Goal: Task Accomplishment & Management: Complete application form

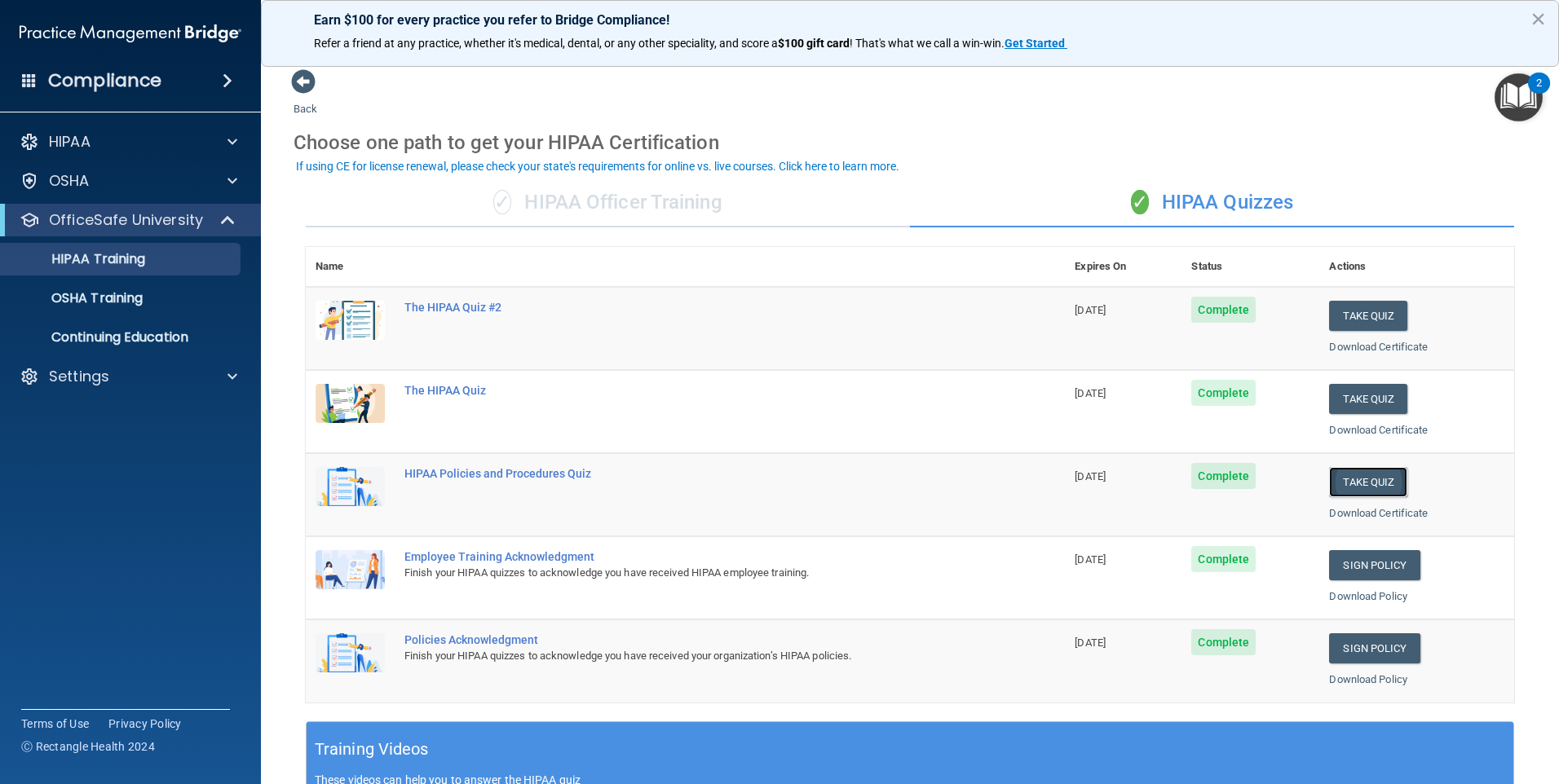
click at [1360, 482] on button "Take Quiz" at bounding box center [1368, 482] width 78 height 30
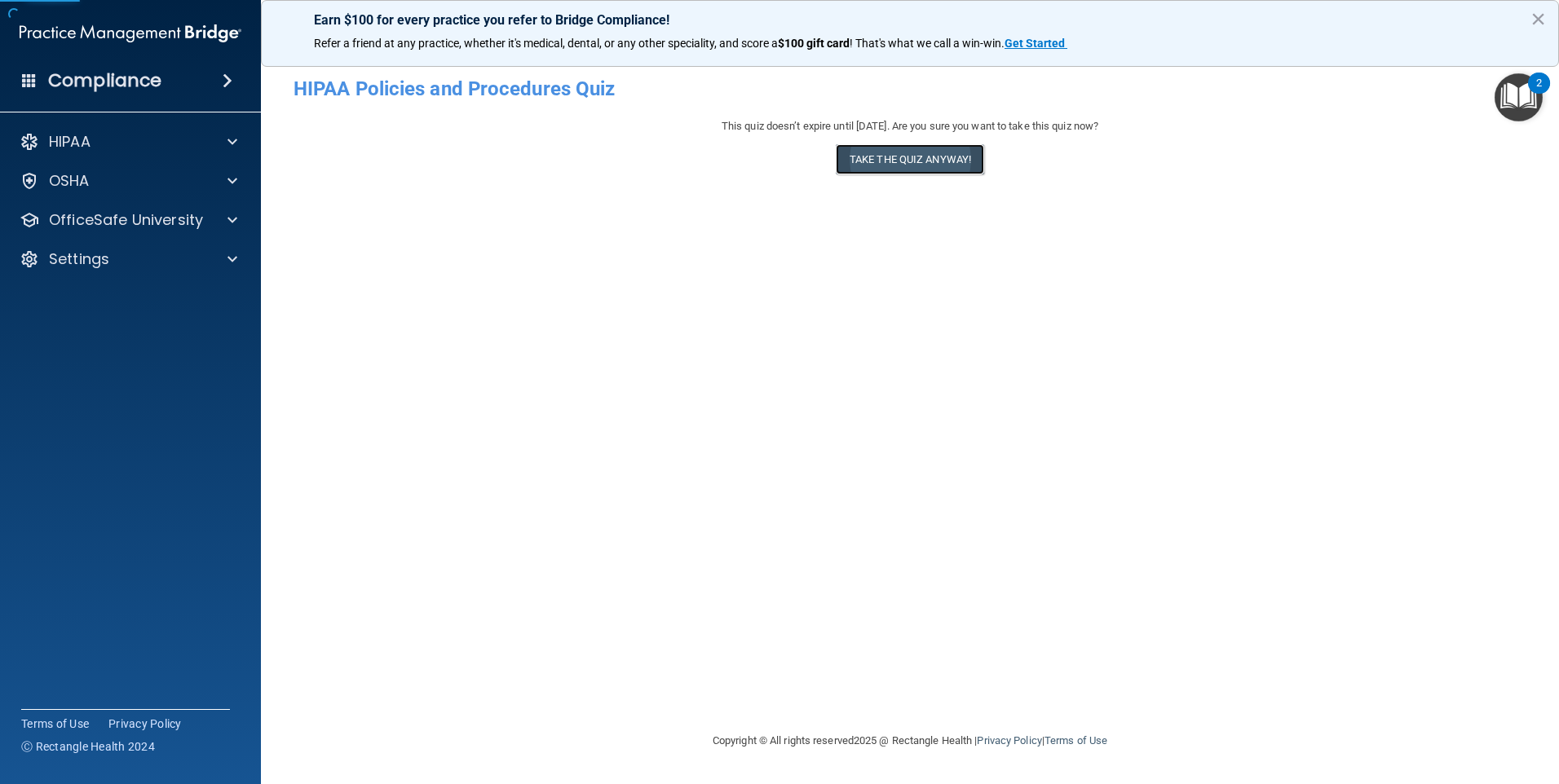
click at [892, 170] on button "Take the quiz anyway!" at bounding box center [910, 159] width 148 height 30
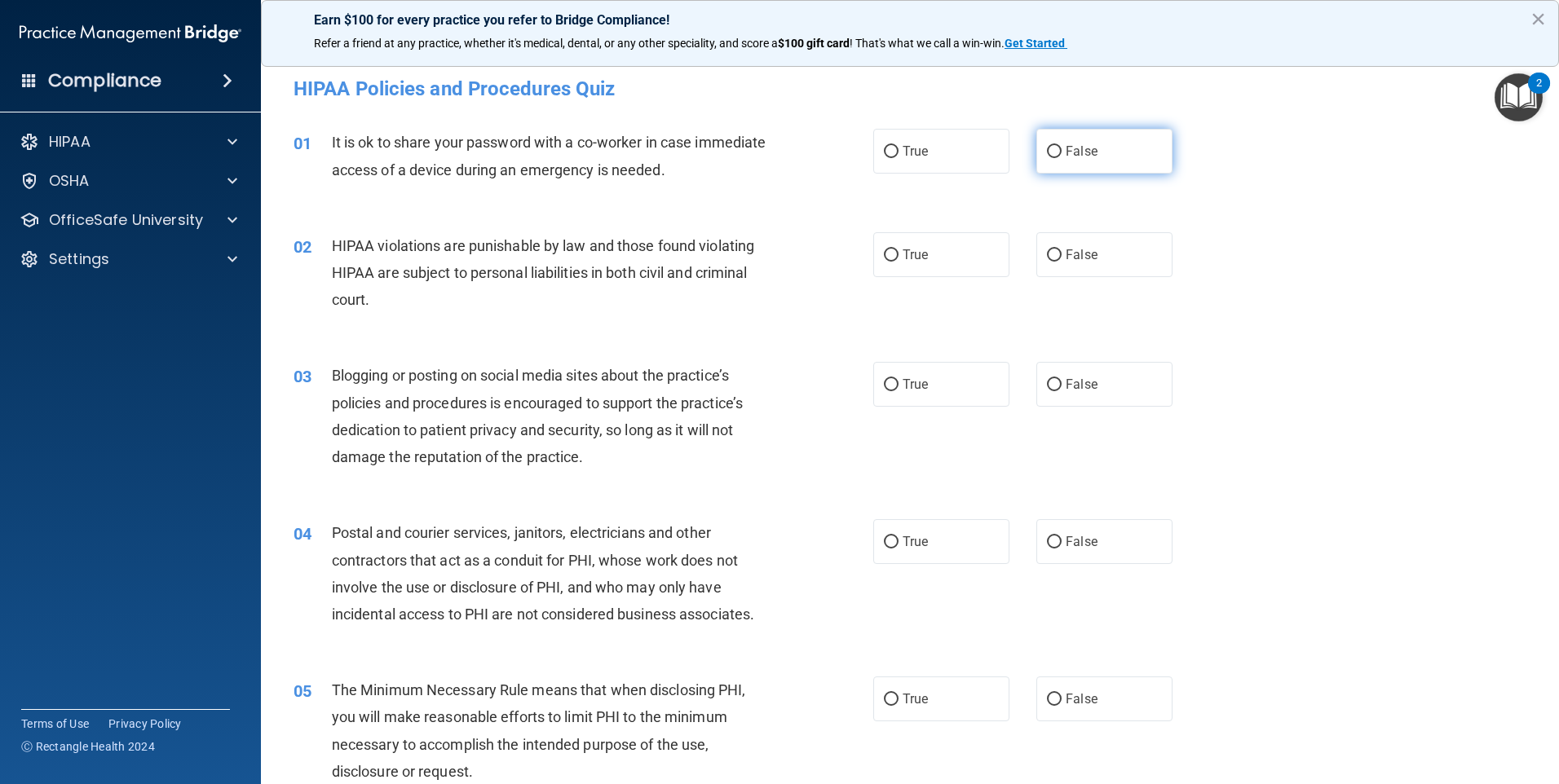
click at [1070, 162] on label "False" at bounding box center [1104, 152] width 136 height 45
click at [1061, 158] on input "False" at bounding box center [1055, 152] width 15 height 12
radio input "true"
click at [946, 257] on label "True" at bounding box center [941, 255] width 136 height 45
click at [898, 257] on input "True" at bounding box center [892, 255] width 15 height 12
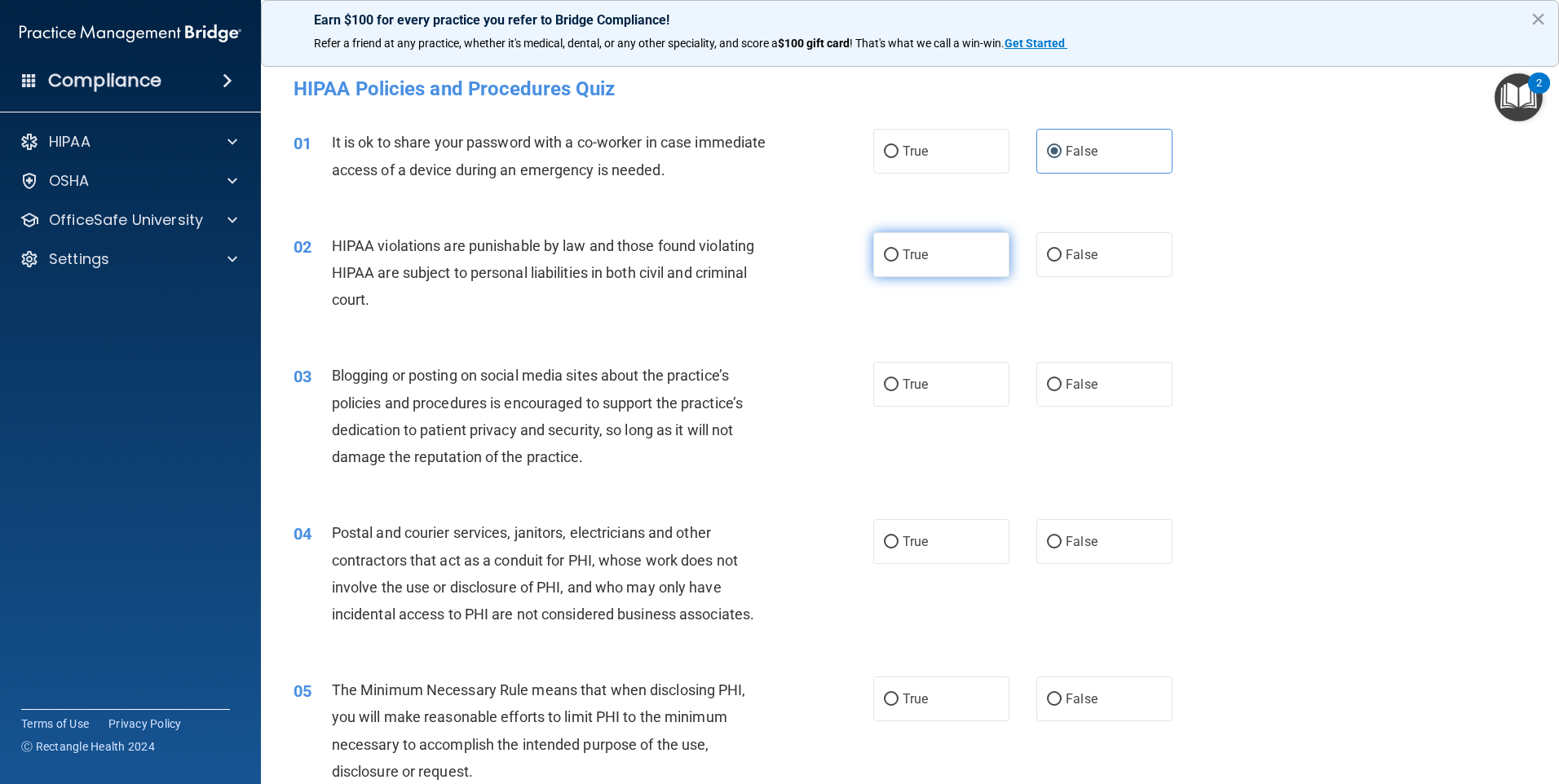
radio input "true"
click at [948, 397] on label "True" at bounding box center [941, 384] width 136 height 45
click at [898, 391] on input "True" at bounding box center [892, 384] width 15 height 12
radio input "true"
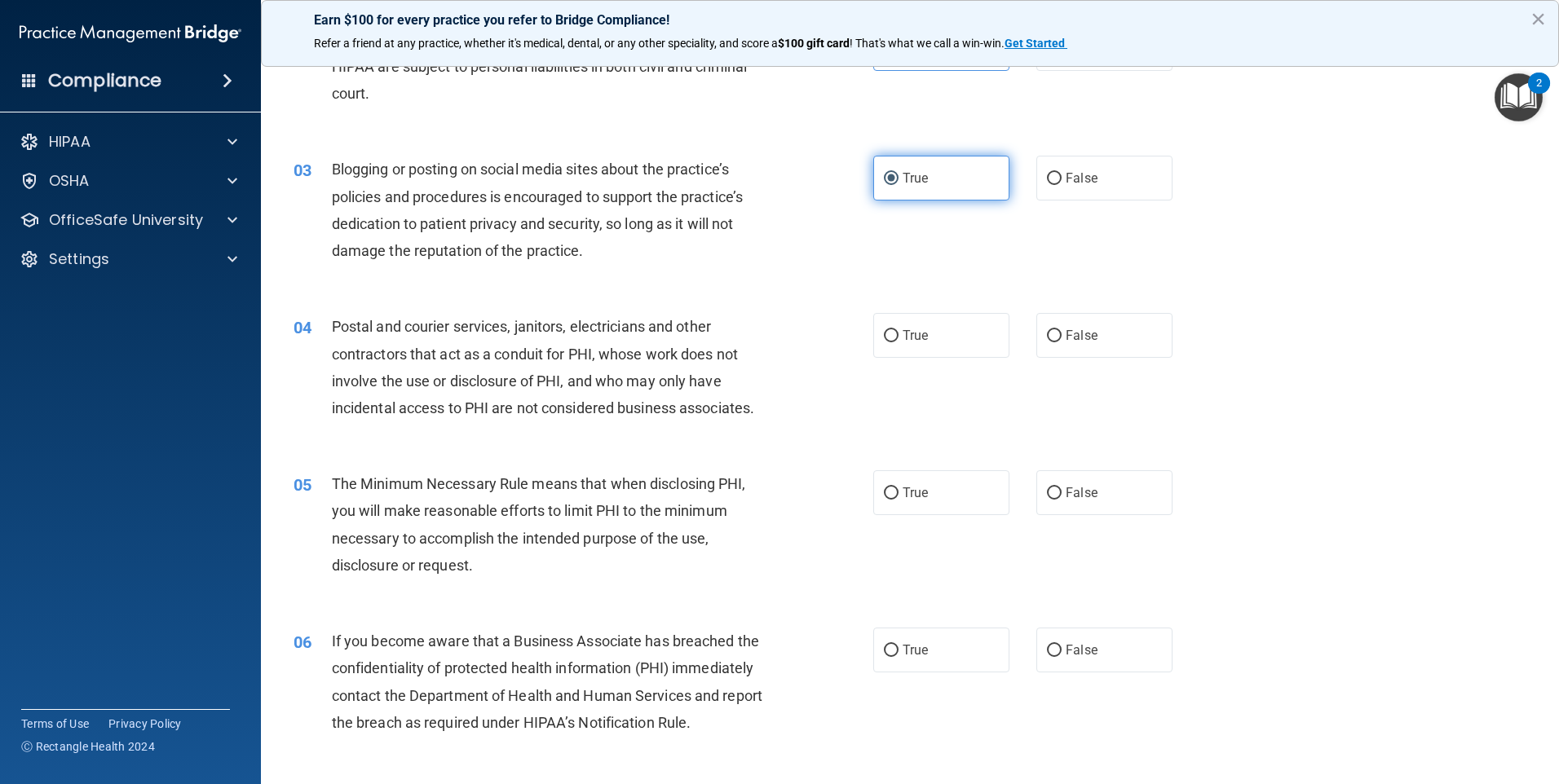
scroll to position [245, 0]
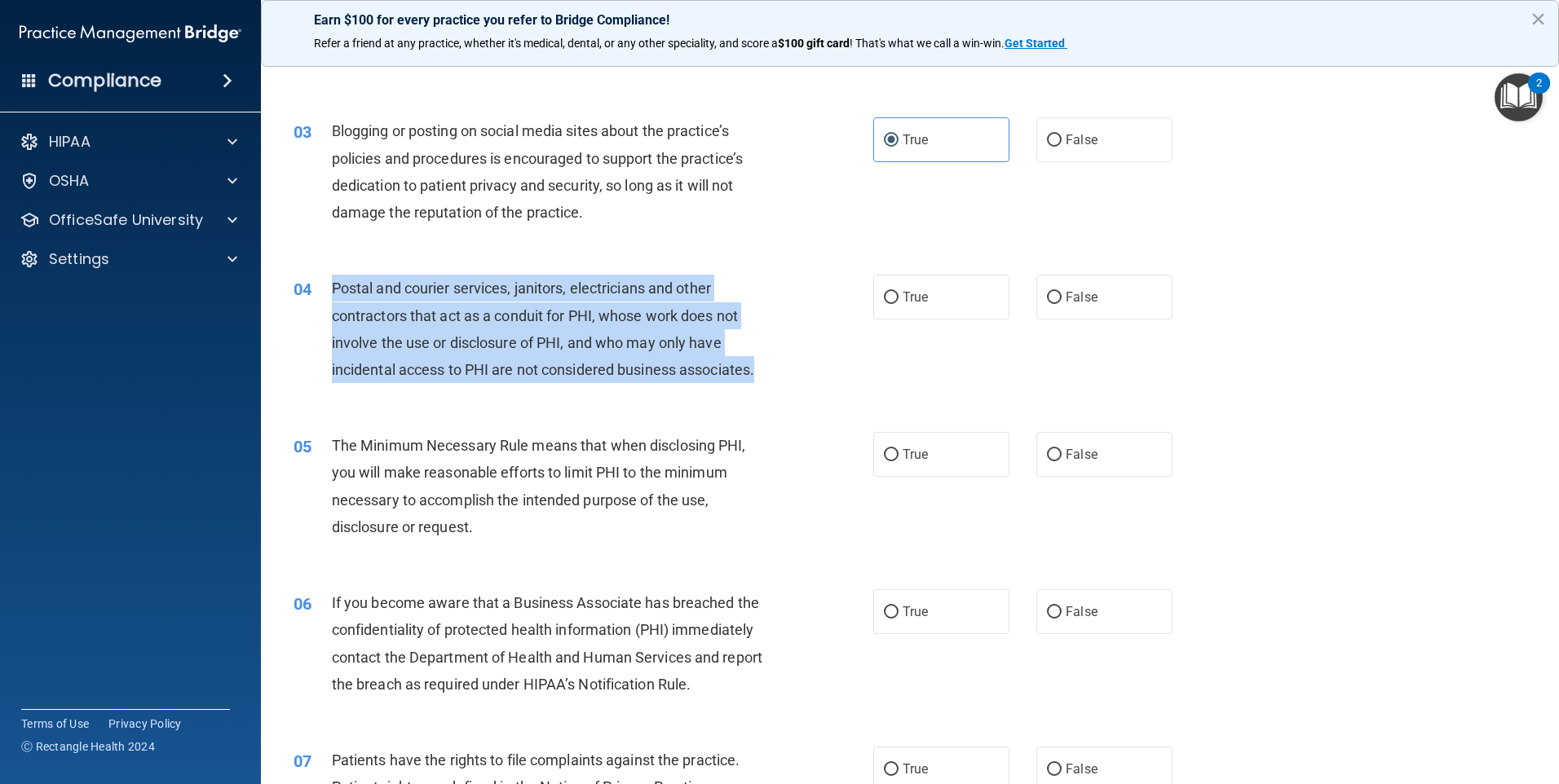
drag, startPoint x: 334, startPoint y: 286, endPoint x: 832, endPoint y: 384, distance: 507.6
click at [832, 384] on div "04 Postal and courier services, janitors, electricians and other contractors th…" at bounding box center [583, 334] width 629 height 117
copy span "Postal and courier services, janitors, electricians and other contractors that …"
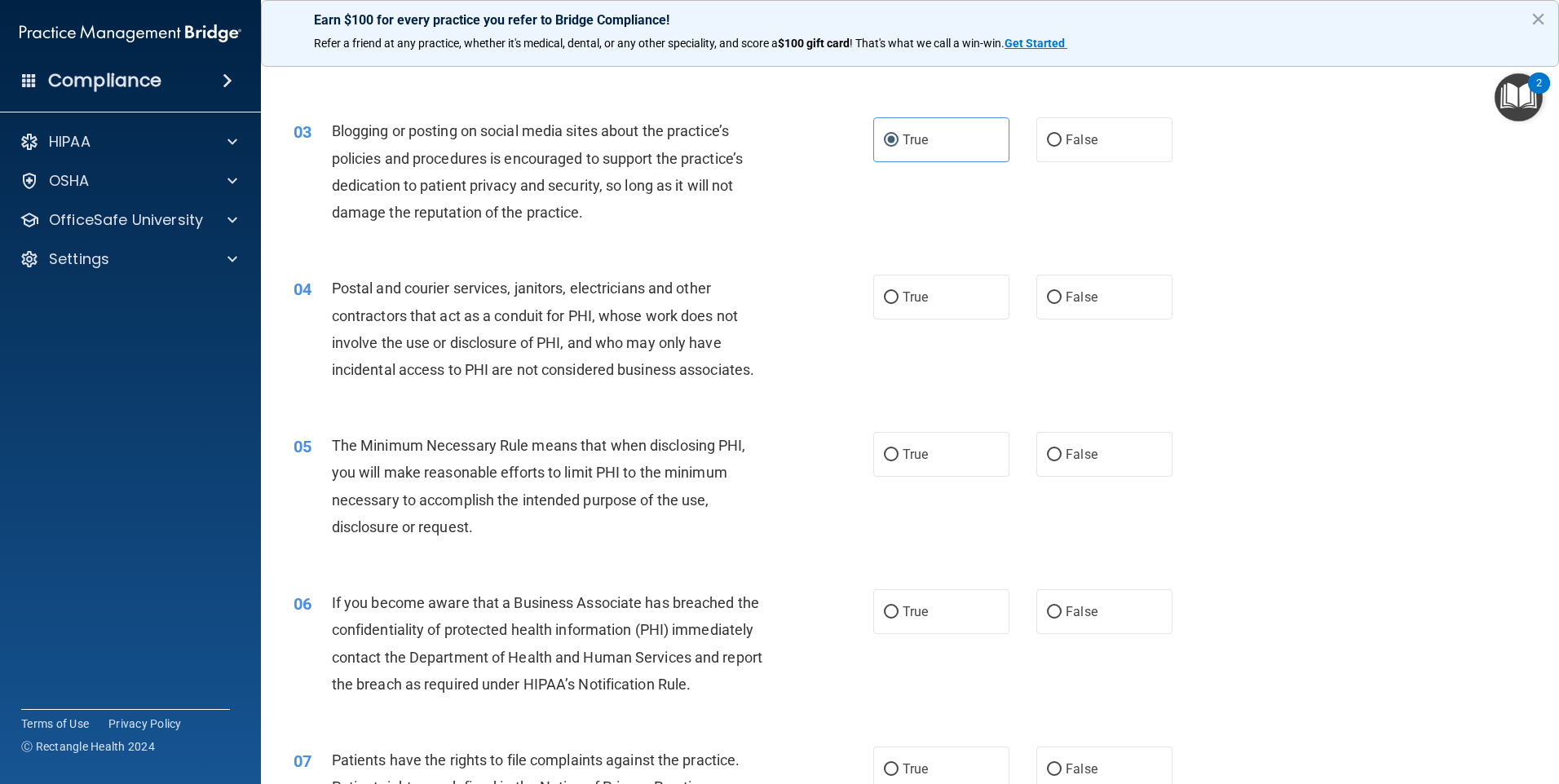
click at [973, 376] on div "04 Postal and courier services, janitors, electricians and other contractors th…" at bounding box center [910, 333] width 1257 height 157
click at [953, 311] on label "True" at bounding box center [941, 298] width 136 height 45
click at [898, 304] on input "True" at bounding box center [892, 298] width 15 height 12
radio input "true"
click at [900, 468] on label "True" at bounding box center [941, 454] width 136 height 45
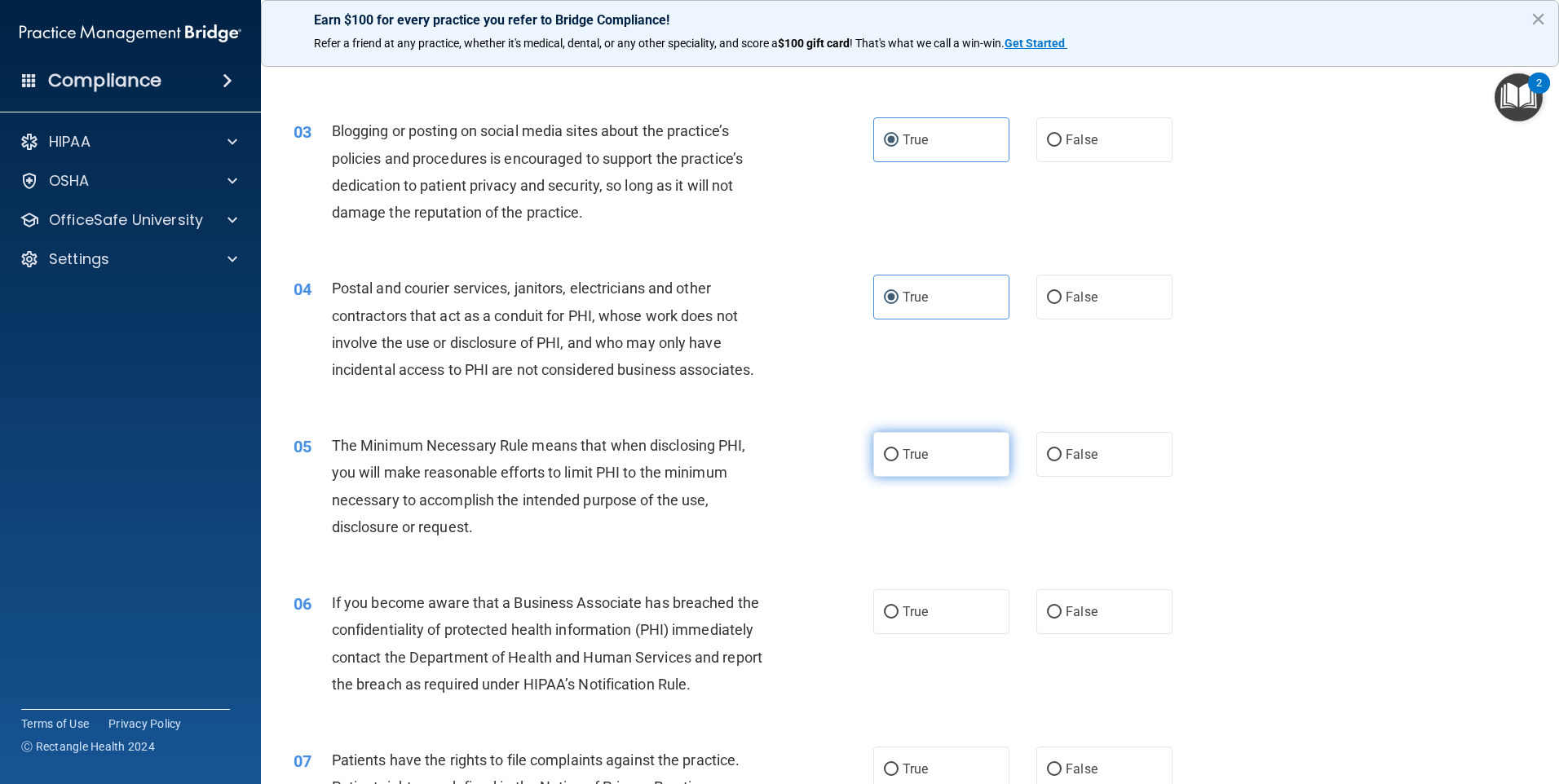
click at [898, 462] on input "True" at bounding box center [892, 455] width 15 height 12
radio input "true"
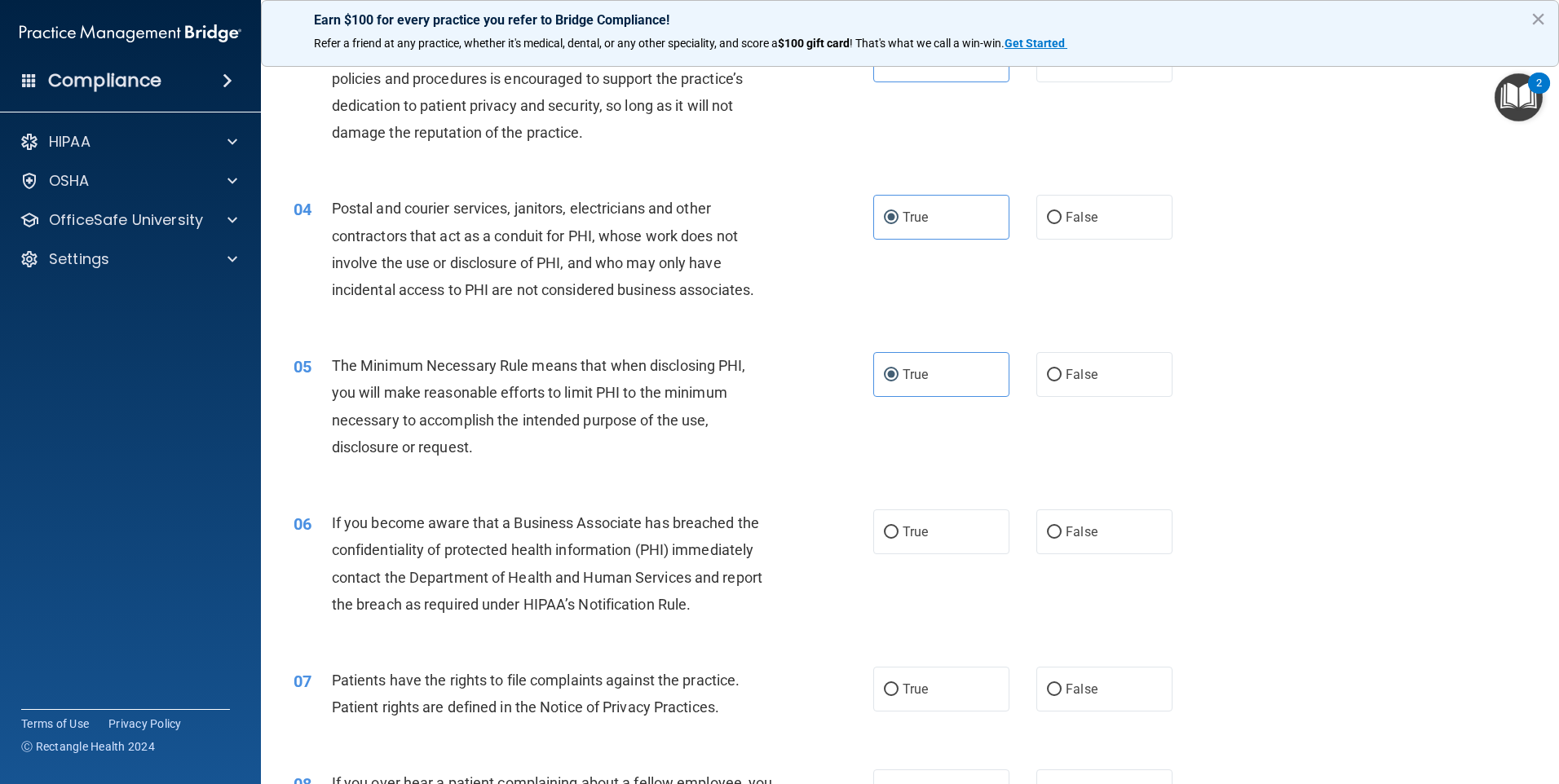
scroll to position [489, 0]
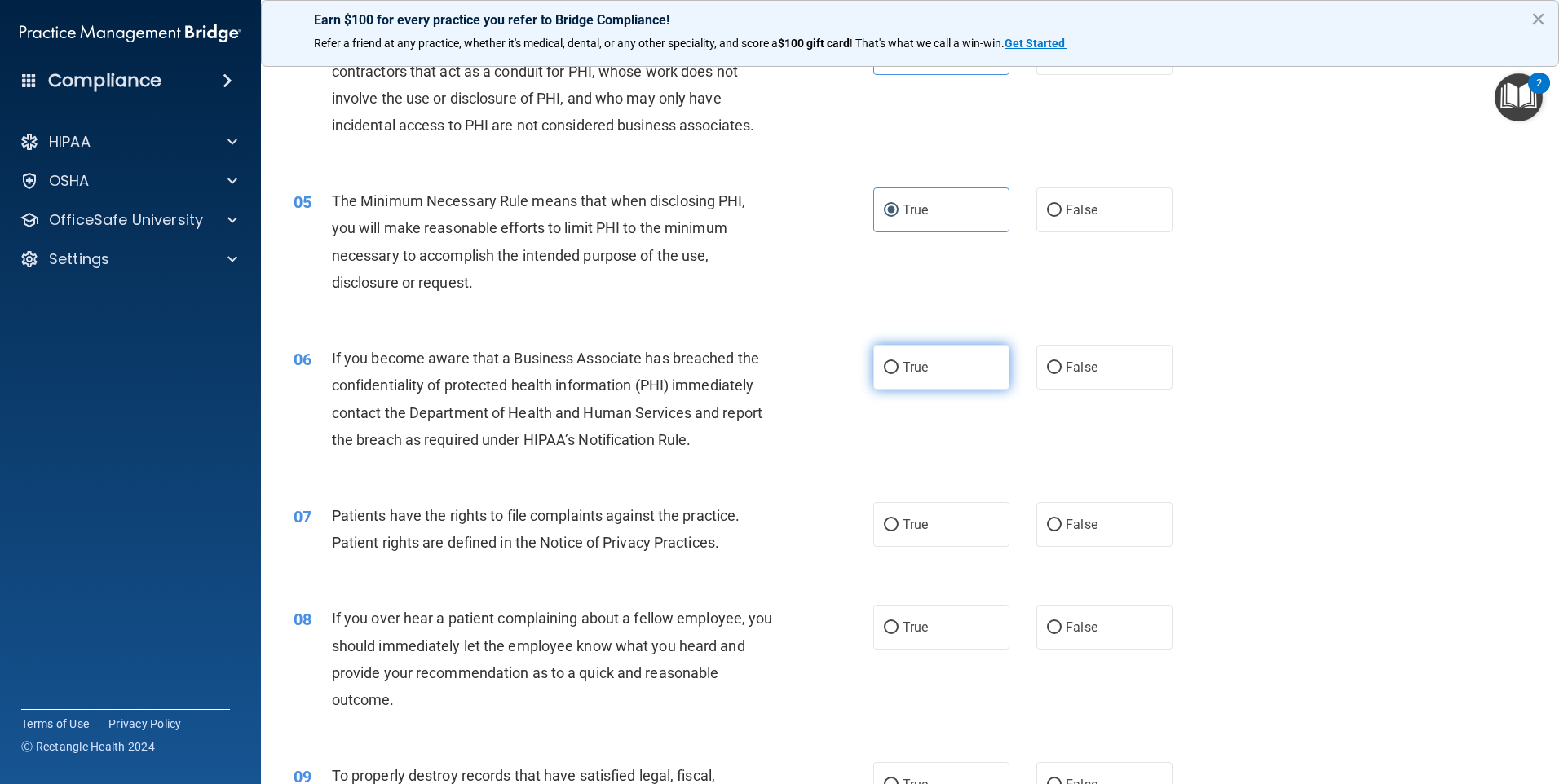
click at [909, 371] on span "True" at bounding box center [915, 367] width 25 height 15
click at [898, 371] on input "True" at bounding box center [892, 368] width 15 height 12
radio input "true"
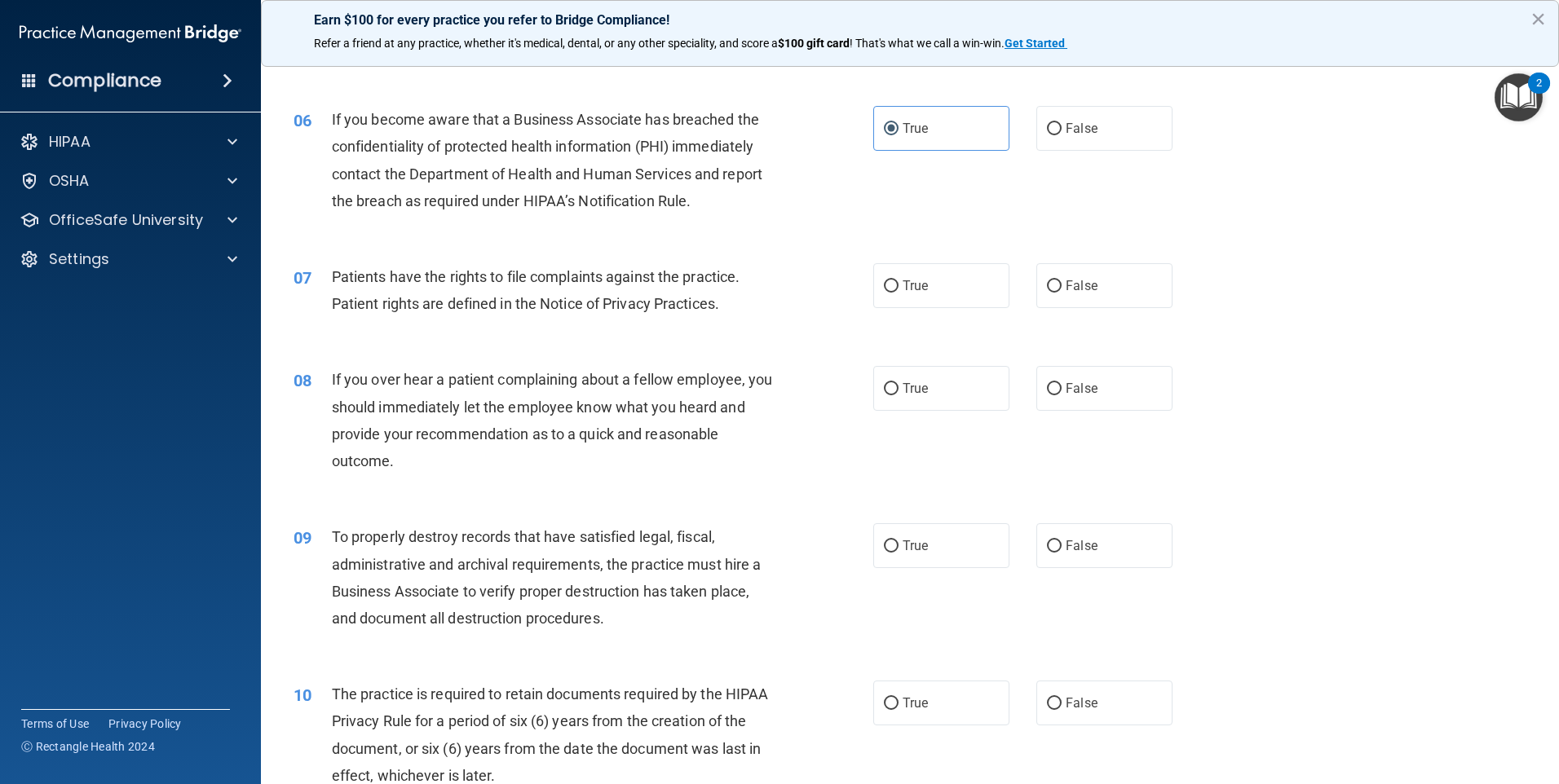
scroll to position [734, 0]
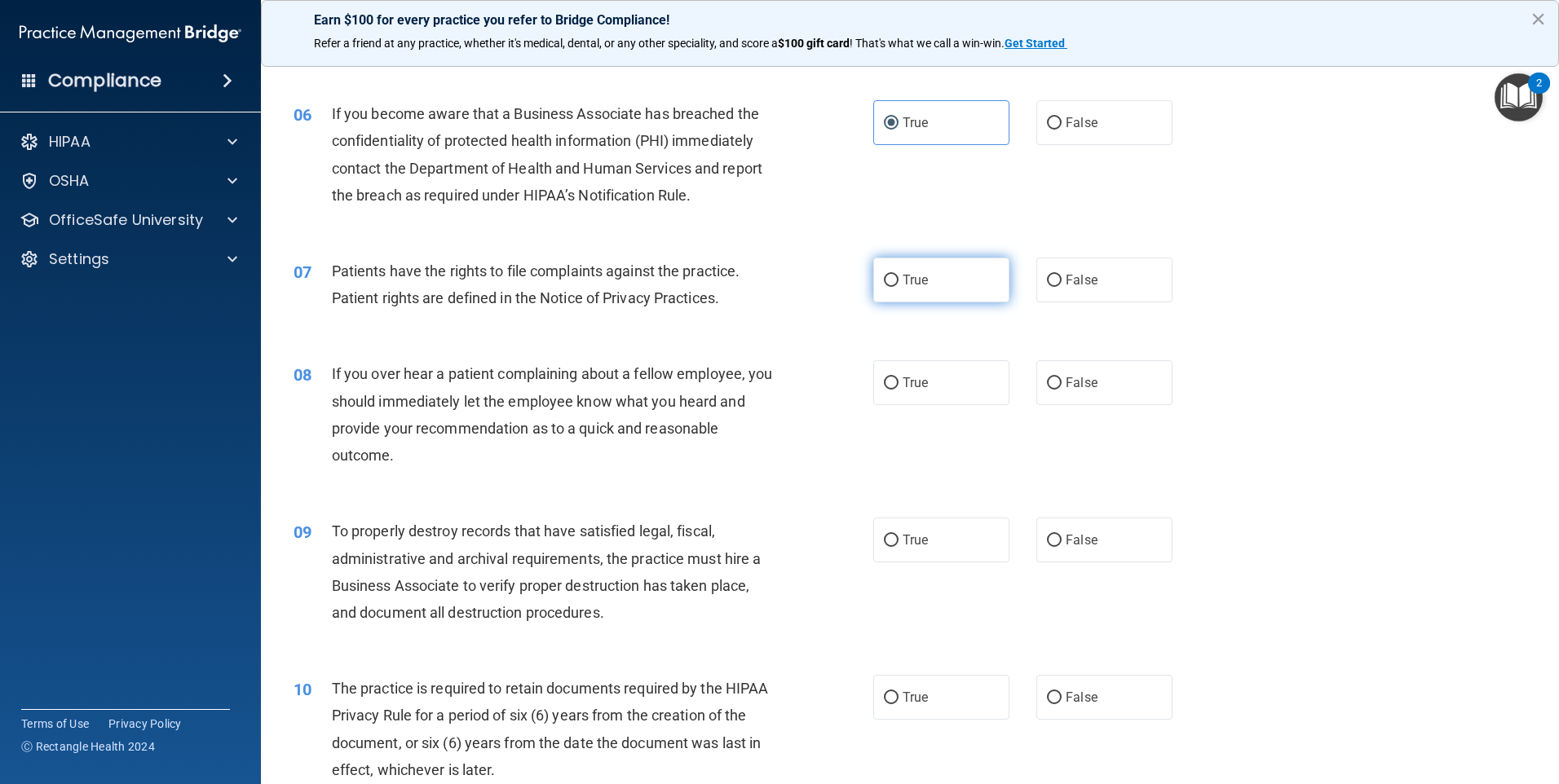
click at [922, 291] on label "True" at bounding box center [941, 280] width 136 height 45
click at [898, 287] on input "True" at bounding box center [892, 281] width 15 height 12
radio input "true"
click at [904, 390] on label "True" at bounding box center [941, 383] width 136 height 45
click at [898, 389] on input "True" at bounding box center [892, 384] width 15 height 12
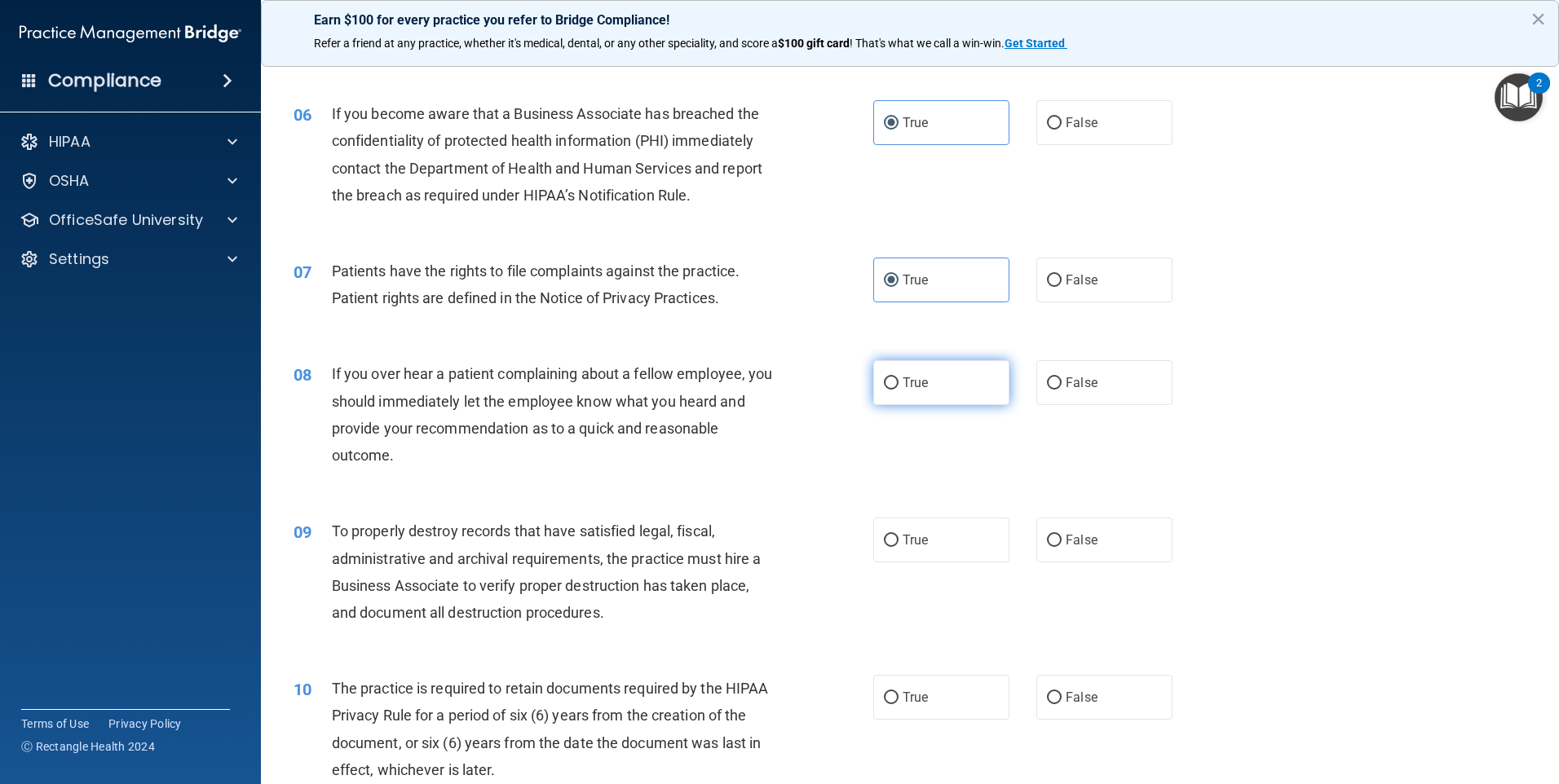
radio input "true"
click at [1038, 386] on label "False" at bounding box center [1104, 383] width 136 height 45
click at [1047, 386] on input "False" at bounding box center [1055, 384] width 15 height 12
radio input "true"
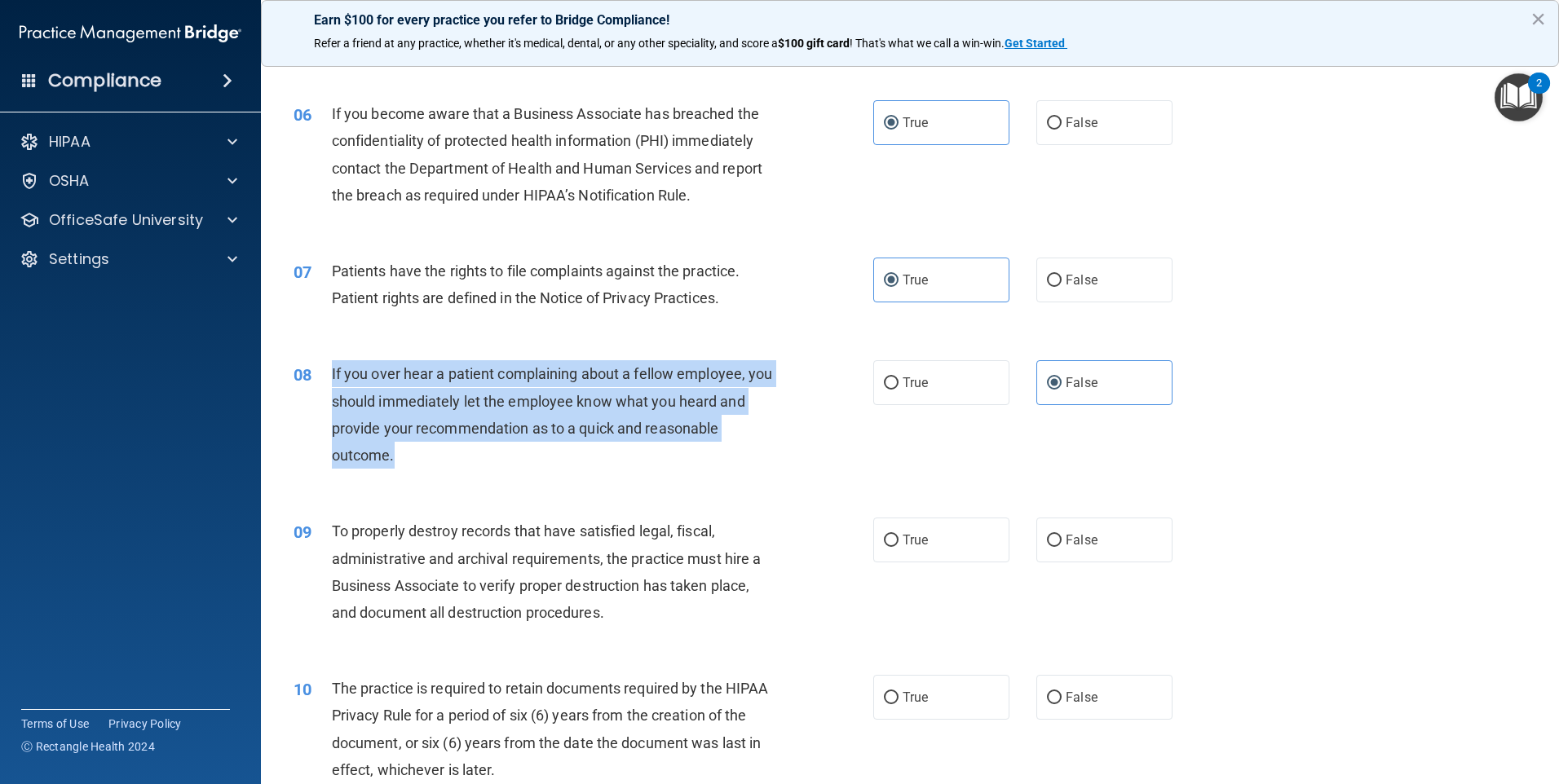
drag, startPoint x: 331, startPoint y: 372, endPoint x: 451, endPoint y: 465, distance: 151.8
click at [451, 465] on div "If you over hear a patient complaining about a fellow employee, you should imme…" at bounding box center [558, 414] width 453 height 108
copy span "If you over hear a patient complaining about a fellow employee, you should imme…"
click at [765, 402] on div "If you over hear a patient complaining about a fellow employee, you should imme…" at bounding box center [558, 414] width 453 height 108
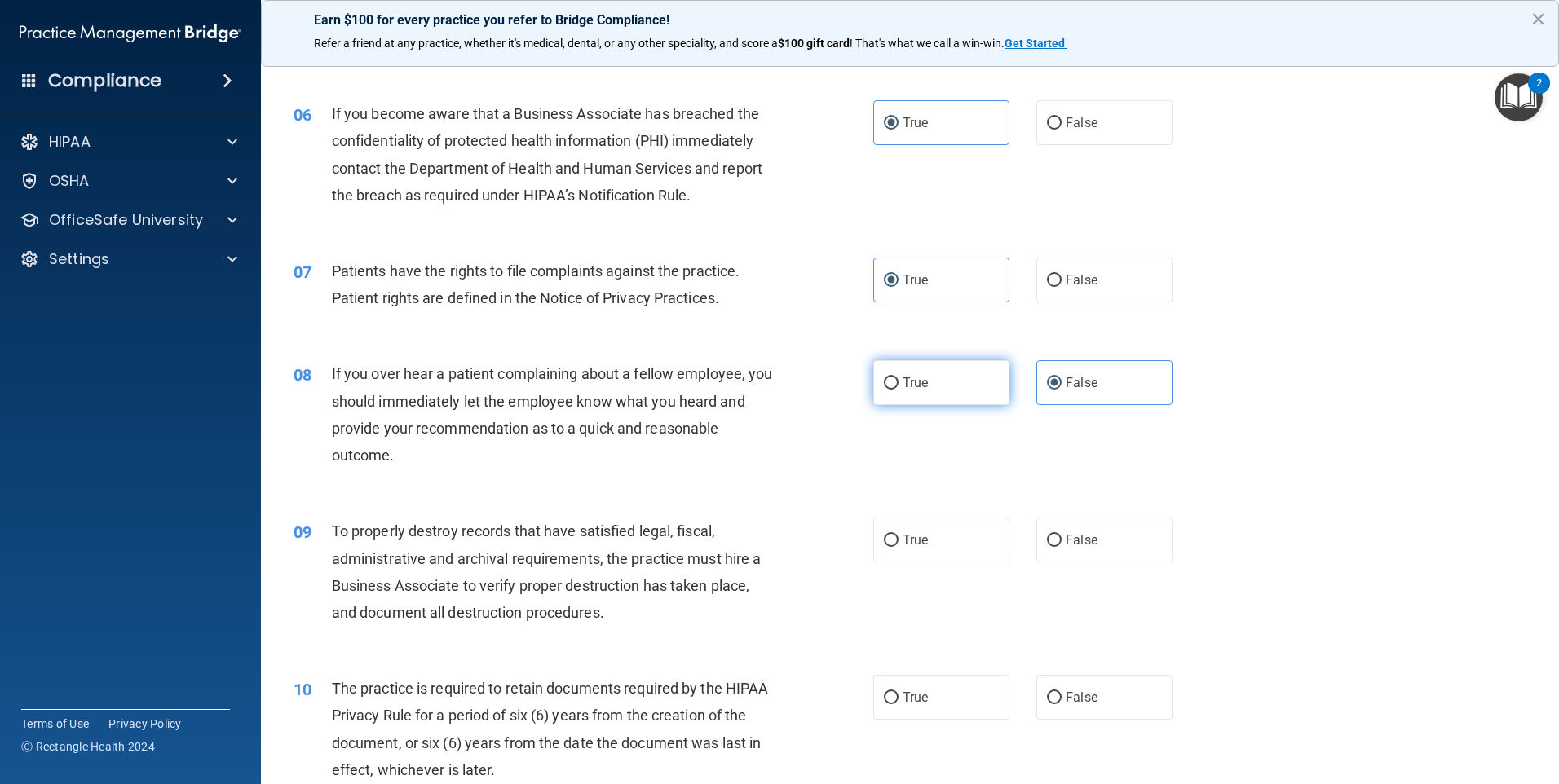
click at [994, 392] on label "True" at bounding box center [941, 383] width 136 height 45
click at [898, 389] on input "True" at bounding box center [892, 384] width 15 height 12
radio input "true"
radio input "false"
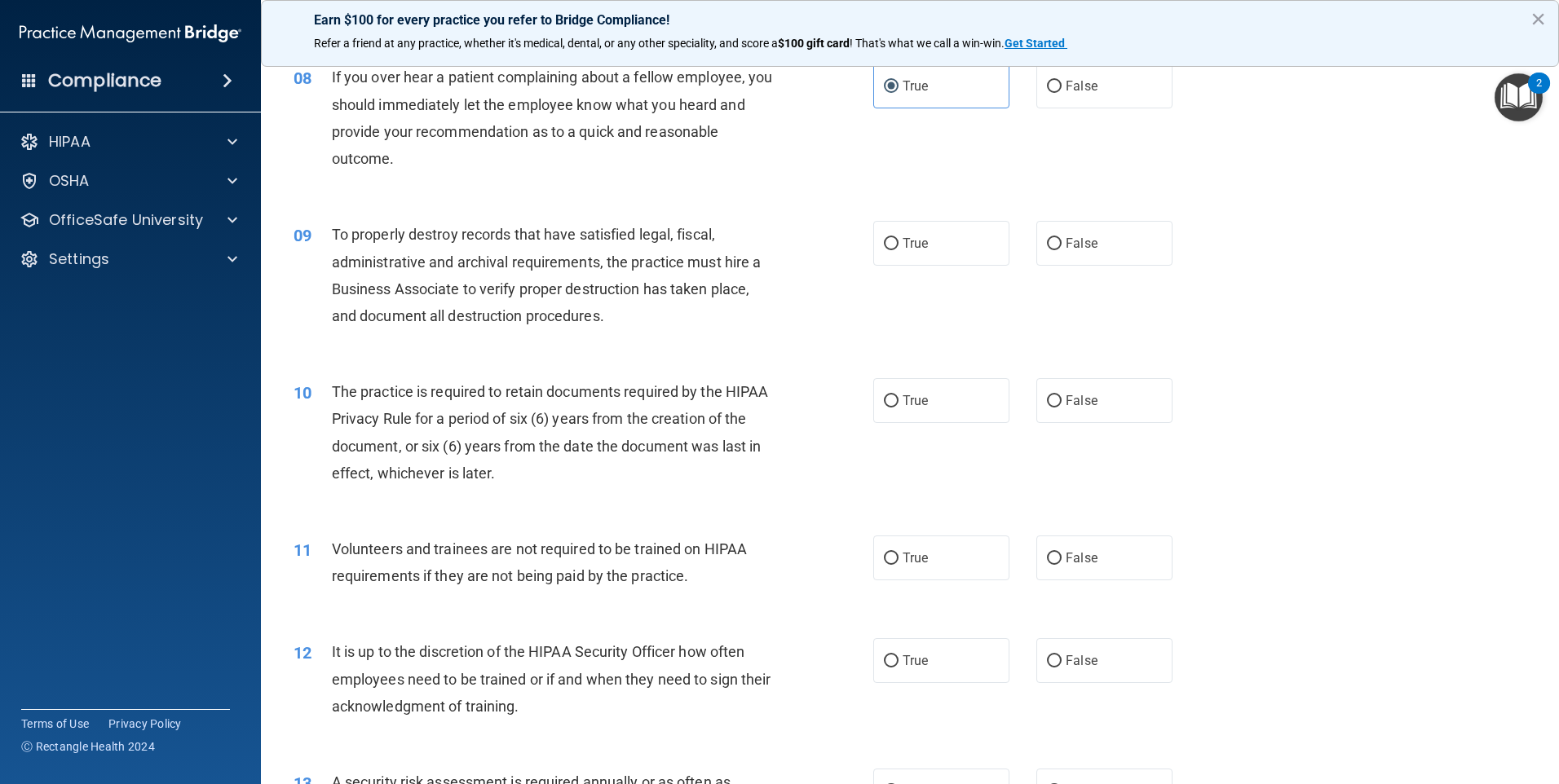
scroll to position [1060, 0]
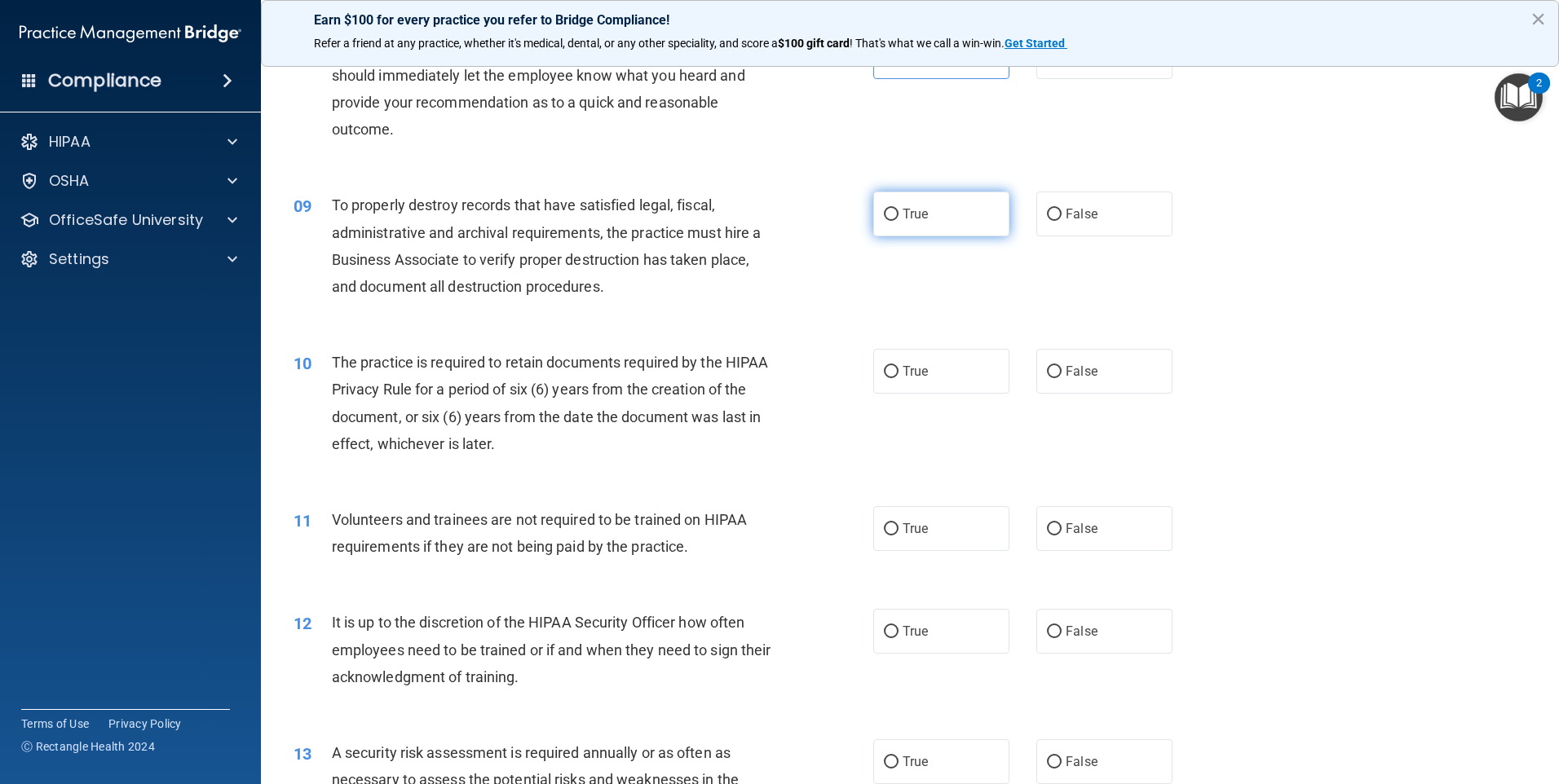
click at [935, 204] on label "True" at bounding box center [941, 214] width 136 height 45
click at [898, 208] on input "True" at bounding box center [892, 214] width 15 height 12
radio input "true"
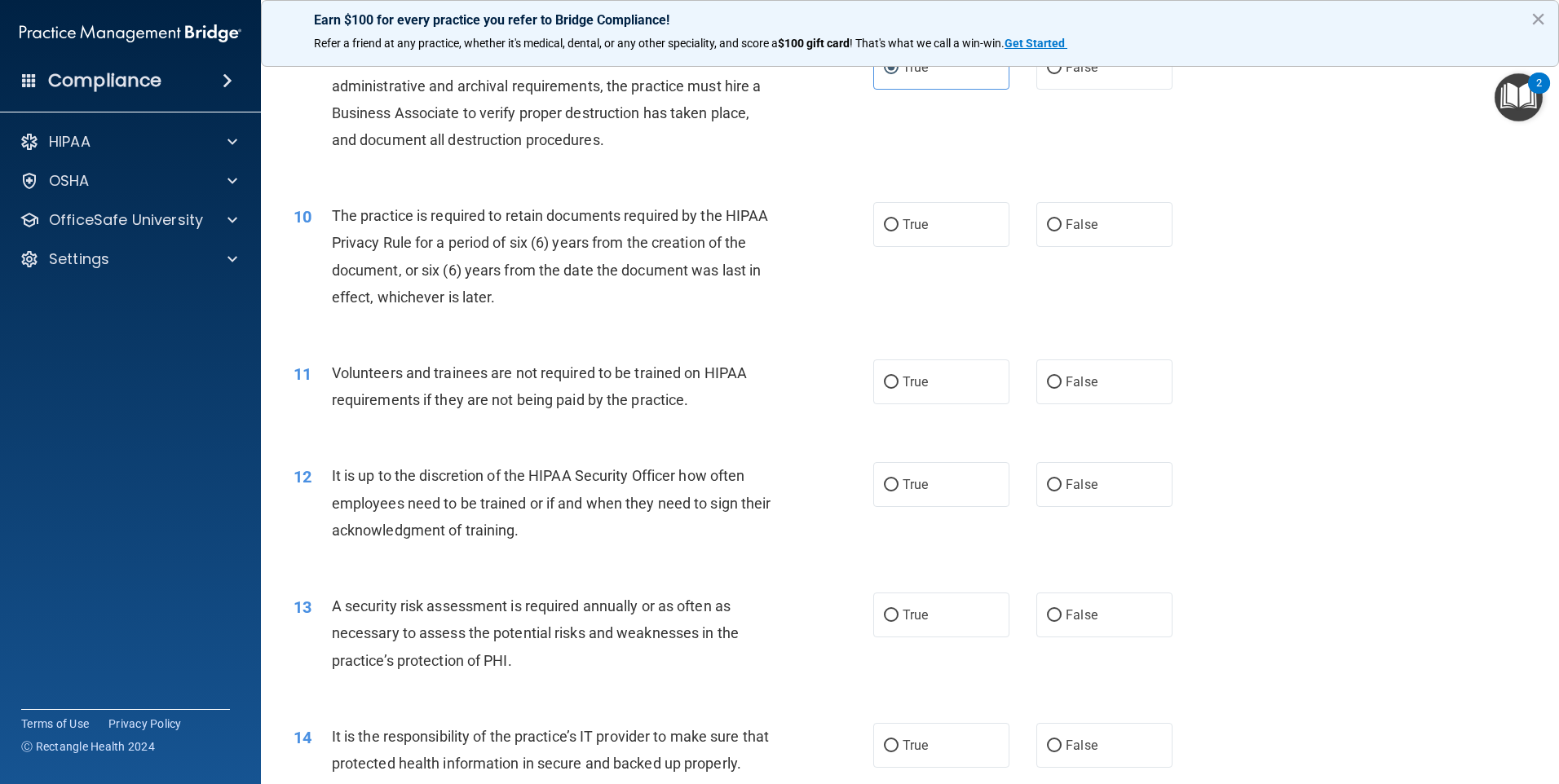
scroll to position [1223, 0]
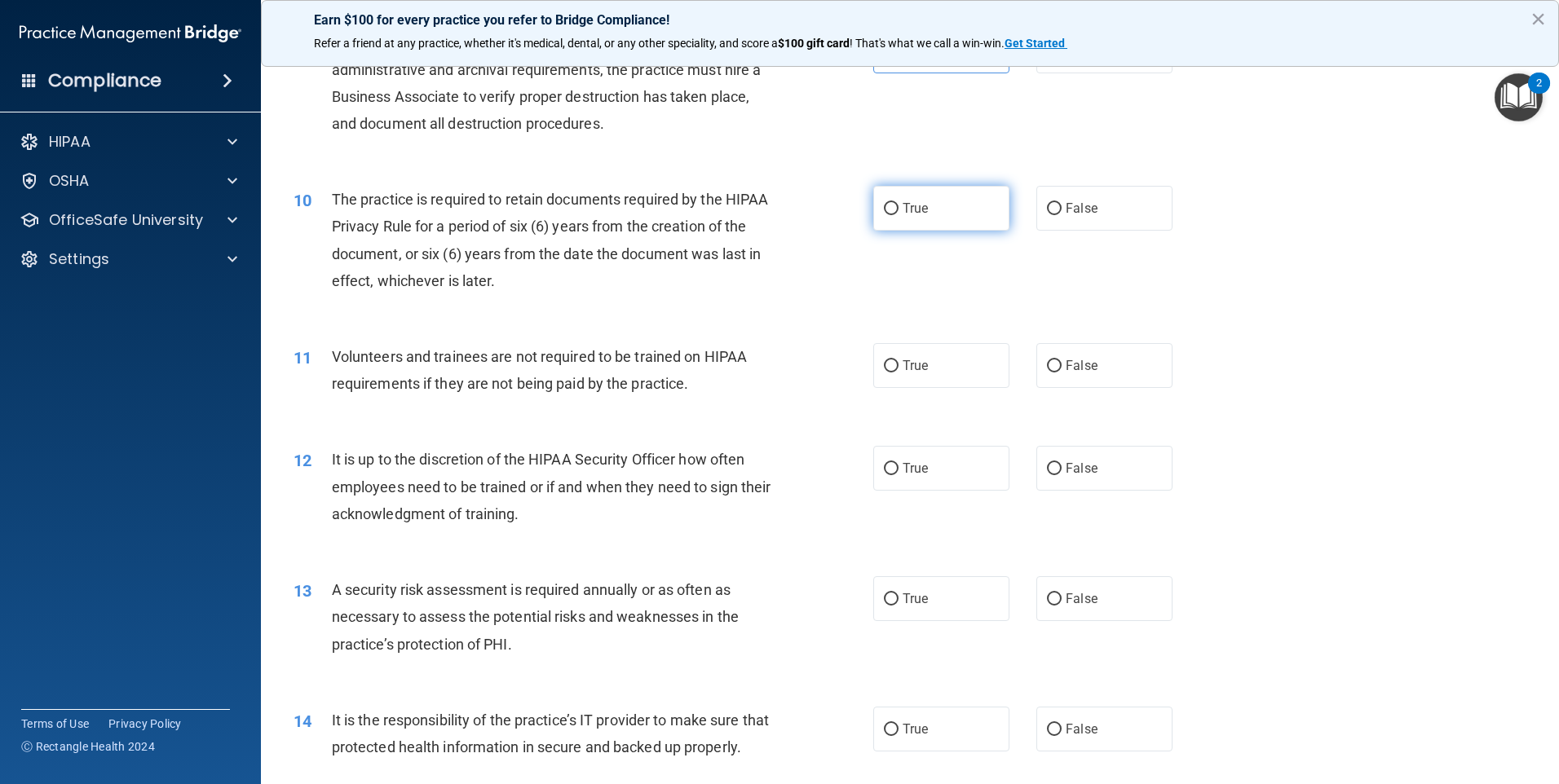
click at [975, 207] on label "True" at bounding box center [941, 208] width 136 height 45
click at [898, 207] on input "True" at bounding box center [892, 208] width 15 height 12
radio input "true"
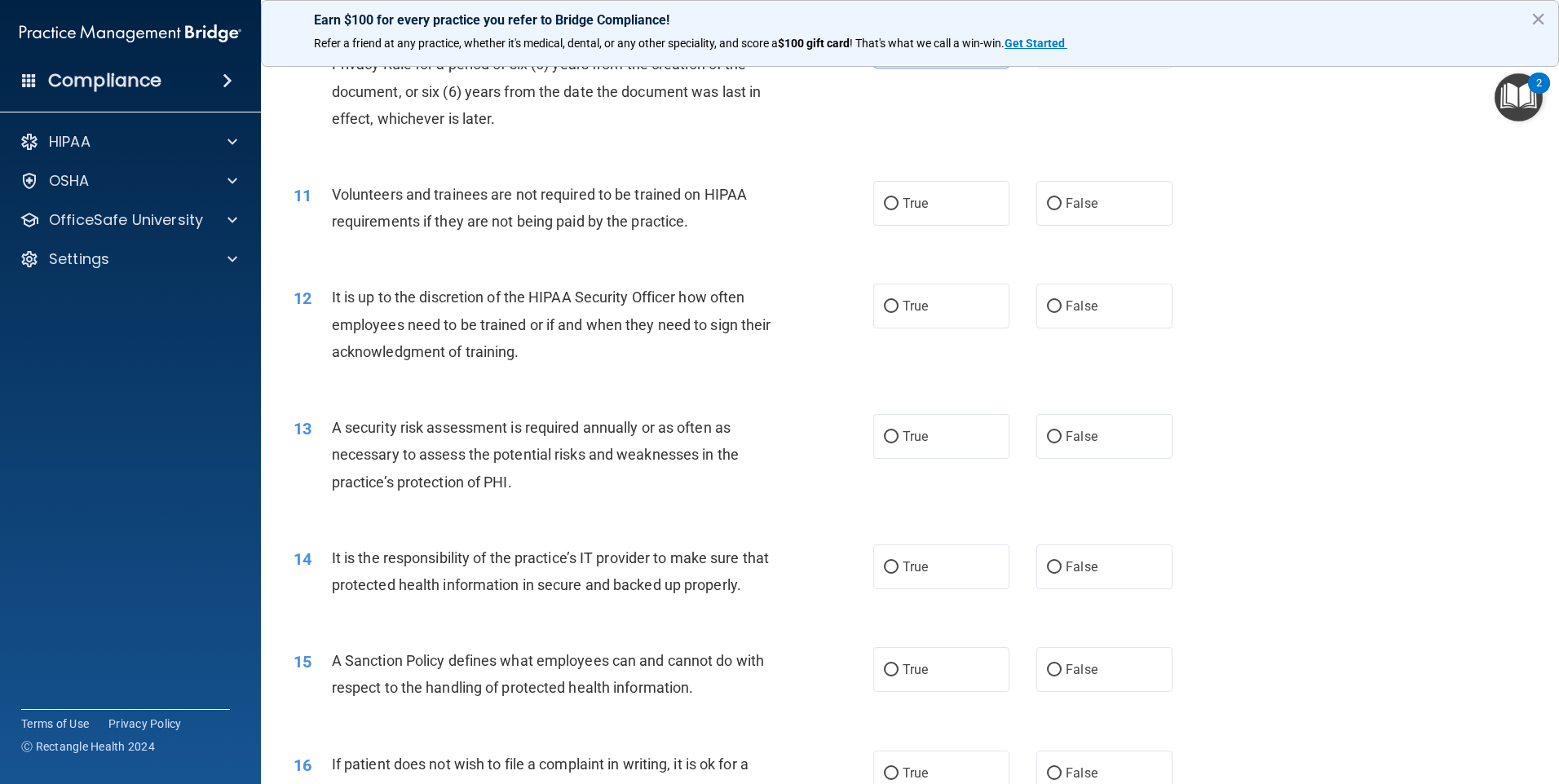
scroll to position [1386, 0]
click at [1066, 204] on span "False" at bounding box center [1082, 203] width 32 height 15
click at [1060, 204] on input "False" at bounding box center [1055, 203] width 15 height 12
radio input "true"
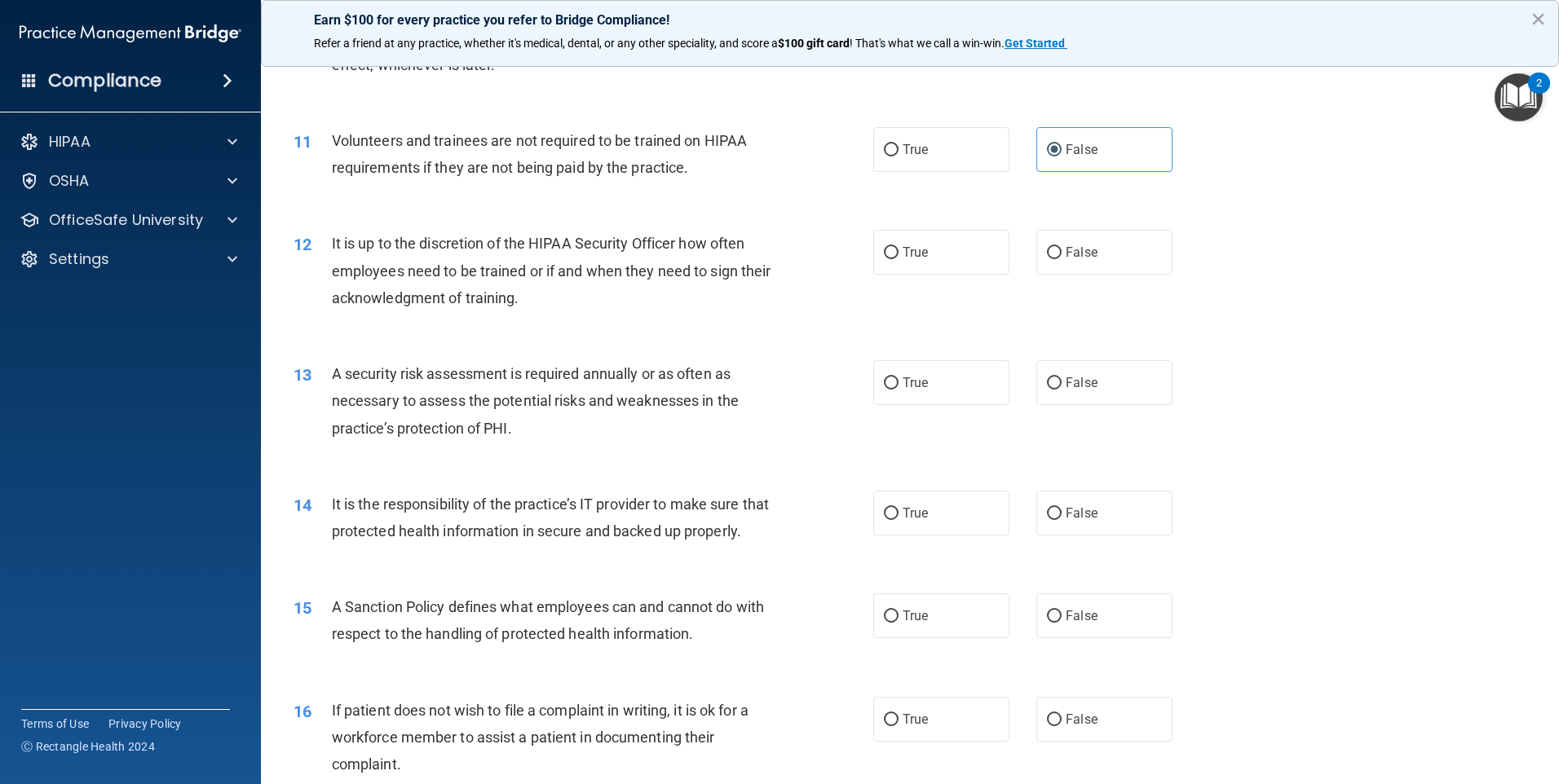
scroll to position [1467, 0]
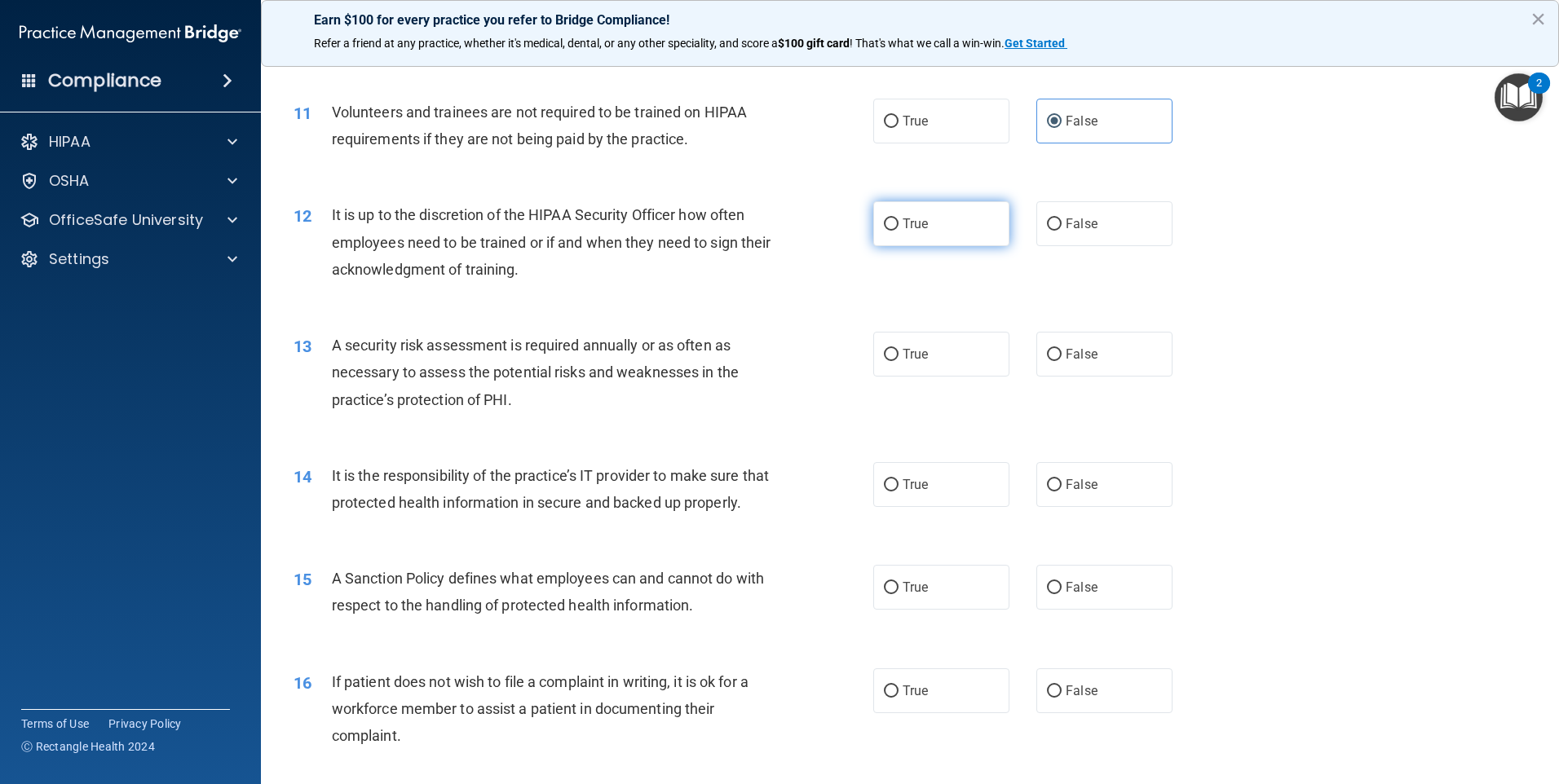
click at [888, 235] on label "True" at bounding box center [941, 224] width 136 height 45
click at [888, 231] on input "True" at bounding box center [892, 224] width 15 height 12
radio input "true"
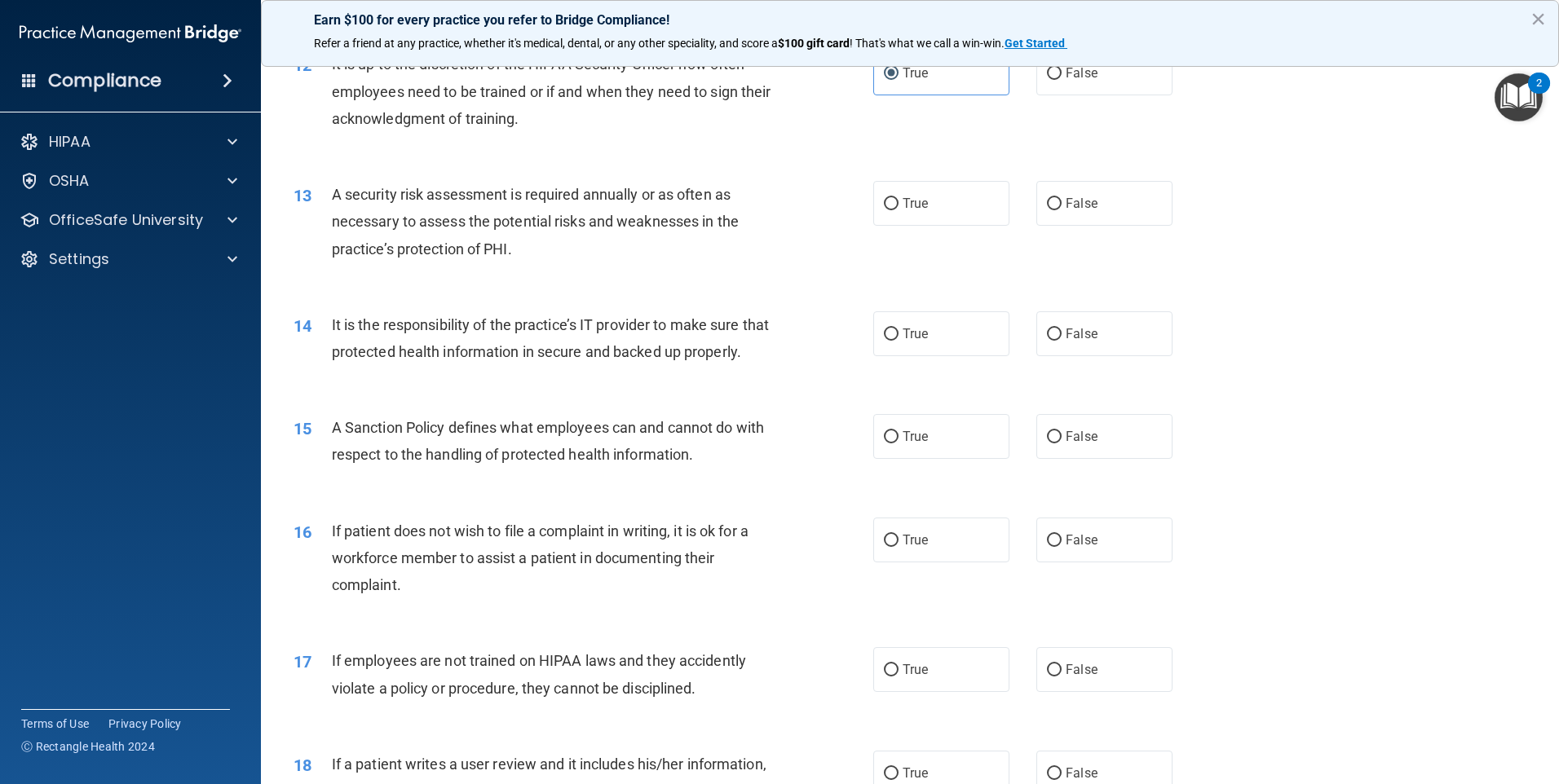
scroll to position [1630, 0]
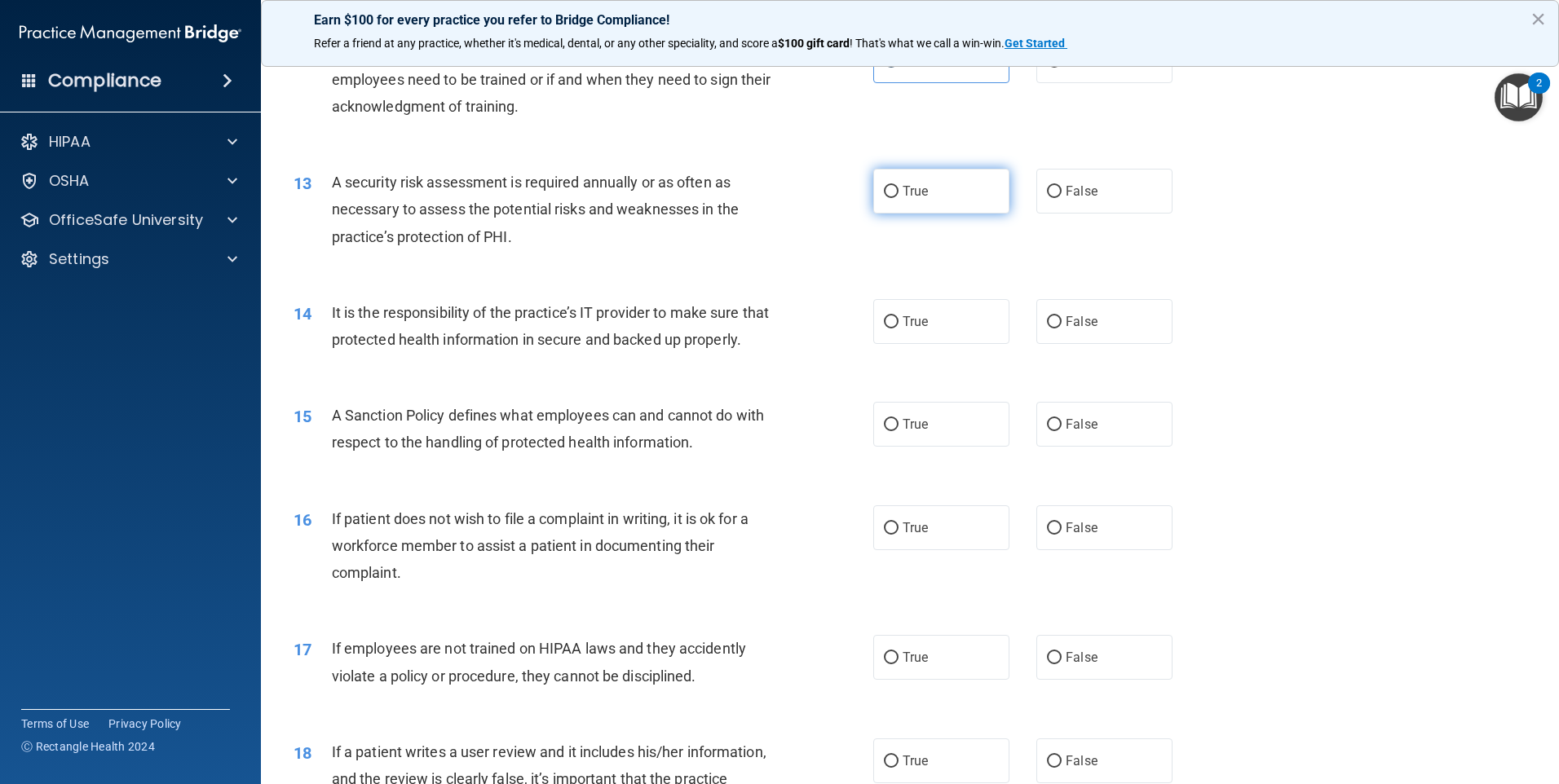
click at [929, 190] on label "True" at bounding box center [941, 191] width 136 height 45
click at [898, 190] on input "True" at bounding box center [892, 191] width 15 height 12
radio input "true"
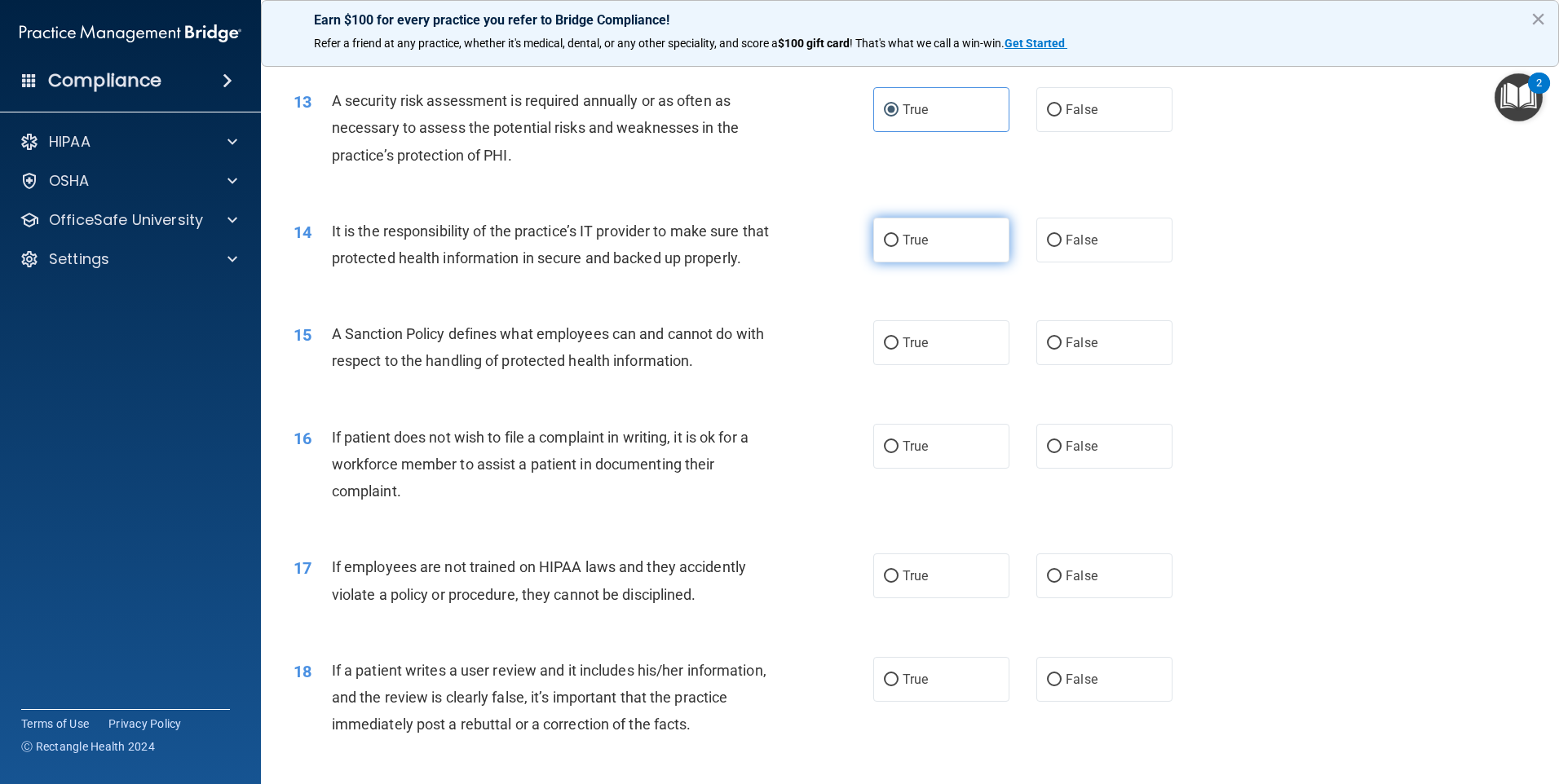
click at [897, 250] on label "True" at bounding box center [941, 240] width 136 height 45
click at [897, 247] on input "True" at bounding box center [892, 240] width 15 height 12
radio input "true"
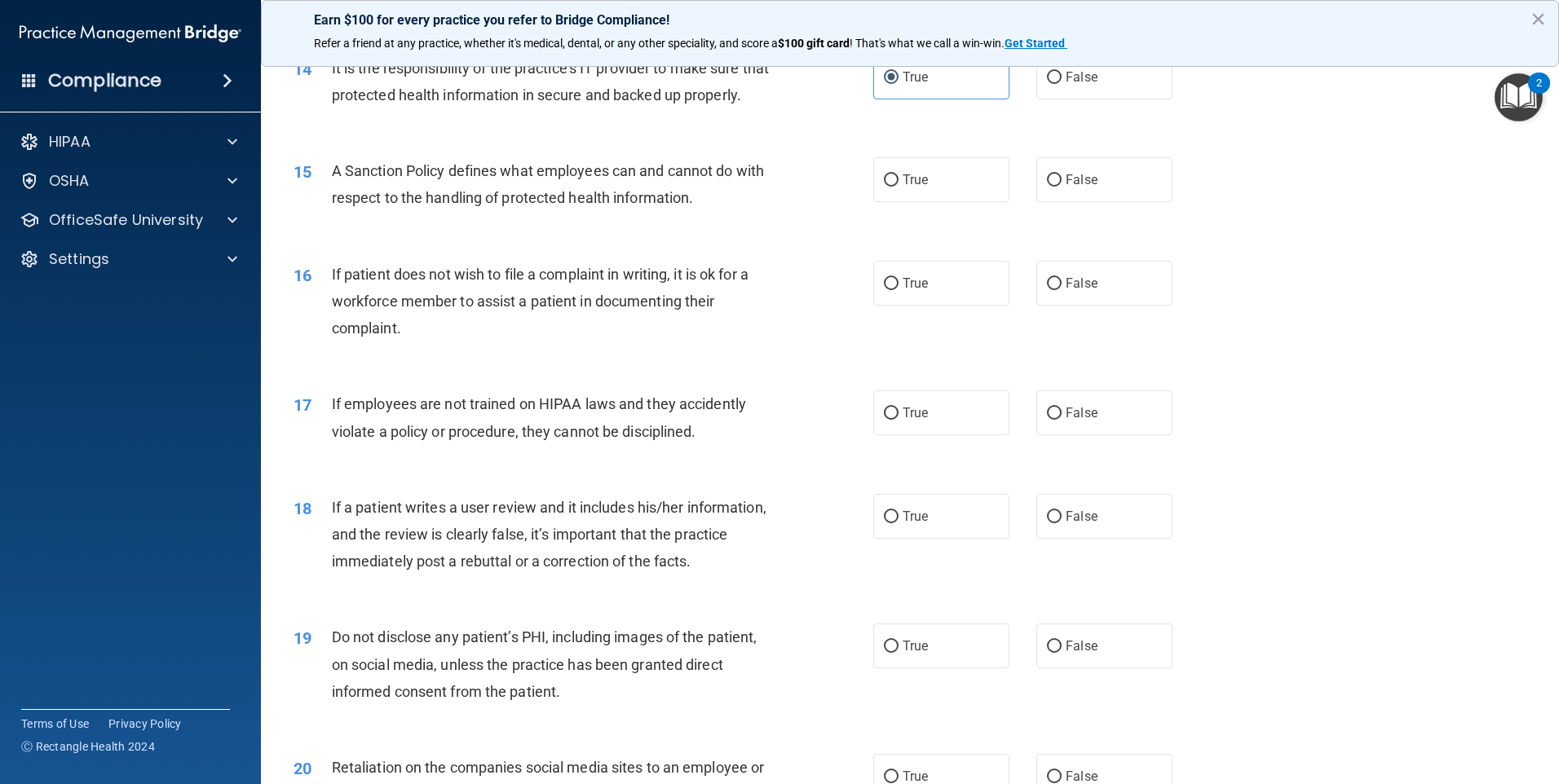
scroll to position [1793, 0]
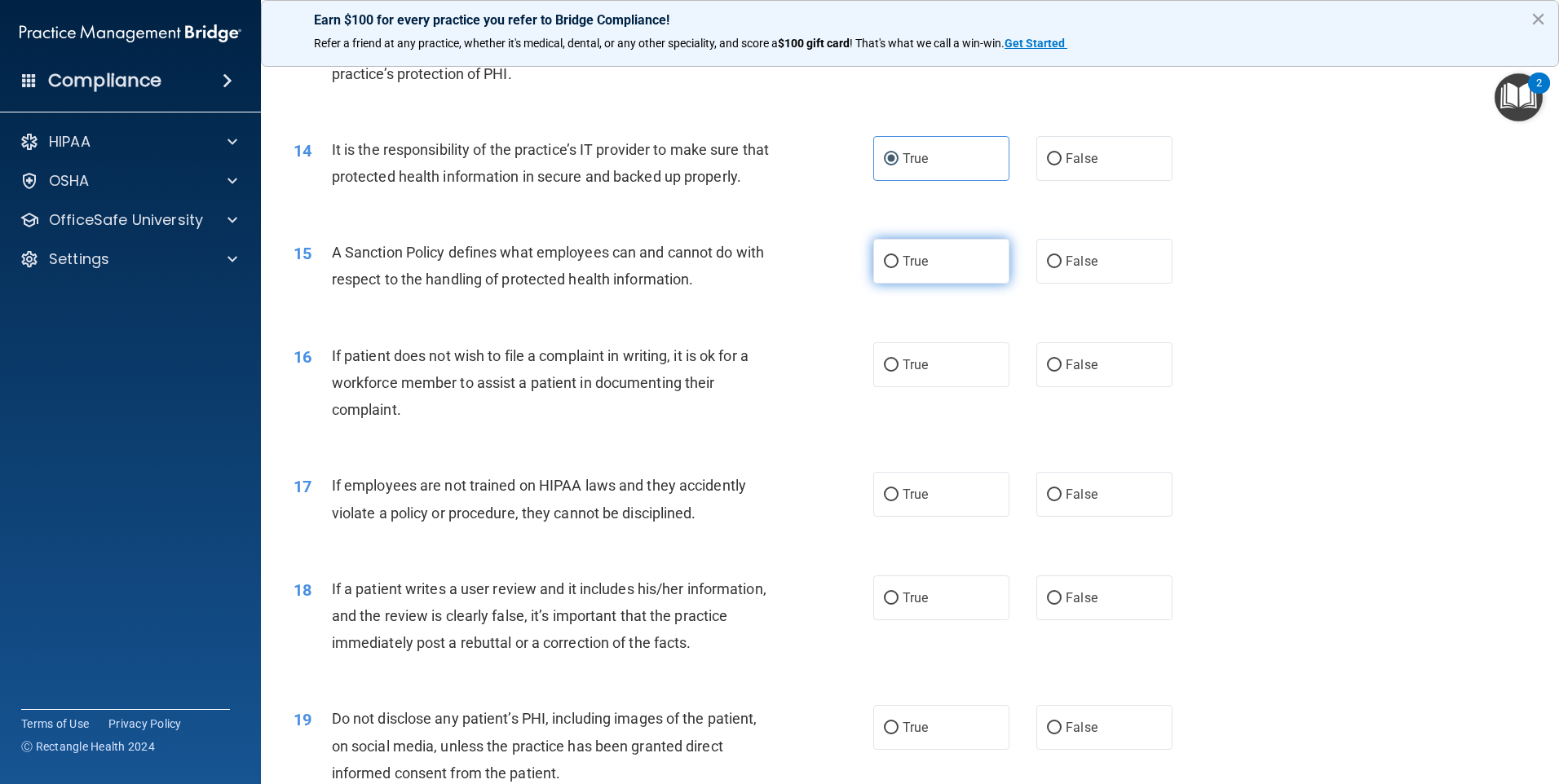
click at [903, 269] on span "True" at bounding box center [915, 261] width 25 height 15
click at [898, 269] on input "True" at bounding box center [892, 262] width 15 height 12
radio input "true"
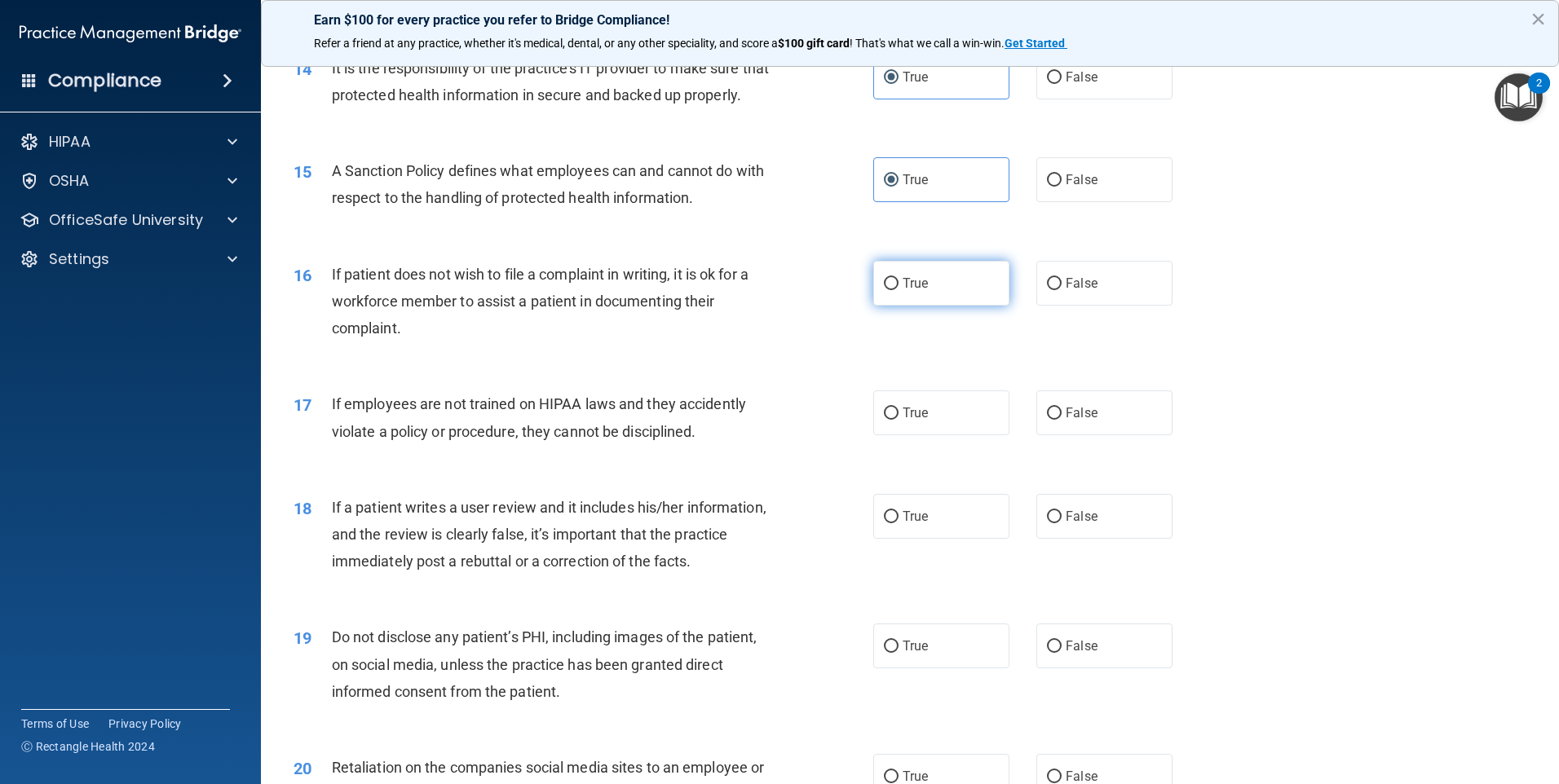
click at [932, 305] on label "True" at bounding box center [941, 284] width 136 height 45
click at [898, 290] on input "True" at bounding box center [892, 284] width 15 height 12
radio input "true"
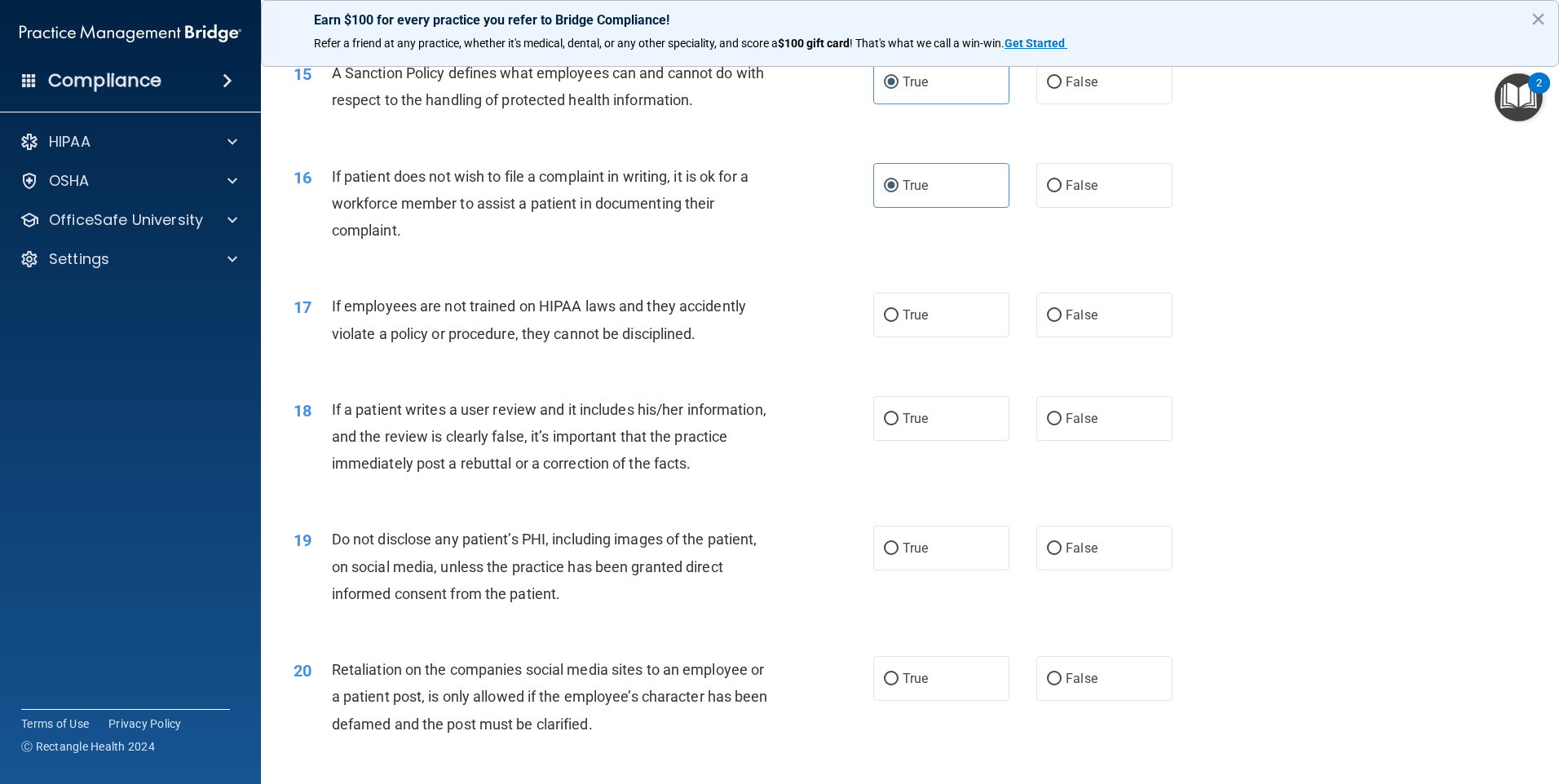
scroll to position [2038, 0]
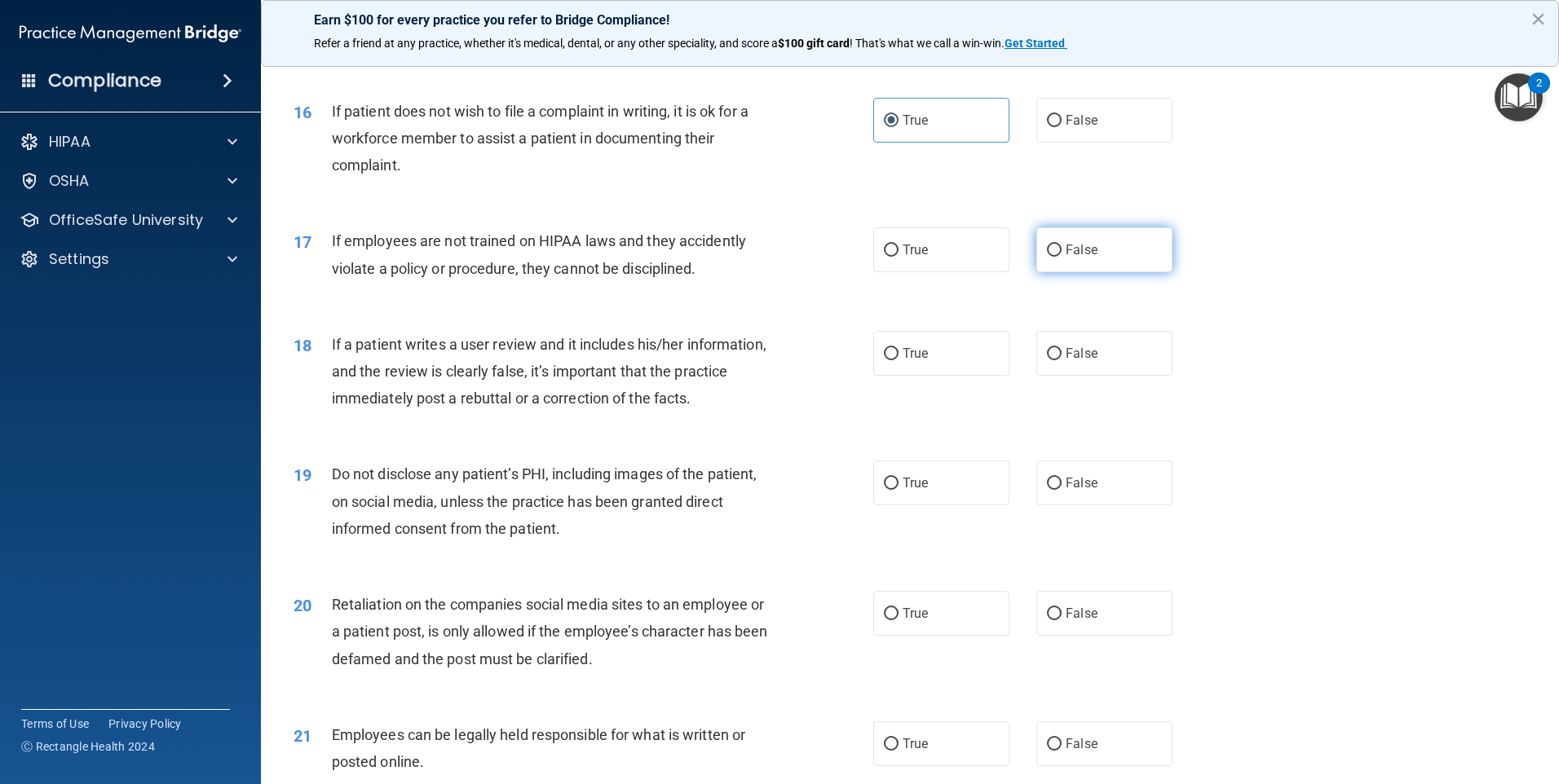
click at [1070, 257] on span "False" at bounding box center [1082, 250] width 32 height 15
click at [1061, 256] on input "False" at bounding box center [1055, 251] width 15 height 12
radio input "true"
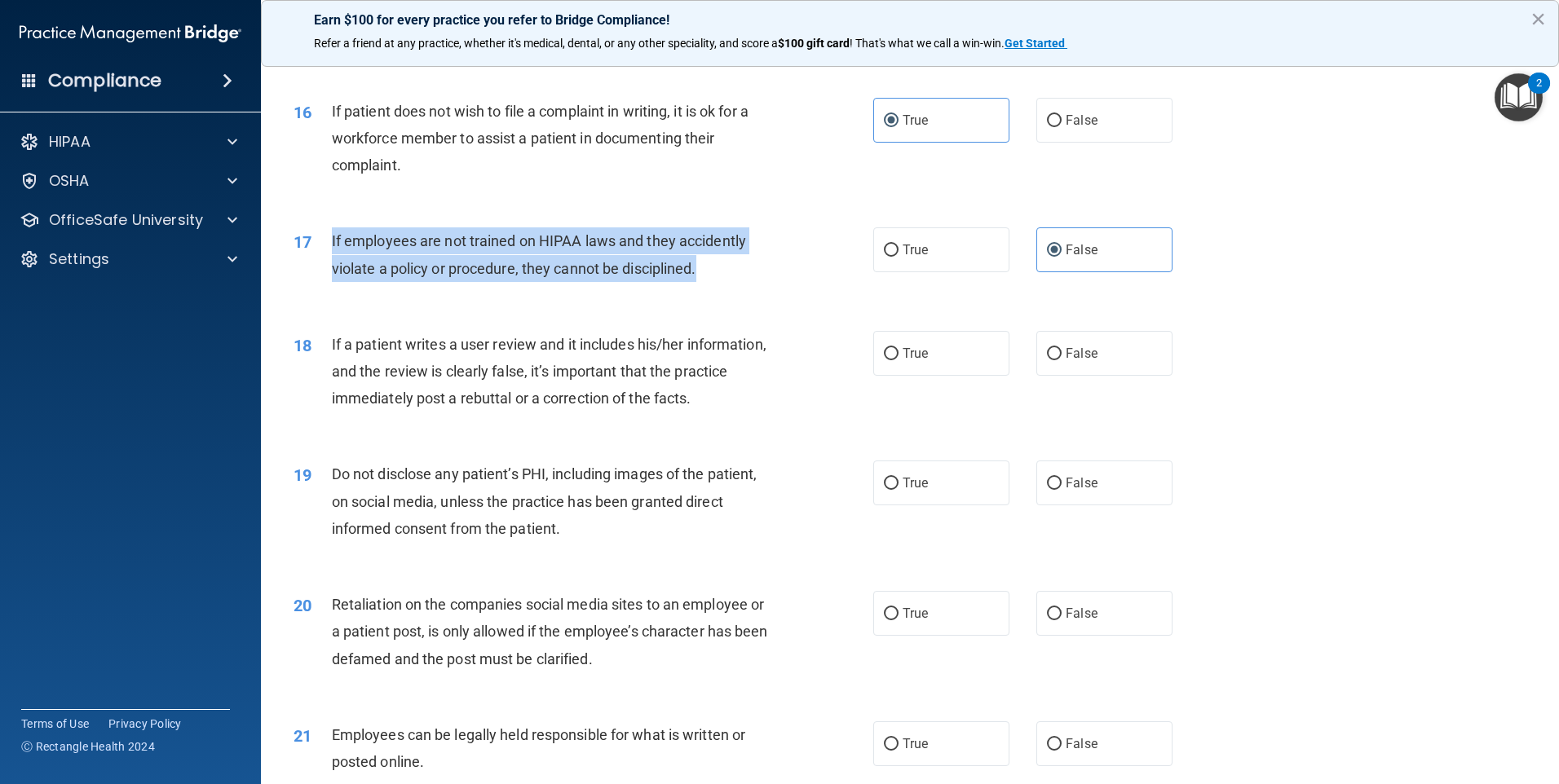
drag, startPoint x: 332, startPoint y: 264, endPoint x: 755, endPoint y: 286, distance: 423.6
click at [755, 281] on div "If employees are not trained on HIPAA laws and they accidently violate a policy…" at bounding box center [558, 253] width 453 height 54
copy span "If employees are not trained on HIPAA laws and they accidently violate a policy…"
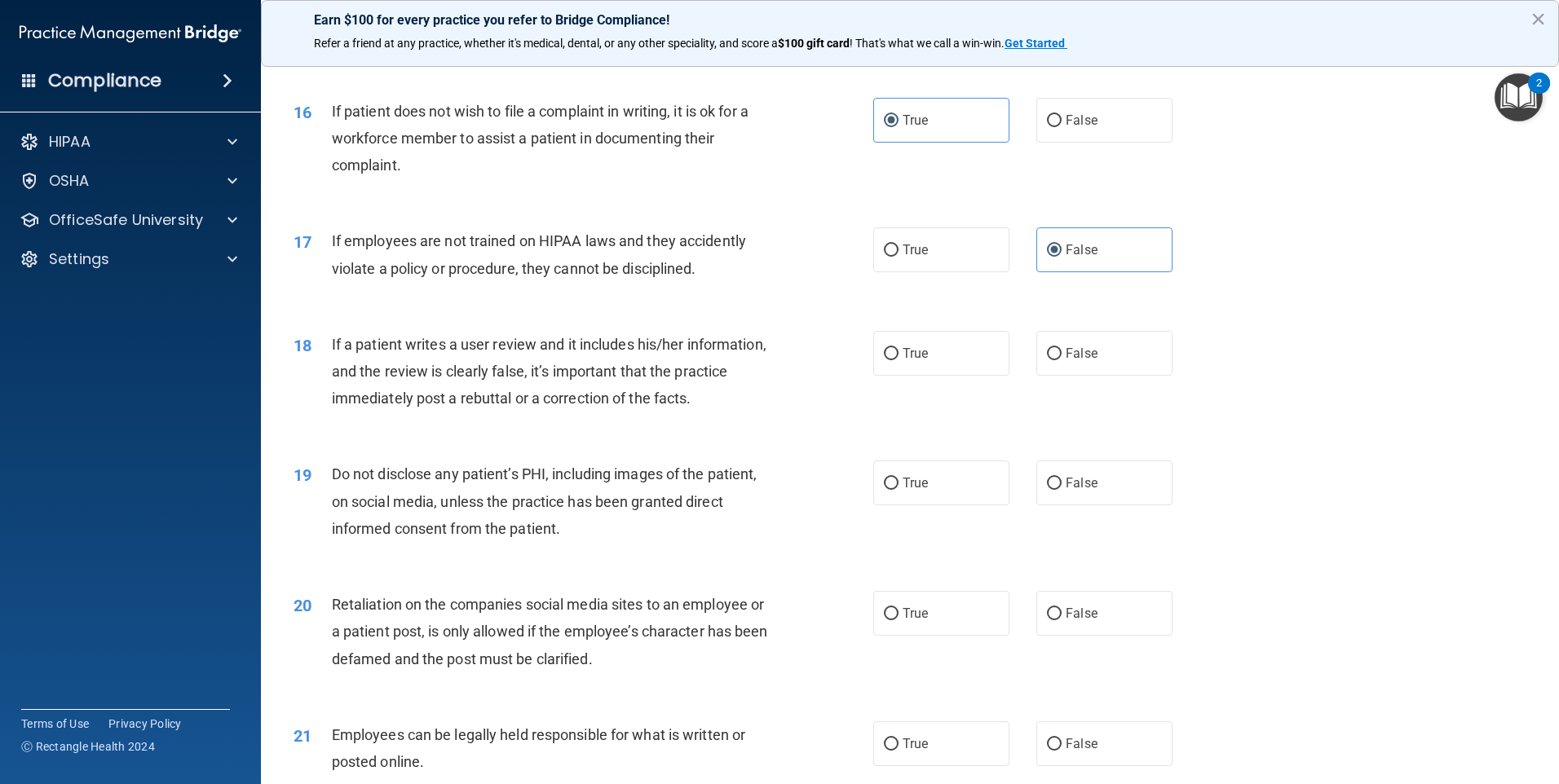
click at [812, 253] on div "17 If employees are not trained on HIPAA laws and they accidently violate a pol…" at bounding box center [910, 258] width 1257 height 103
click at [960, 376] on label "True" at bounding box center [941, 353] width 136 height 45
click at [898, 360] on input "True" at bounding box center [892, 353] width 15 height 12
radio input "true"
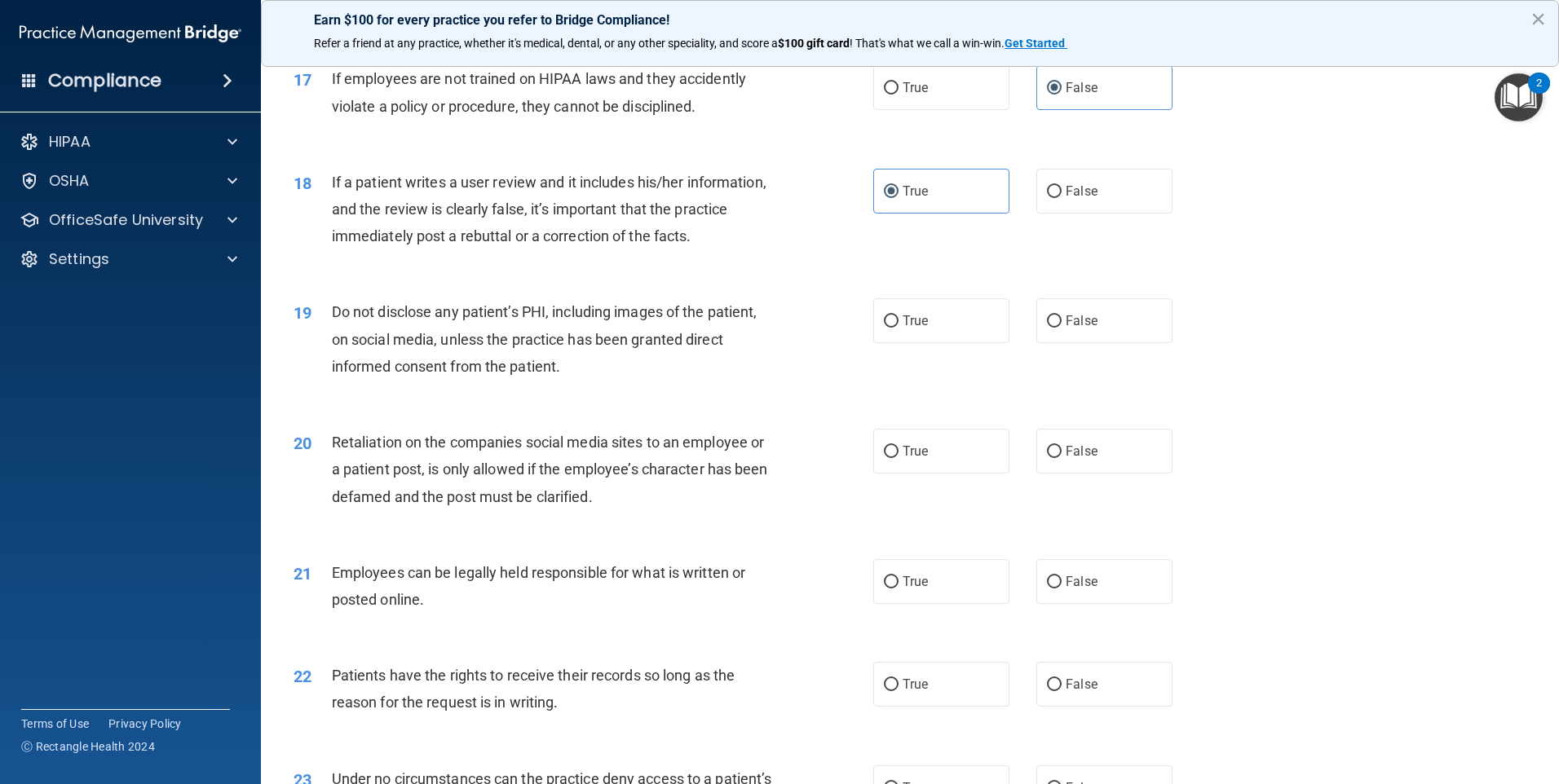
scroll to position [2201, 0]
click at [886, 342] on label "True" at bounding box center [941, 320] width 136 height 45
click at [886, 327] on input "True" at bounding box center [892, 320] width 15 height 12
radio input "true"
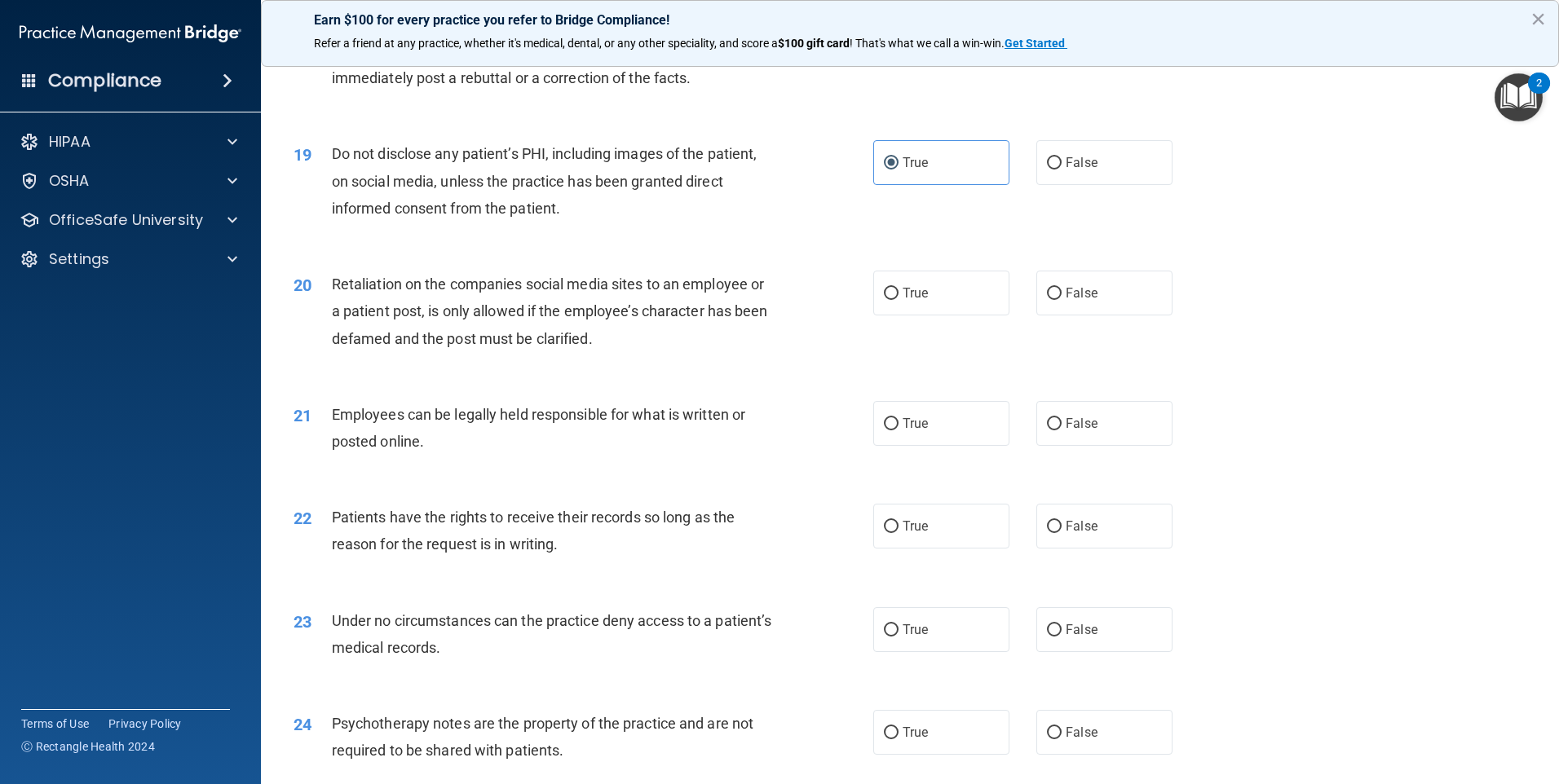
scroll to position [2364, 0]
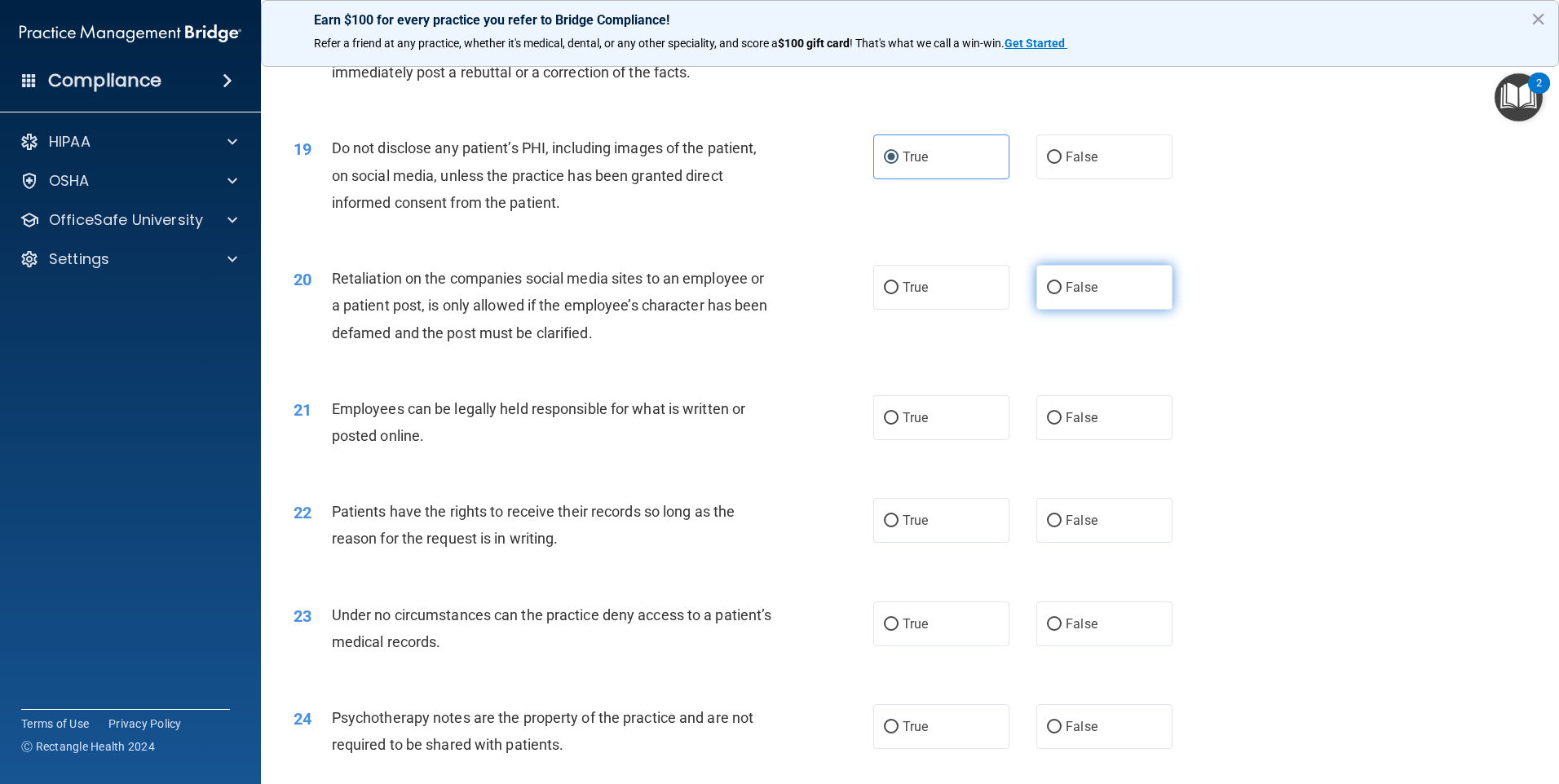
click at [1047, 294] on input "False" at bounding box center [1055, 287] width 15 height 12
radio input "true"
click at [906, 426] on span "True" at bounding box center [915, 417] width 25 height 15
click at [898, 425] on input "True" at bounding box center [892, 418] width 15 height 12
radio input "true"
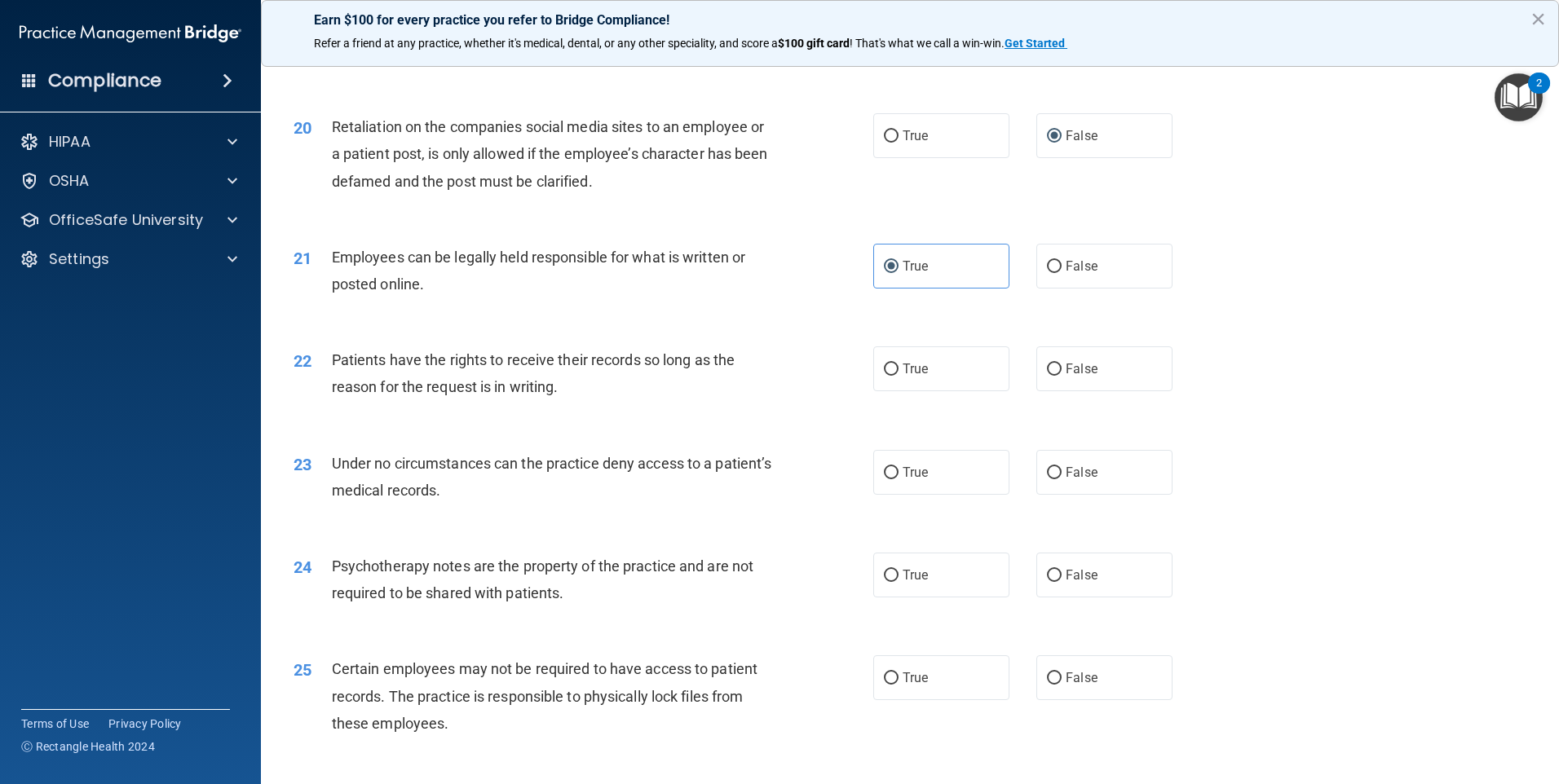
scroll to position [2527, 0]
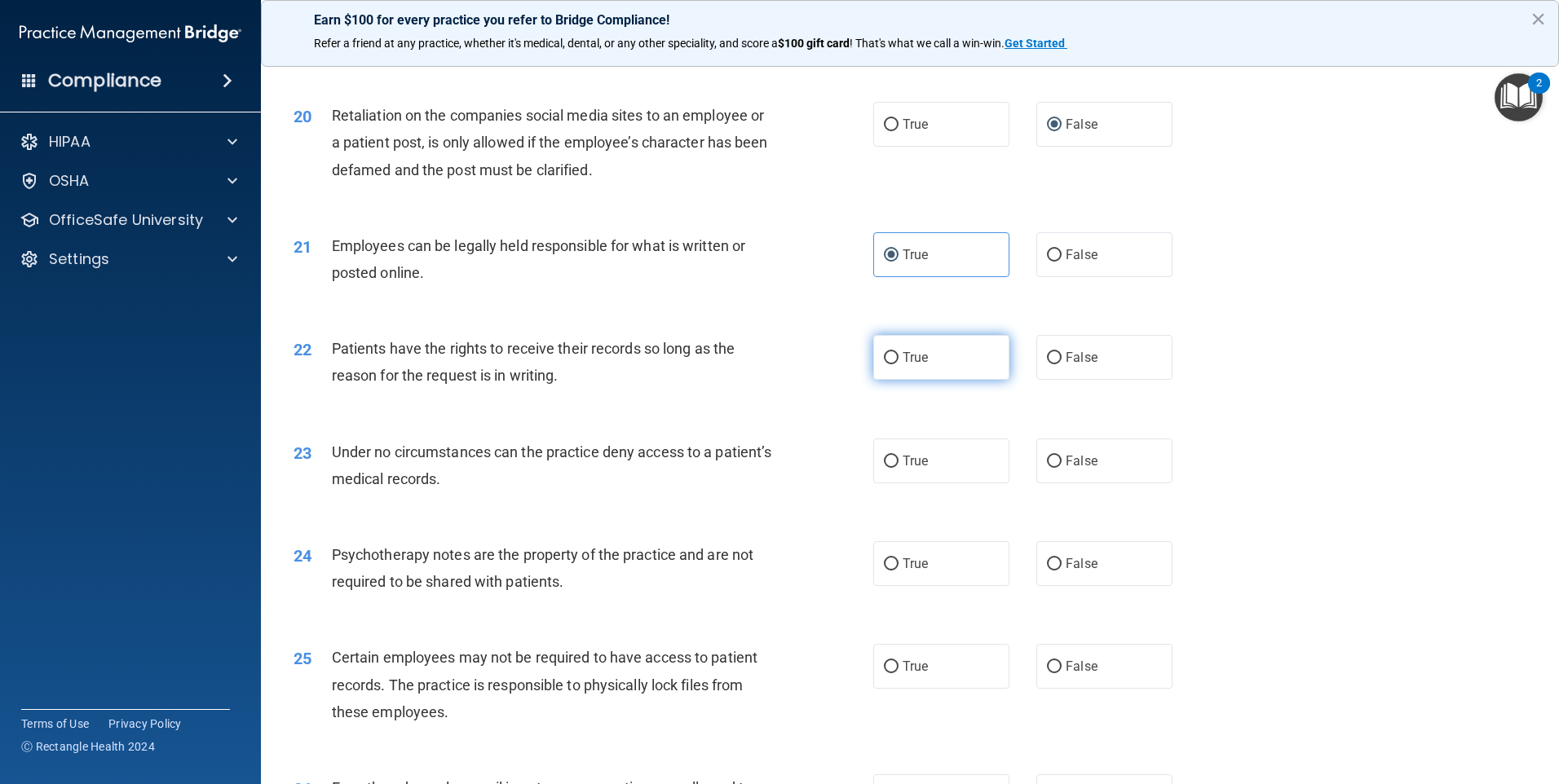
click at [910, 366] on span "True" at bounding box center [915, 357] width 25 height 15
click at [898, 365] on input "True" at bounding box center [892, 358] width 15 height 12
radio input "true"
click at [1098, 378] on label "False" at bounding box center [1104, 358] width 136 height 45
click at [1061, 365] on input "False" at bounding box center [1055, 358] width 15 height 12
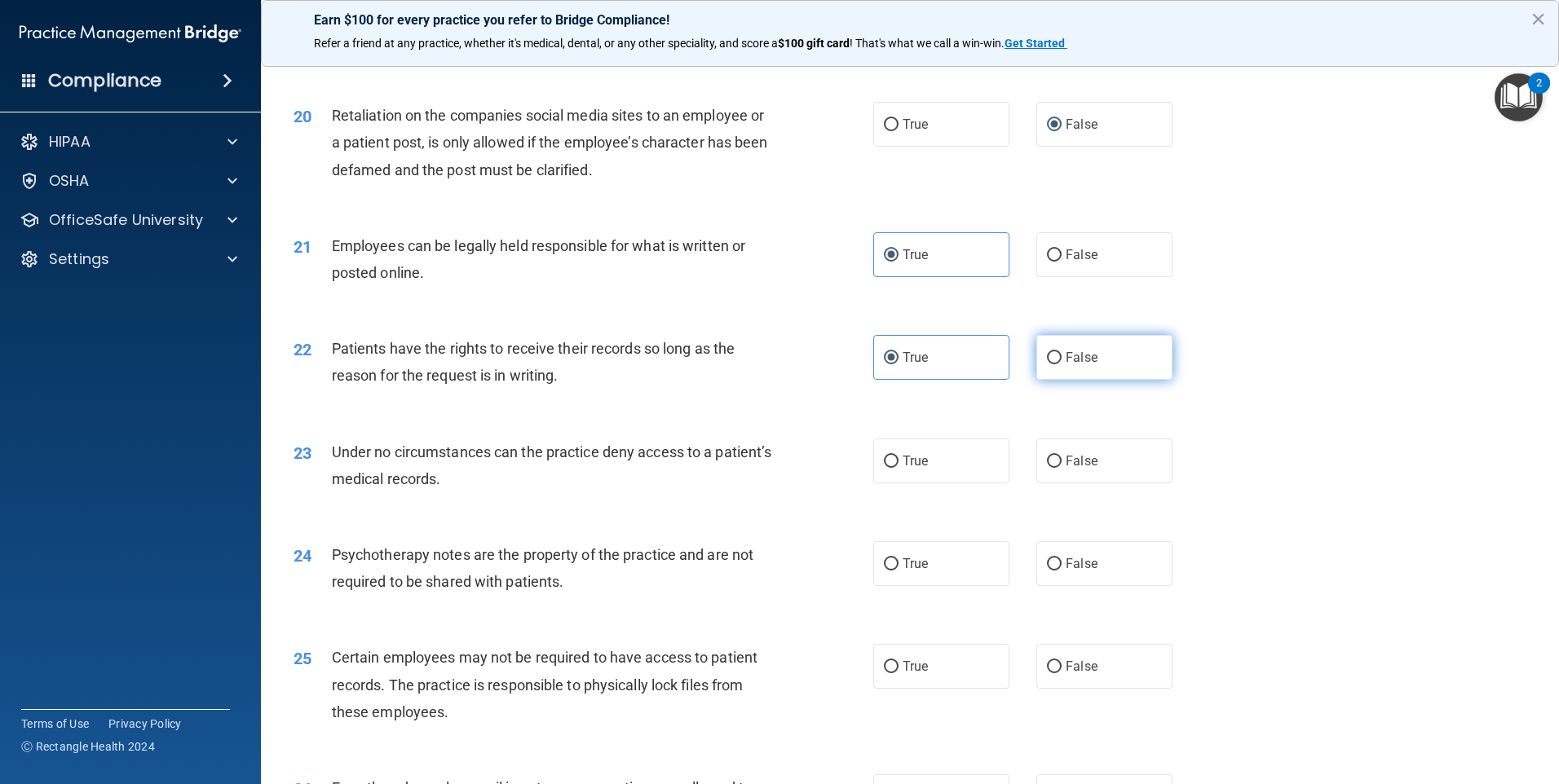
radio input "true"
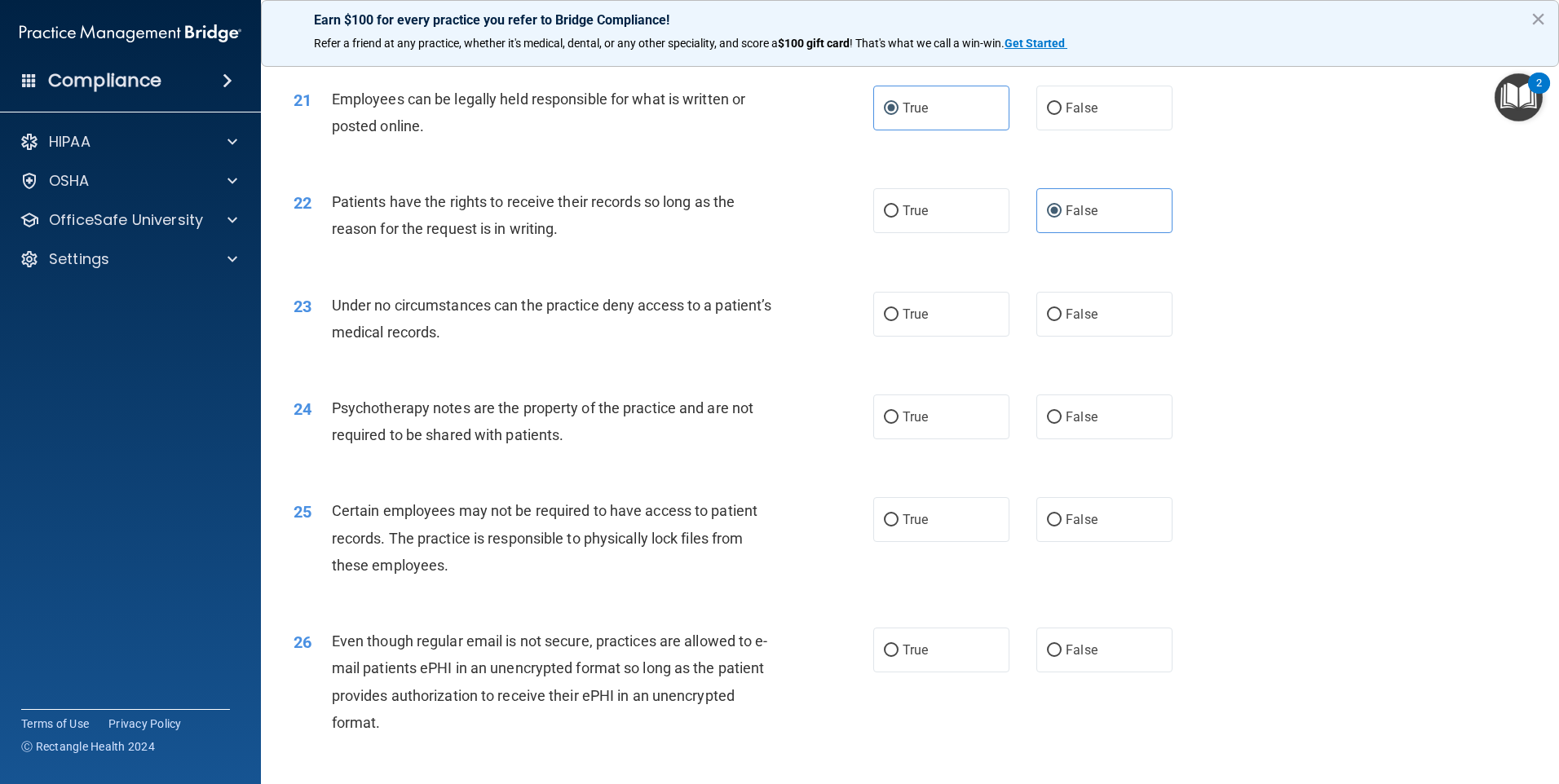
scroll to position [2690, 0]
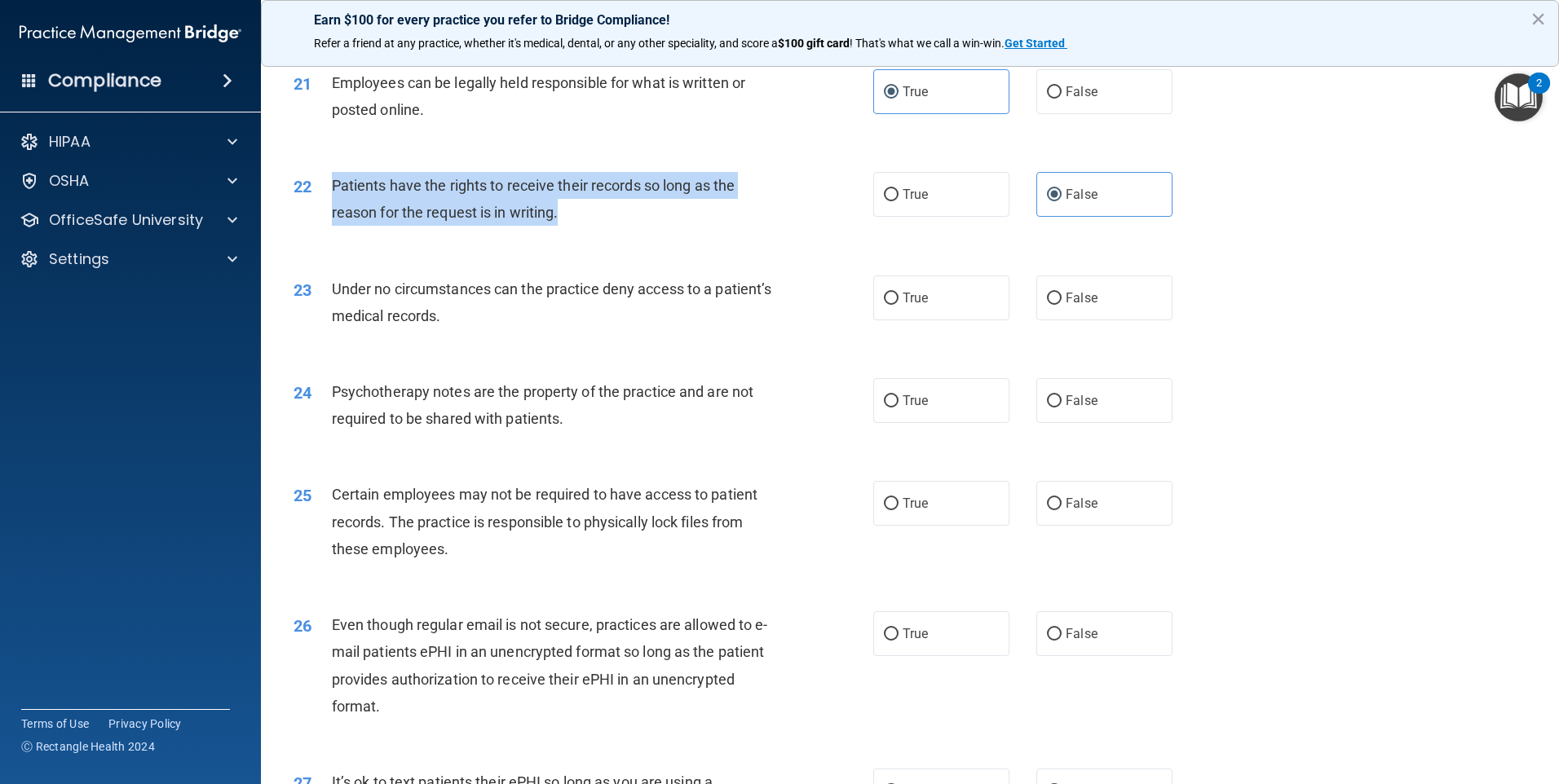
drag, startPoint x: 334, startPoint y: 215, endPoint x: 570, endPoint y: 251, distance: 238.7
click at [570, 226] on div "Patients have the rights to receive their records so long as the reason for the…" at bounding box center [558, 199] width 453 height 54
copy span "Patients have the rights to receive their records so long as the reason for the…"
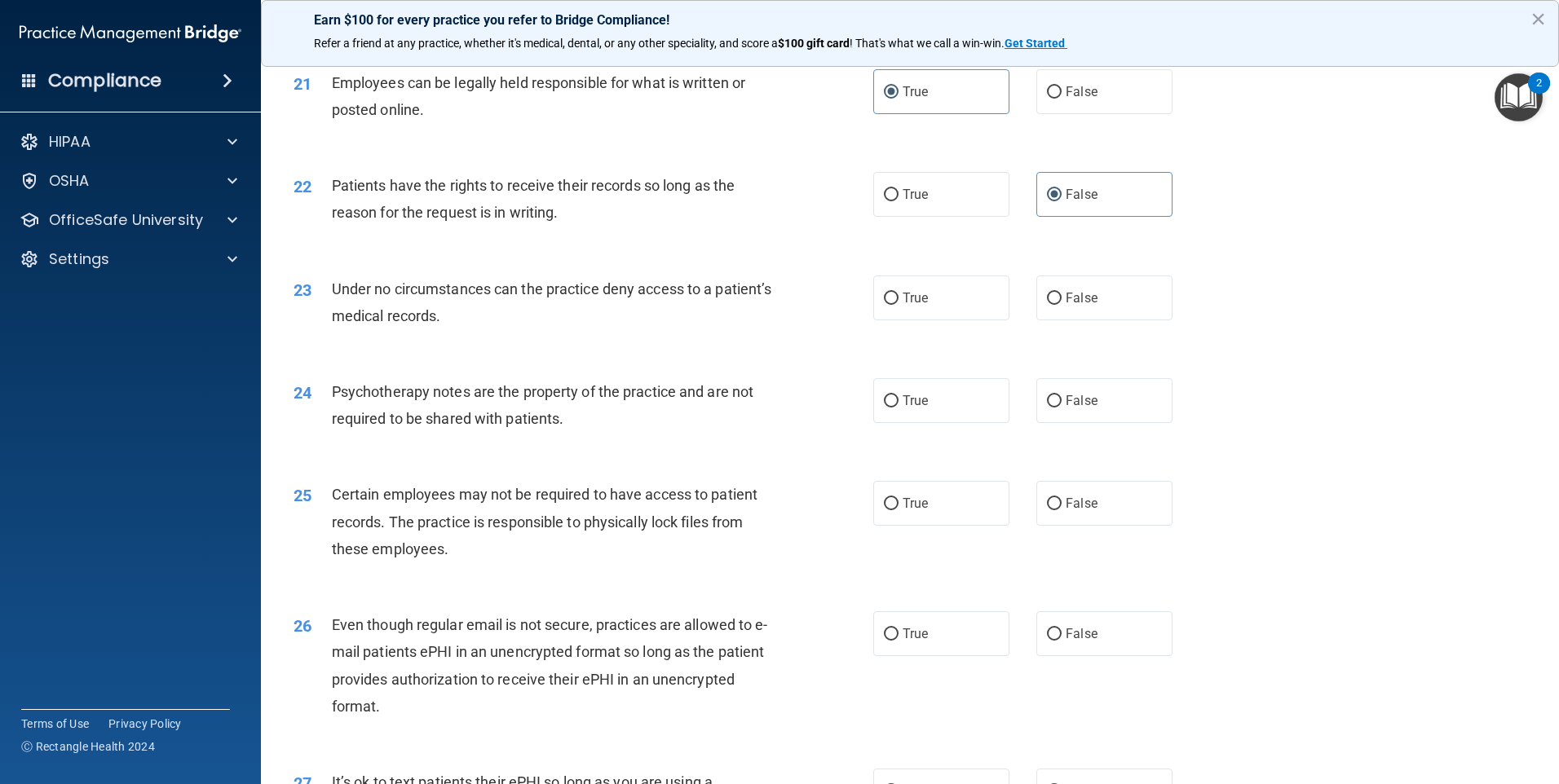
click at [783, 299] on div "23 Under no circumstances can the practice deny access to a patient’s medical r…" at bounding box center [910, 306] width 1257 height 103
click at [903, 203] on span "True" at bounding box center [915, 194] width 25 height 15
click at [898, 202] on input "True" at bounding box center [892, 195] width 15 height 12
radio input "true"
radio input "false"
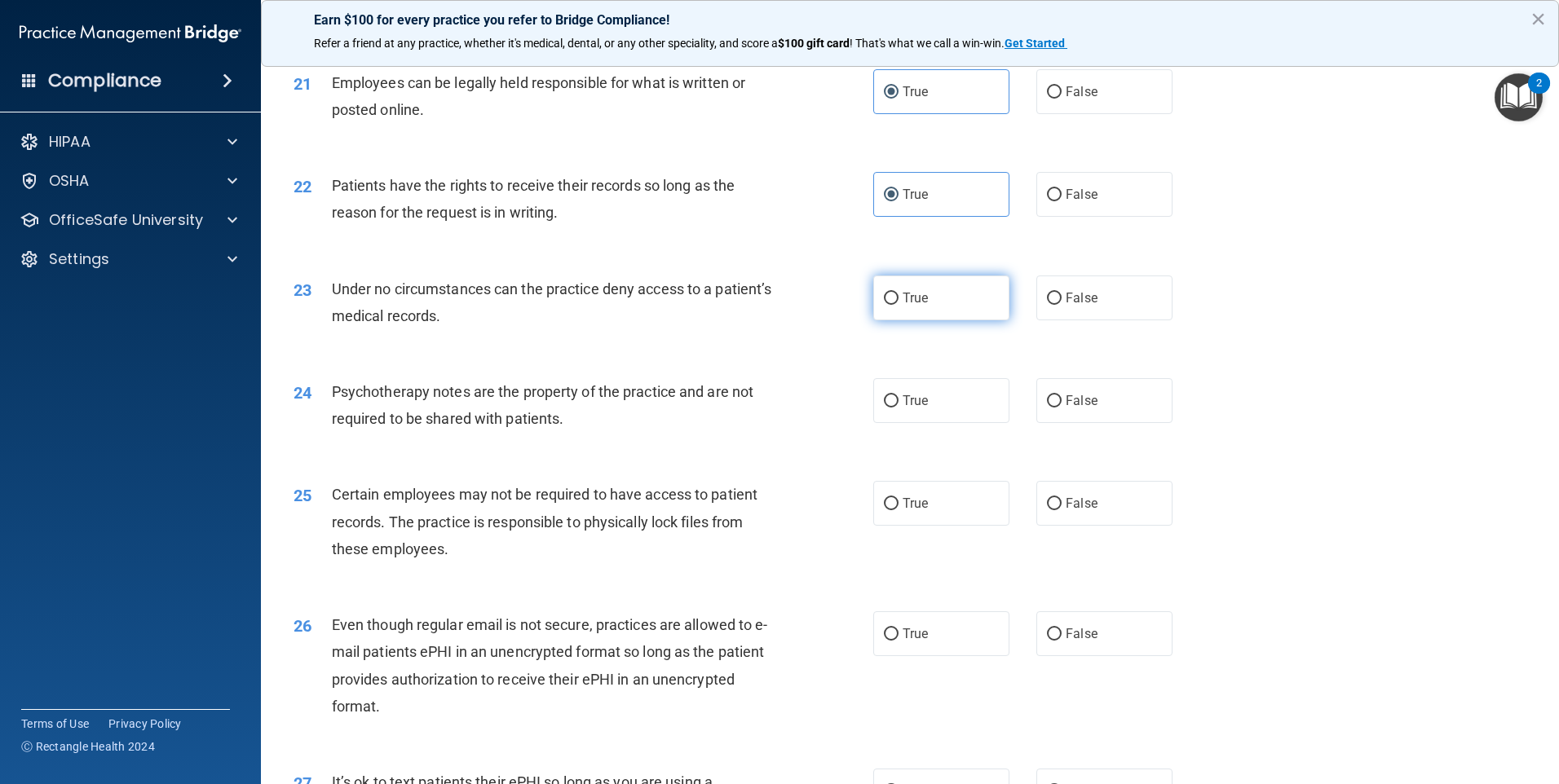
click at [924, 320] on label "True" at bounding box center [941, 298] width 136 height 45
click at [898, 305] on input "True" at bounding box center [892, 299] width 15 height 12
radio input "true"
click at [969, 423] on label "True" at bounding box center [941, 400] width 136 height 45
click at [898, 408] on input "True" at bounding box center [892, 401] width 15 height 12
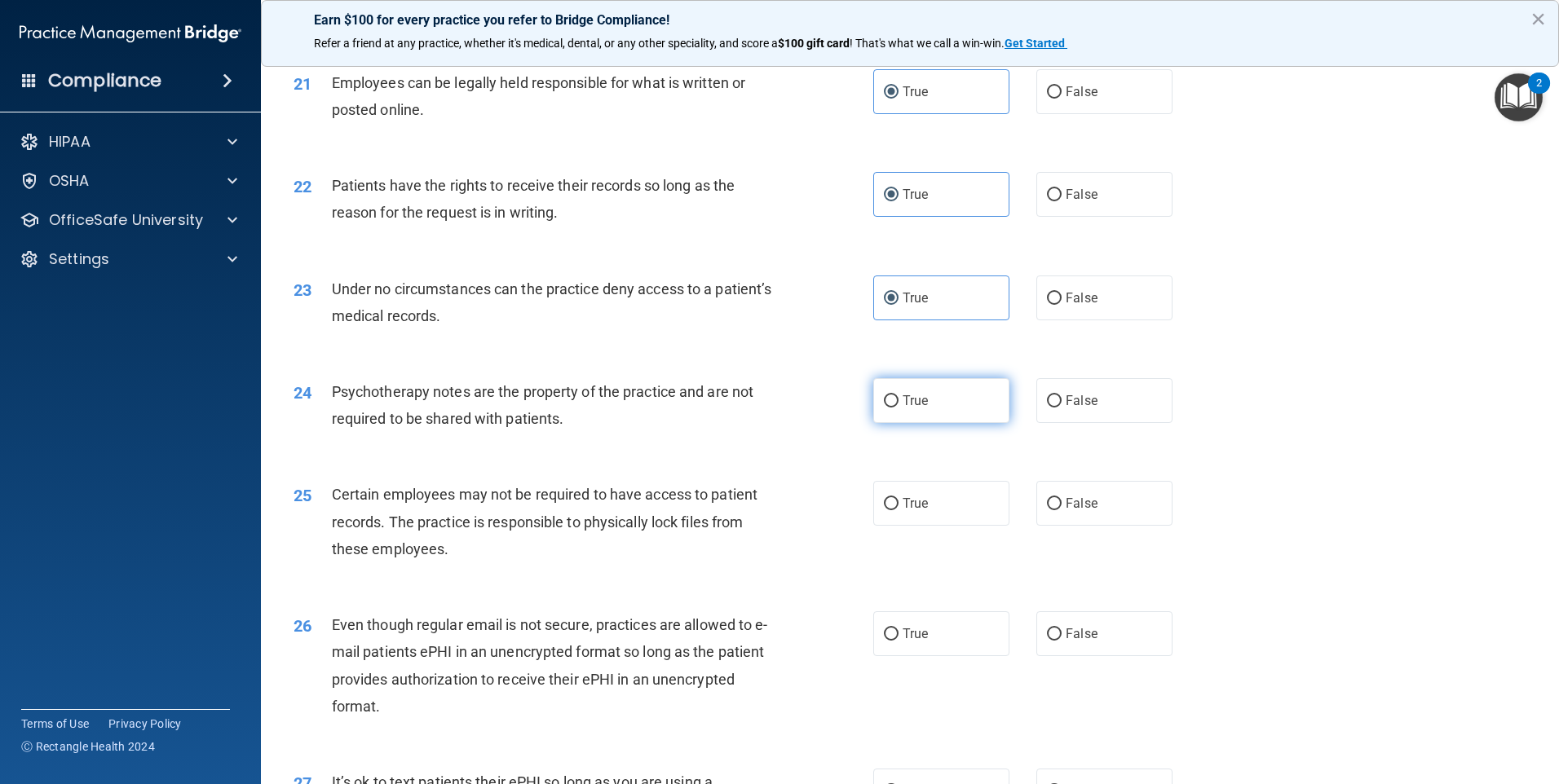
radio input "true"
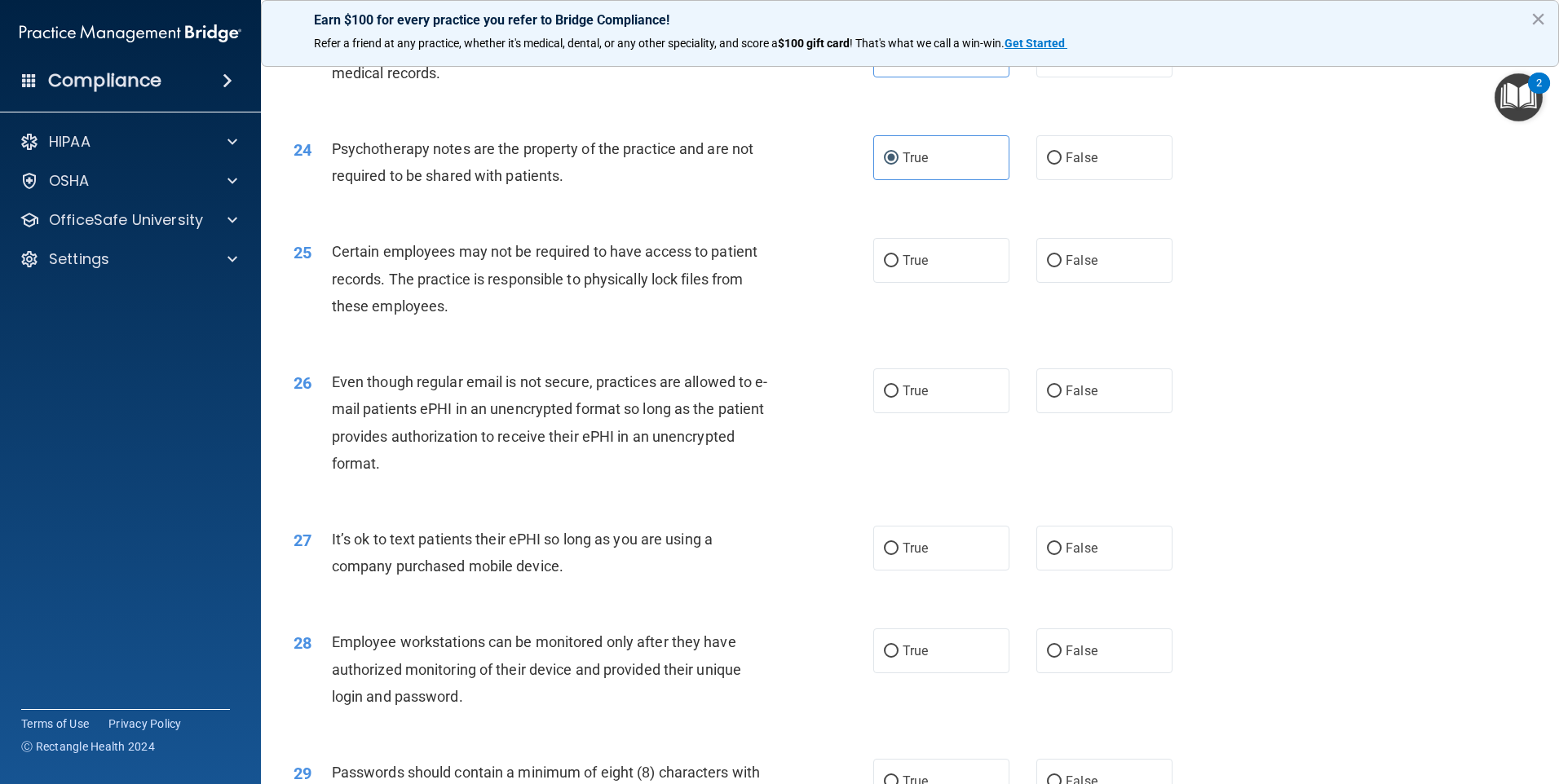
scroll to position [2934, 0]
click at [916, 281] on label "True" at bounding box center [941, 259] width 136 height 45
click at [898, 266] on input "True" at bounding box center [892, 259] width 15 height 12
radio input "true"
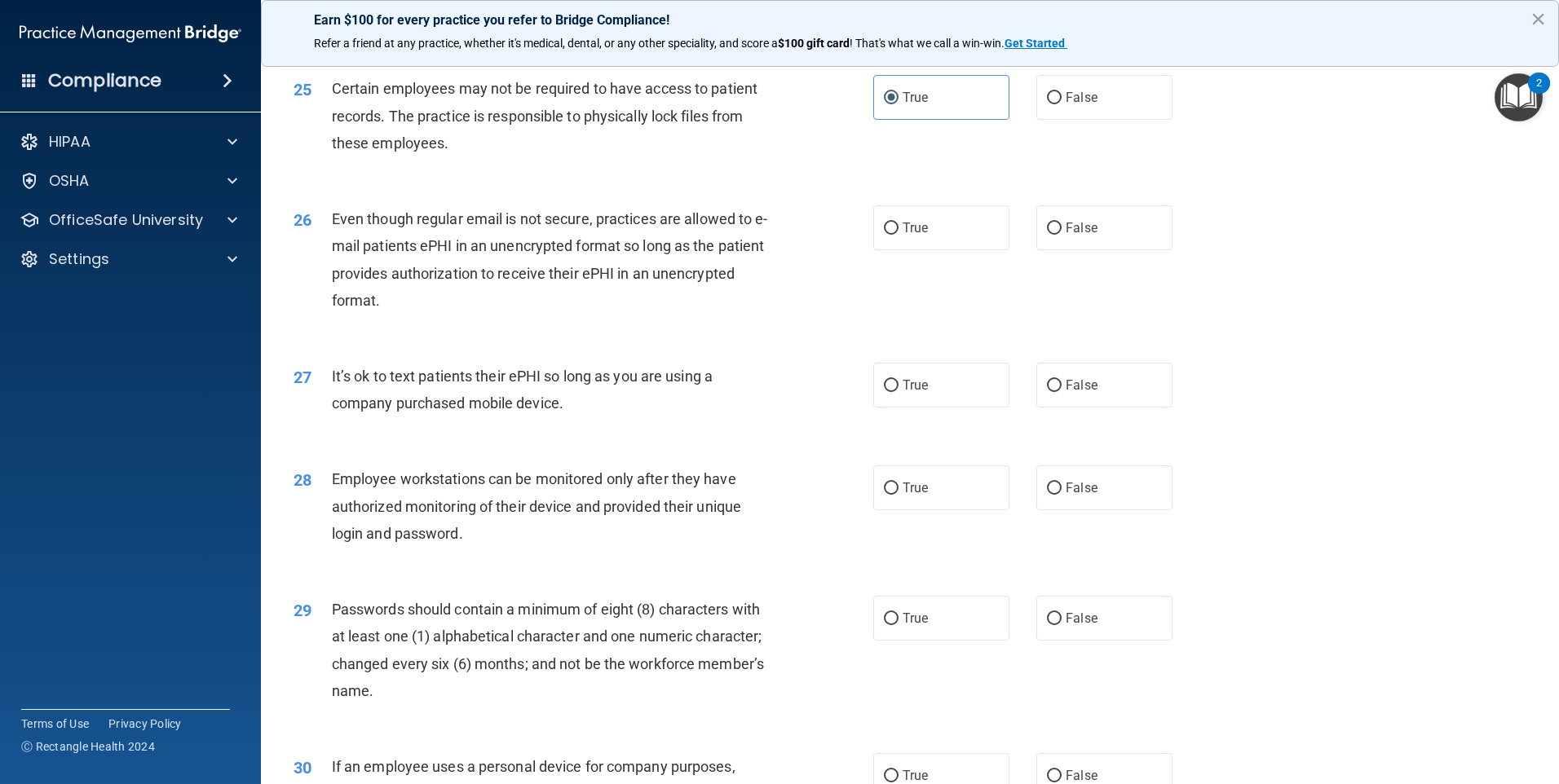
scroll to position [3097, 0]
click at [1071, 234] on span "False" at bounding box center [1082, 226] width 32 height 15
click at [1061, 233] on input "False" at bounding box center [1055, 226] width 15 height 12
radio input "true"
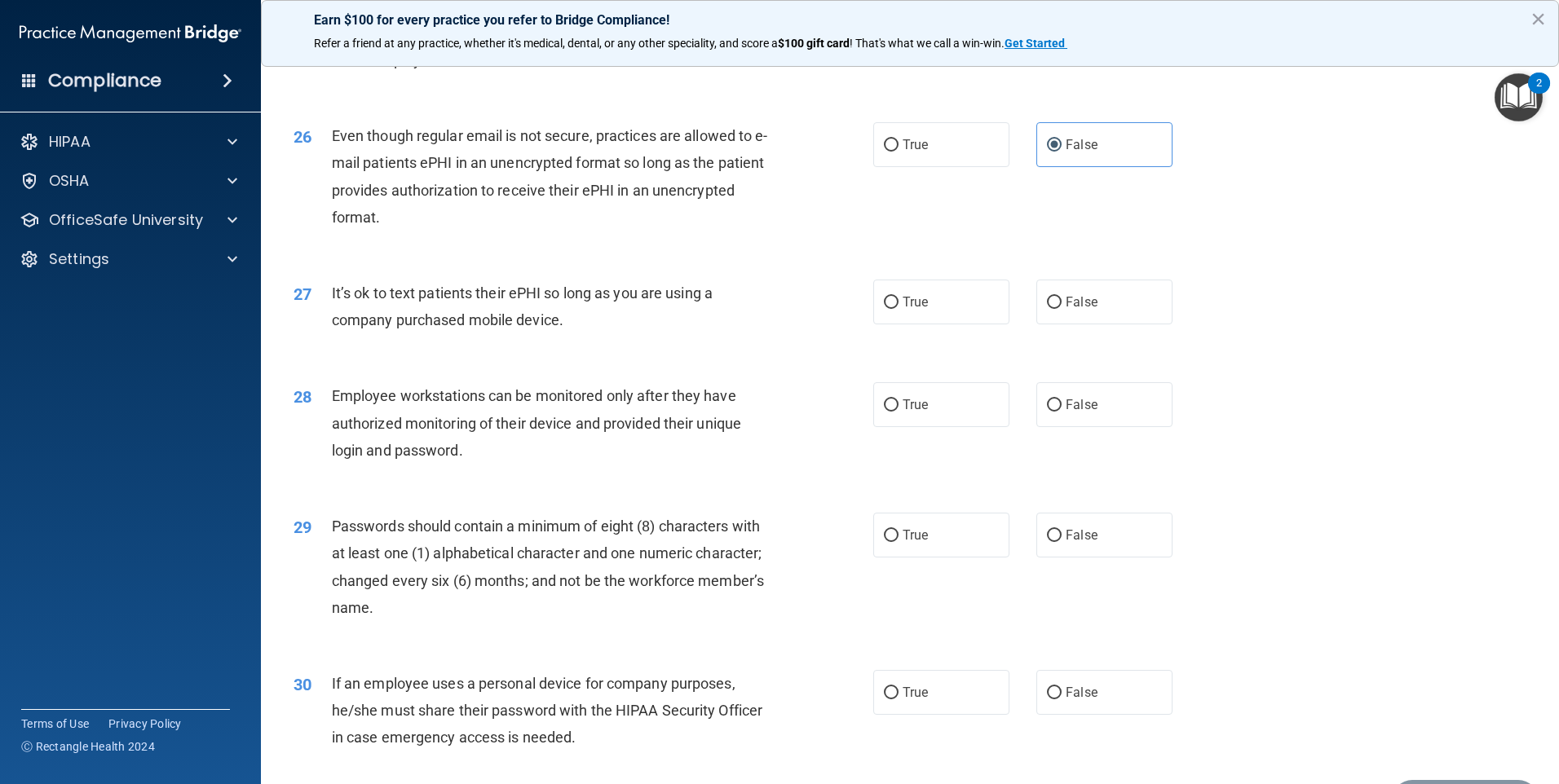
scroll to position [3260, 0]
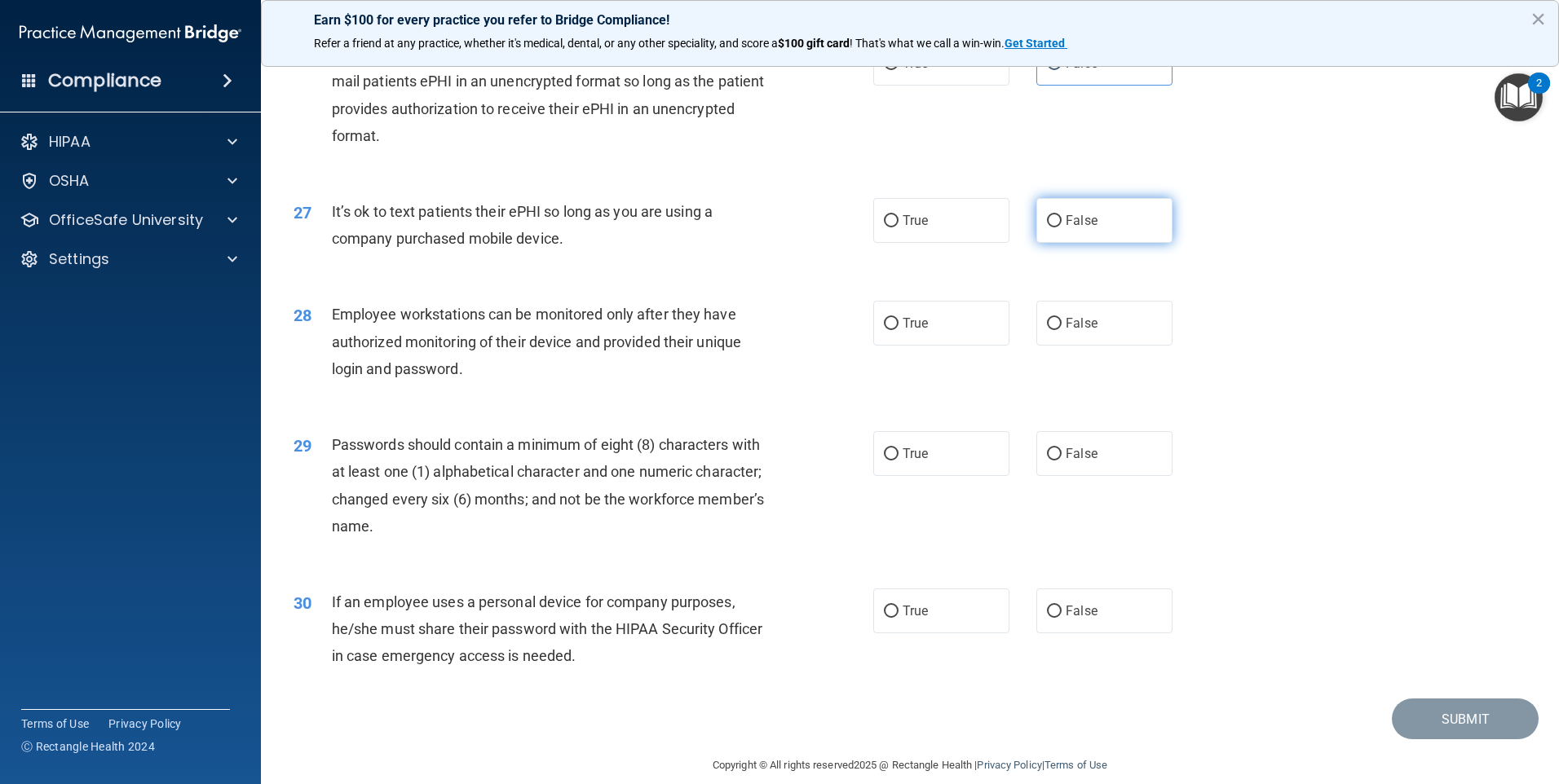
click at [1071, 228] on span "False" at bounding box center [1082, 220] width 32 height 15
click at [1061, 227] on input "False" at bounding box center [1055, 220] width 15 height 12
radio input "true"
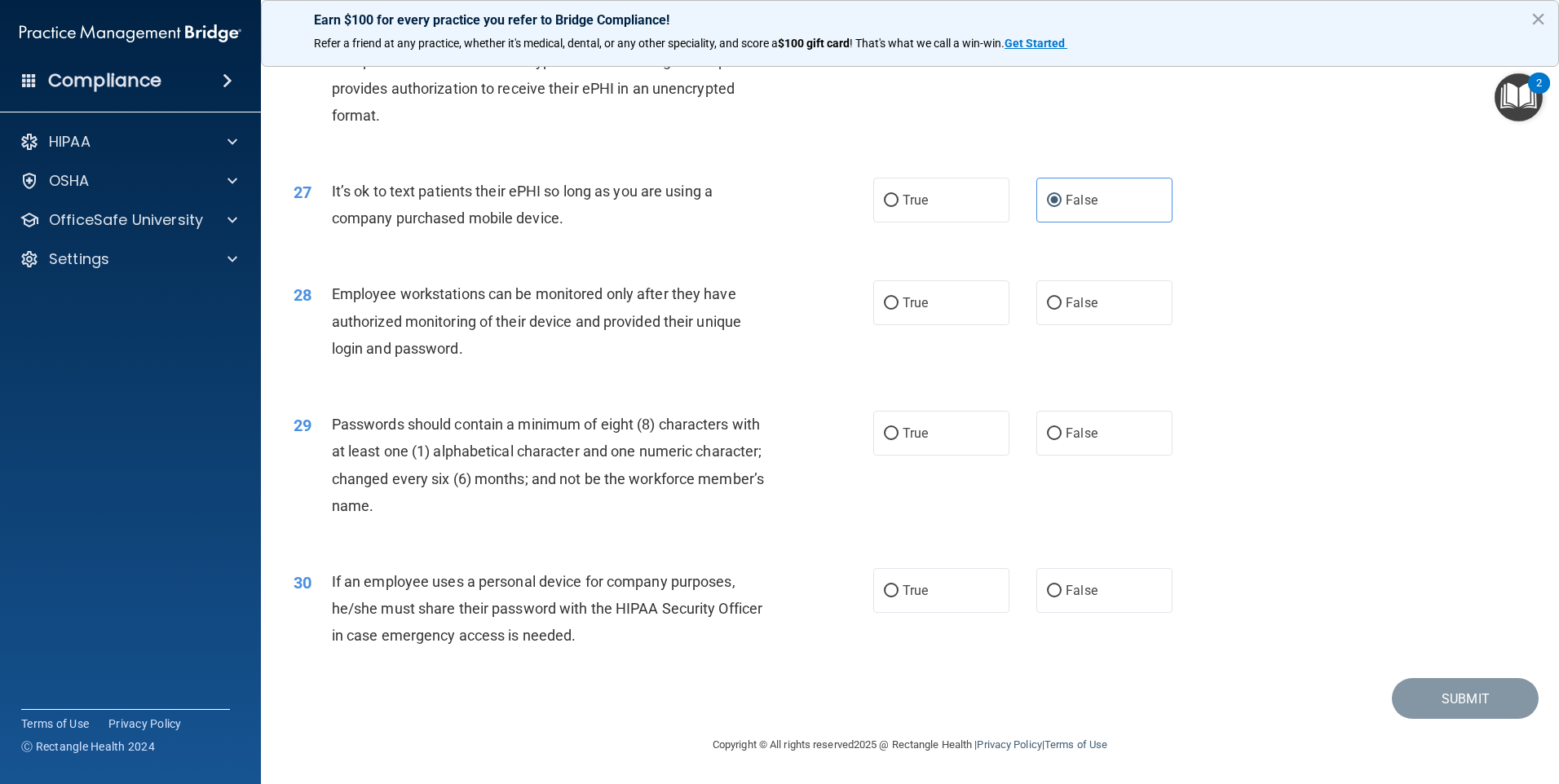
scroll to position [3308, 0]
click at [918, 305] on span "True" at bounding box center [915, 302] width 25 height 15
click at [898, 305] on input "True" at bounding box center [892, 303] width 15 height 12
radio input "true"
click at [949, 441] on label "True" at bounding box center [941, 433] width 136 height 45
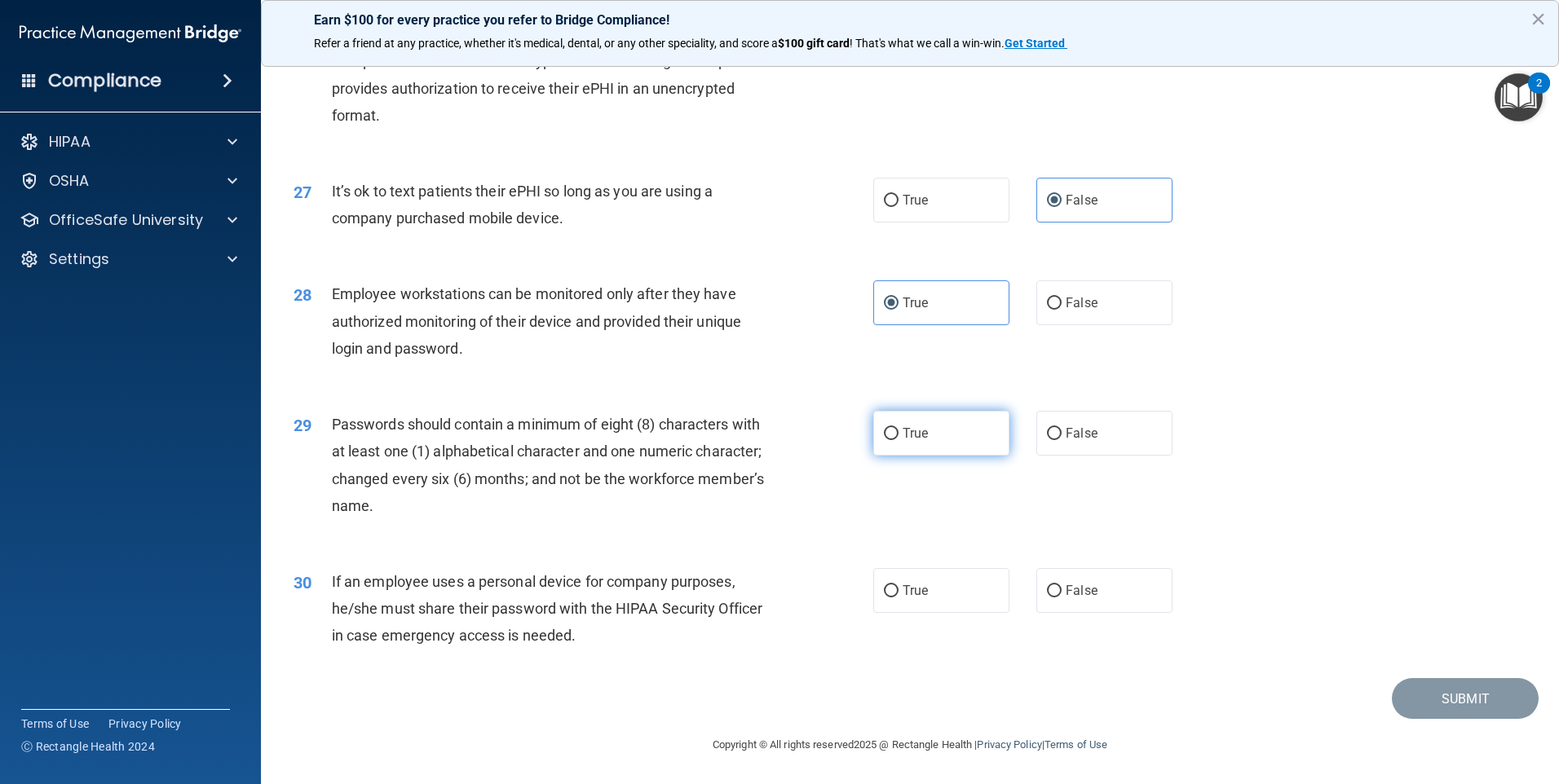
click at [898, 440] on input "True" at bounding box center [892, 433] width 15 height 12
radio input "true"
click at [990, 591] on label "True" at bounding box center [941, 591] width 136 height 45
click at [898, 591] on input "True" at bounding box center [892, 591] width 15 height 12
radio input "true"
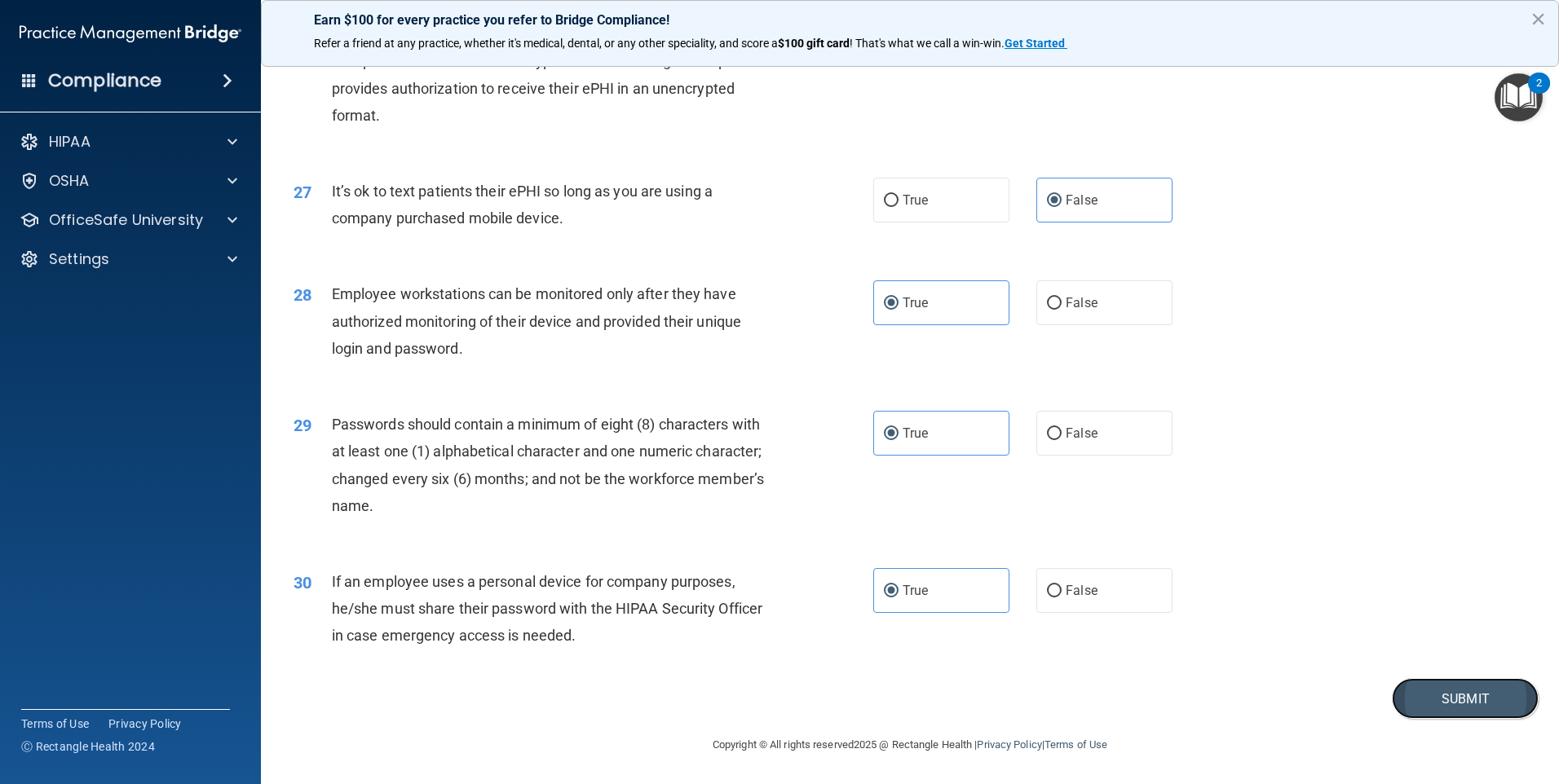
click at [1464, 681] on button "Submit" at bounding box center [1466, 699] width 147 height 41
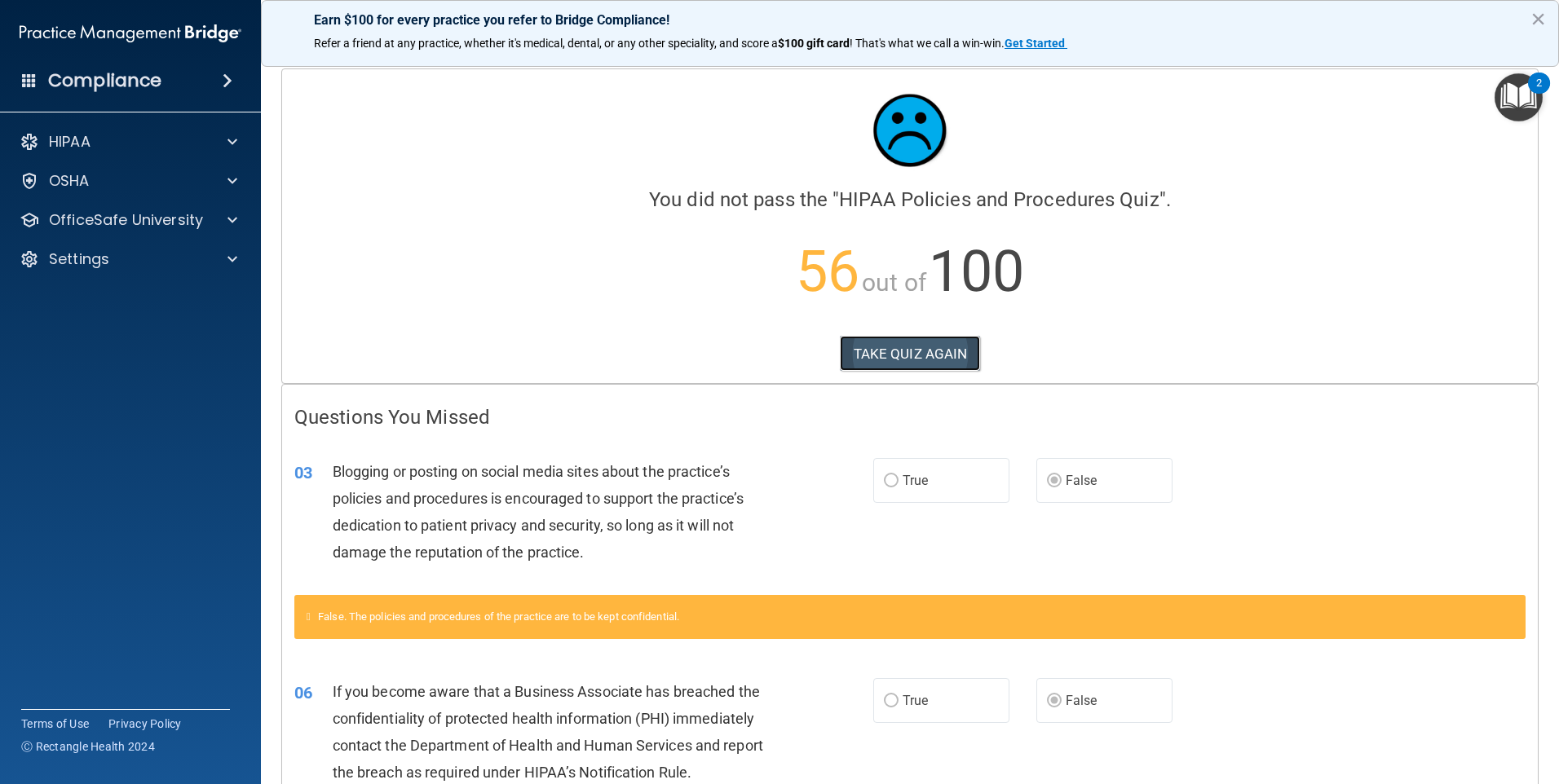
click at [882, 348] on button "TAKE QUIZ AGAIN" at bounding box center [911, 353] width 141 height 36
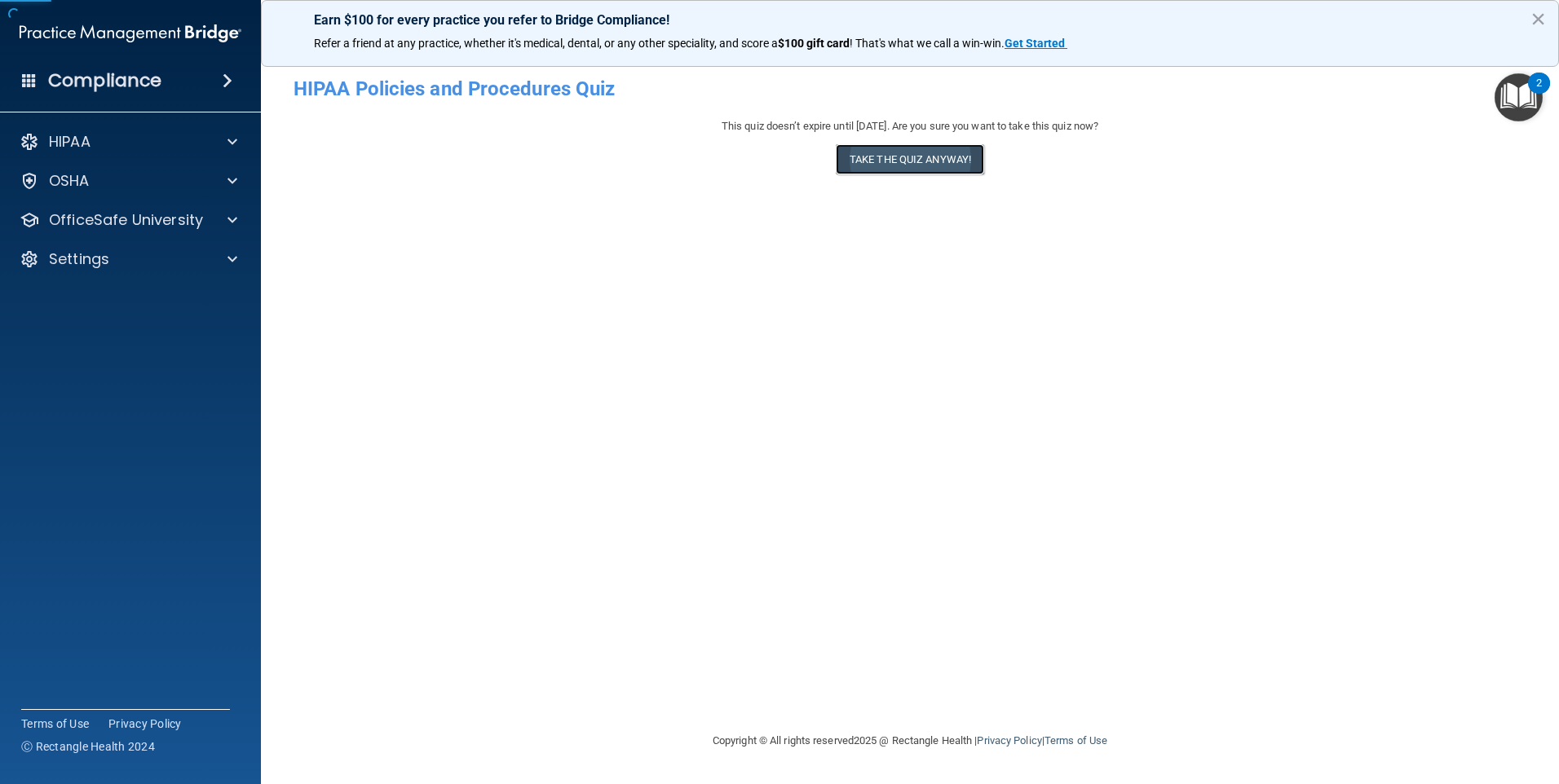
click at [917, 161] on button "Take the quiz anyway!" at bounding box center [910, 159] width 148 height 30
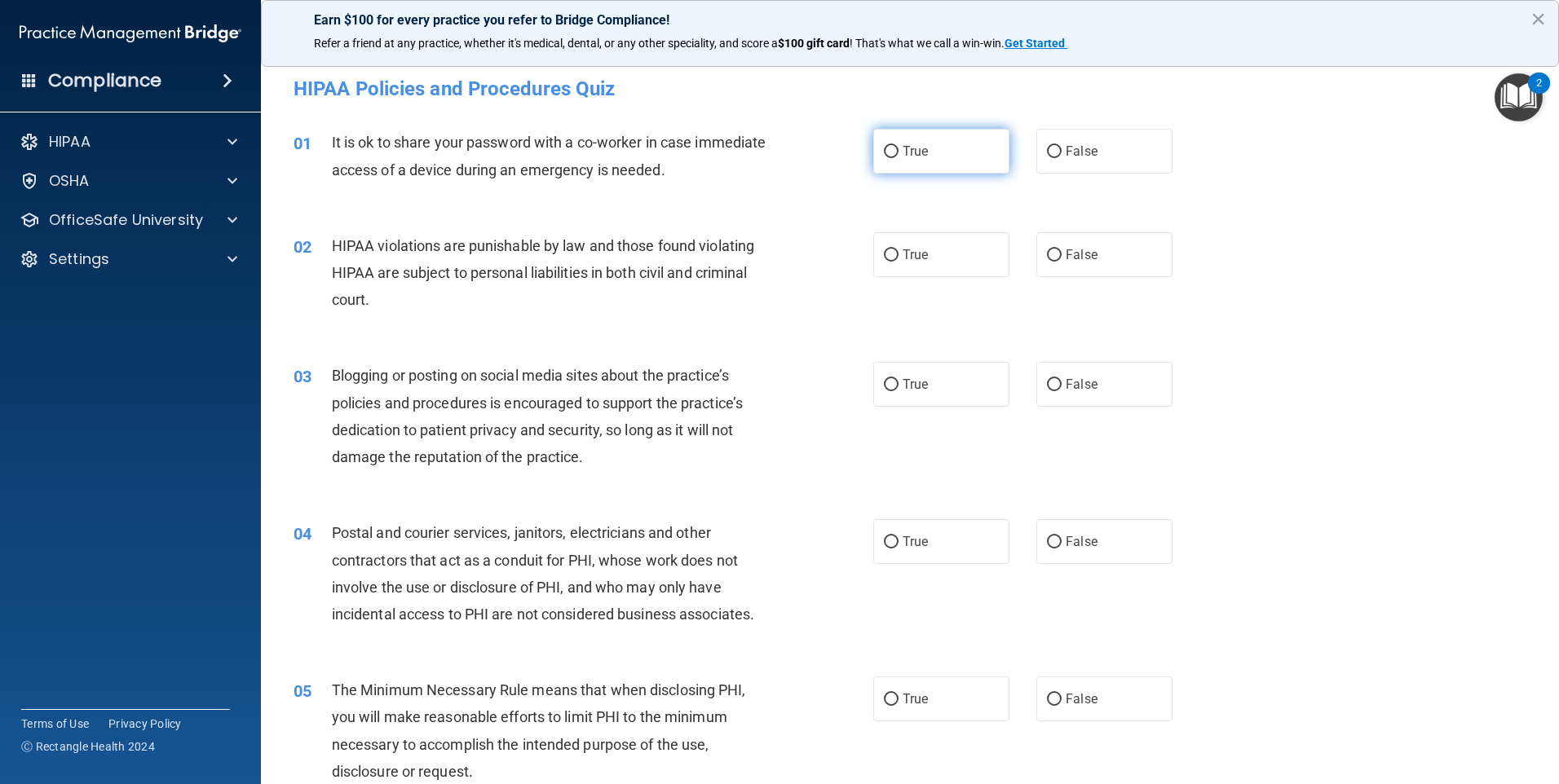
click at [914, 143] on span "True" at bounding box center [915, 151] width 25 height 15
click at [898, 146] on input "True" at bounding box center [892, 152] width 15 height 12
radio input "true"
click at [929, 251] on label "True" at bounding box center [941, 255] width 136 height 45
click at [898, 251] on input "True" at bounding box center [892, 255] width 15 height 12
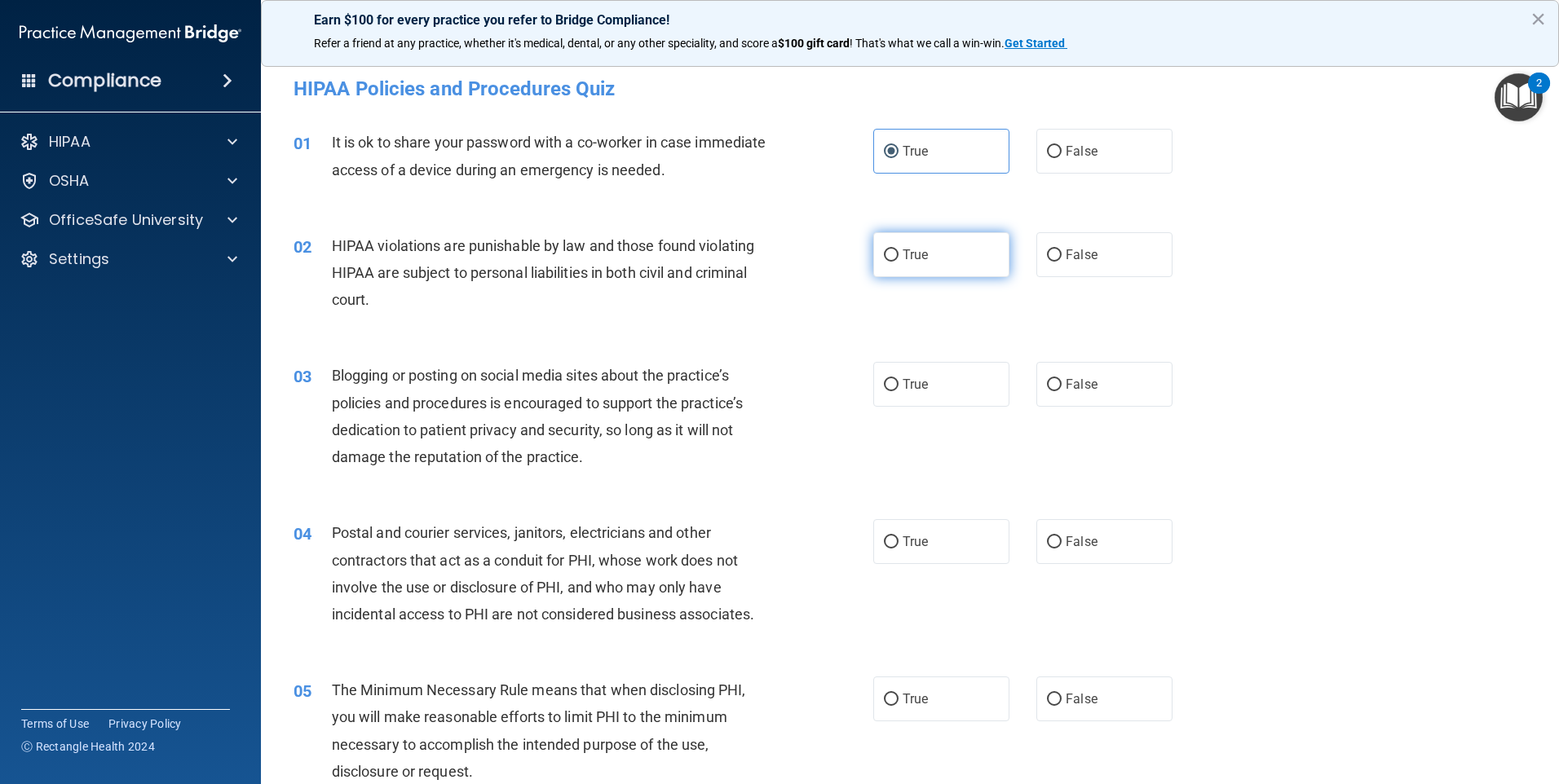
radio input "true"
click at [1073, 381] on span "False" at bounding box center [1082, 384] width 32 height 15
click at [1061, 381] on input "False" at bounding box center [1055, 384] width 15 height 12
radio input "true"
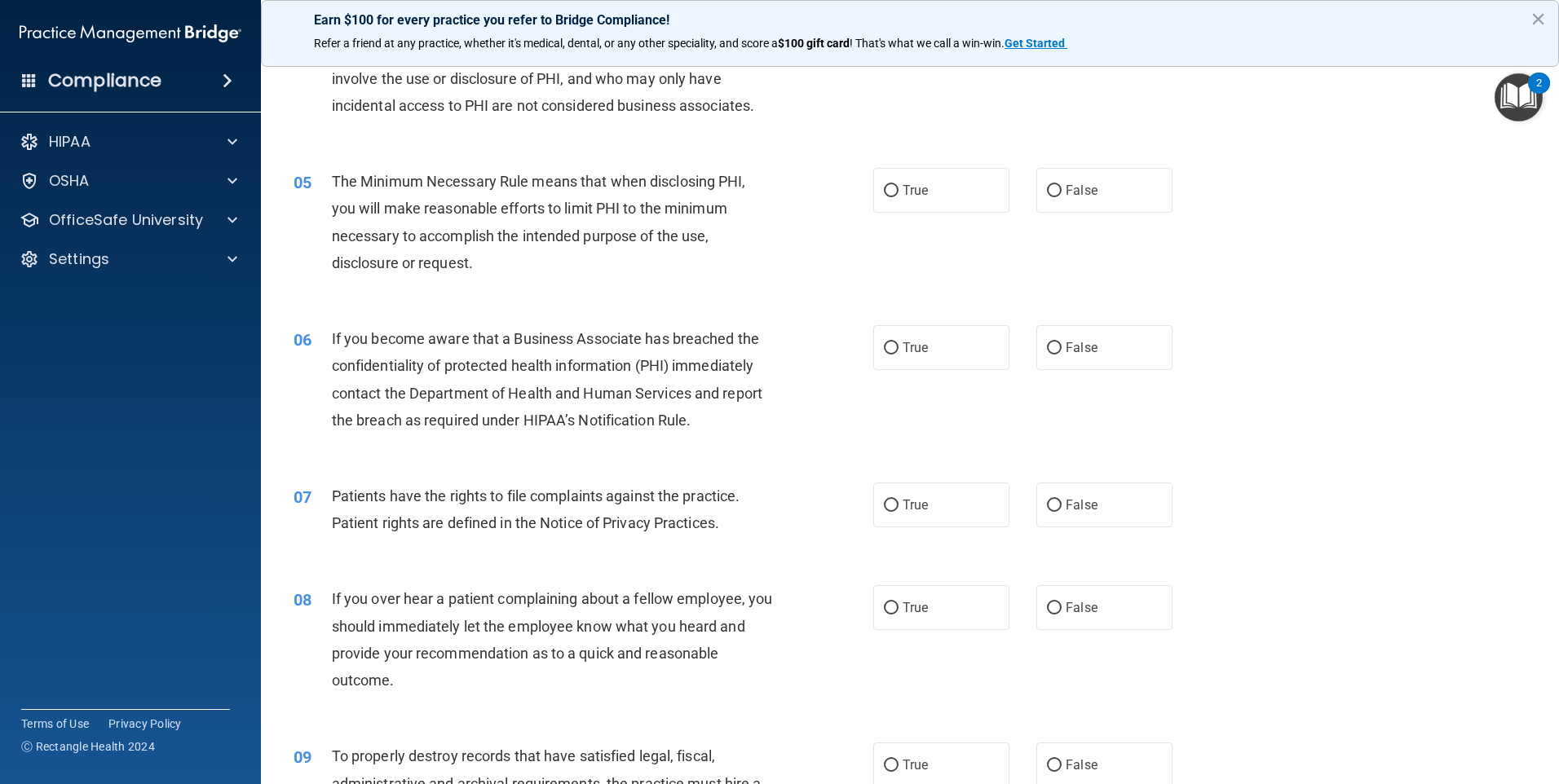
scroll to position [652, 0]
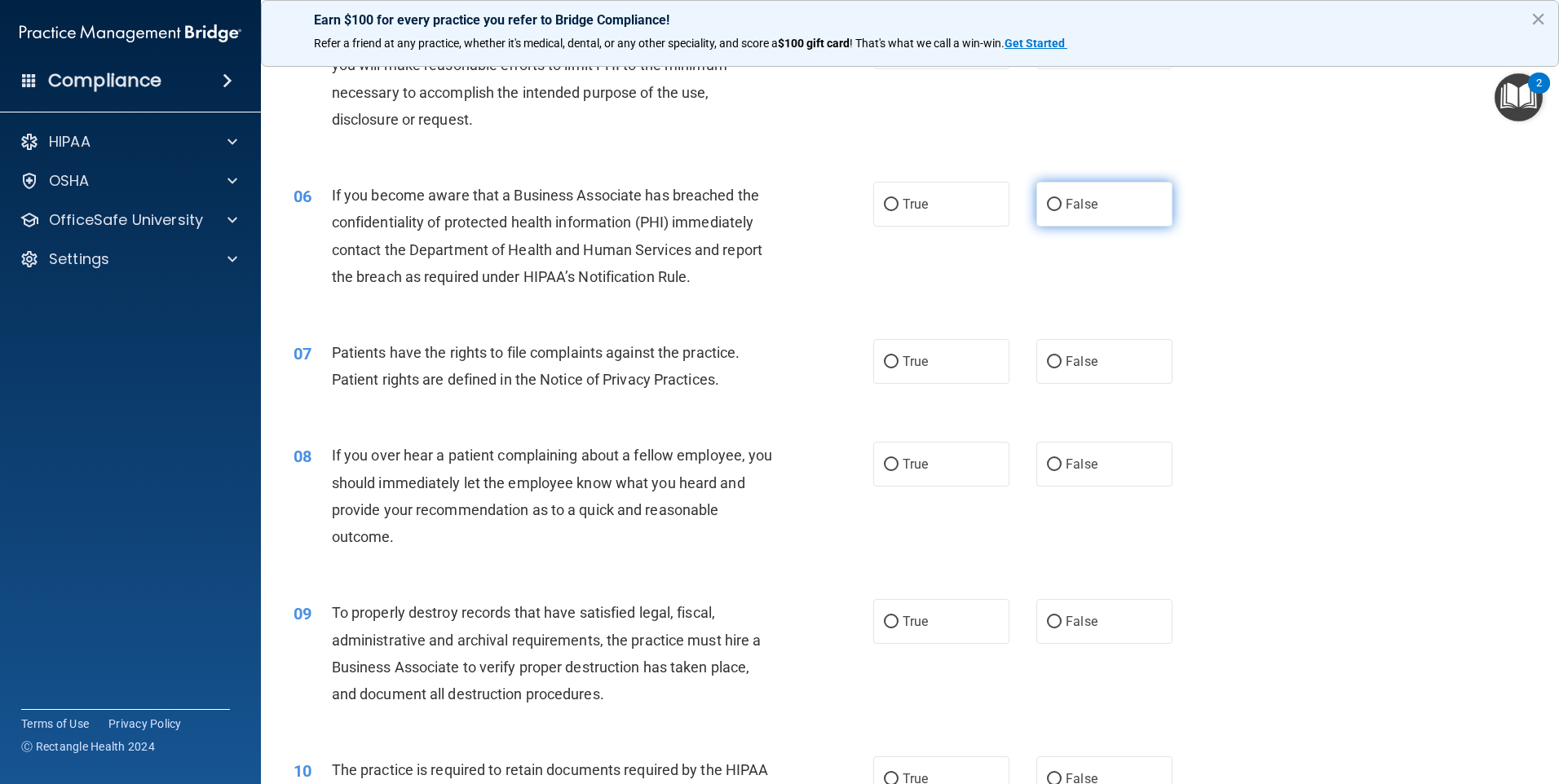
click at [1092, 215] on label "False" at bounding box center [1104, 204] width 136 height 45
click at [1061, 211] on input "False" at bounding box center [1055, 204] width 15 height 12
radio input "true"
click at [1083, 459] on span "False" at bounding box center [1082, 464] width 32 height 15
click at [1061, 459] on input "False" at bounding box center [1055, 465] width 15 height 12
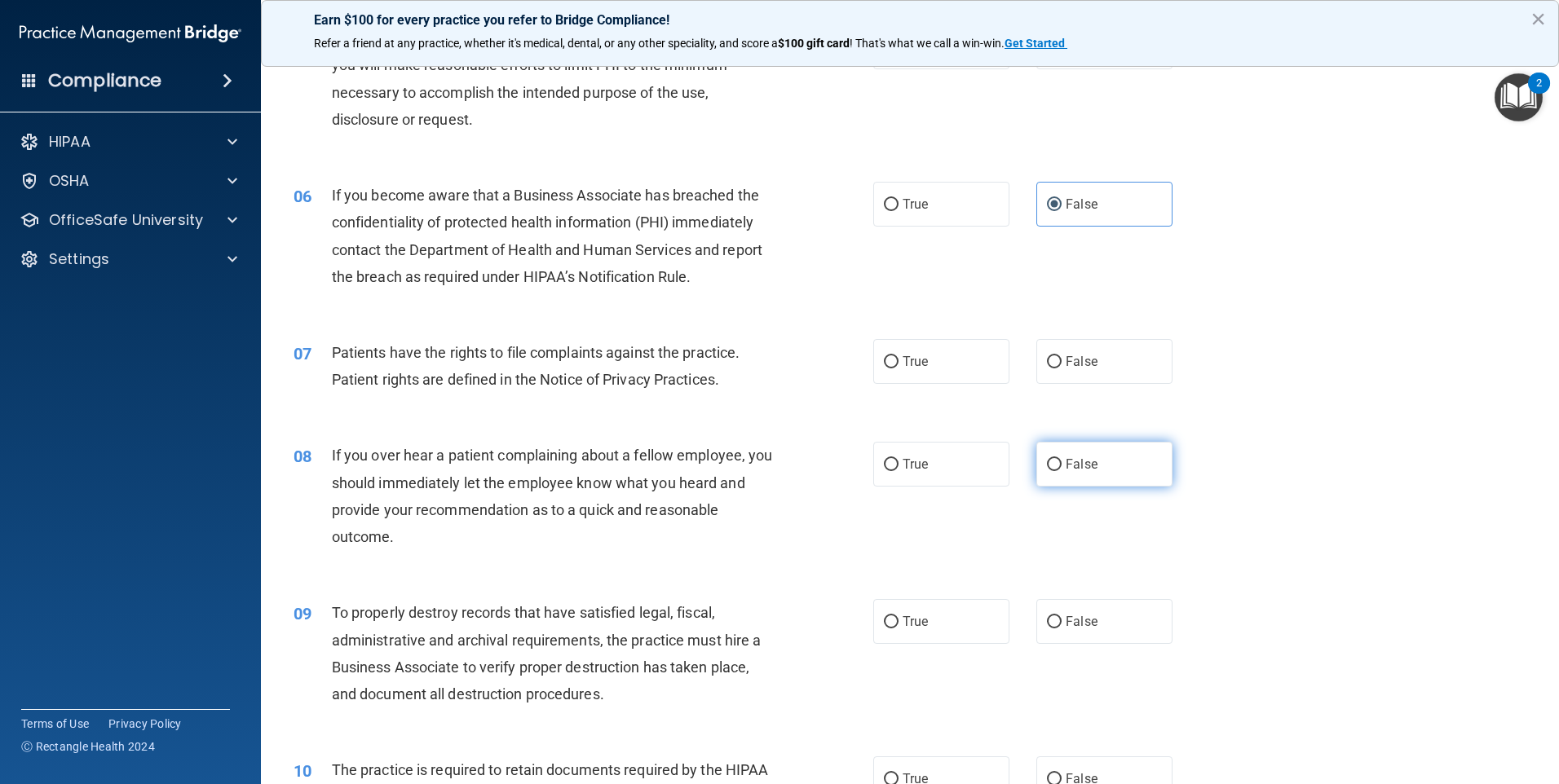
radio input "true"
click at [1097, 624] on label "False" at bounding box center [1104, 622] width 136 height 45
click at [1061, 624] on input "False" at bounding box center [1055, 622] width 15 height 12
radio input "true"
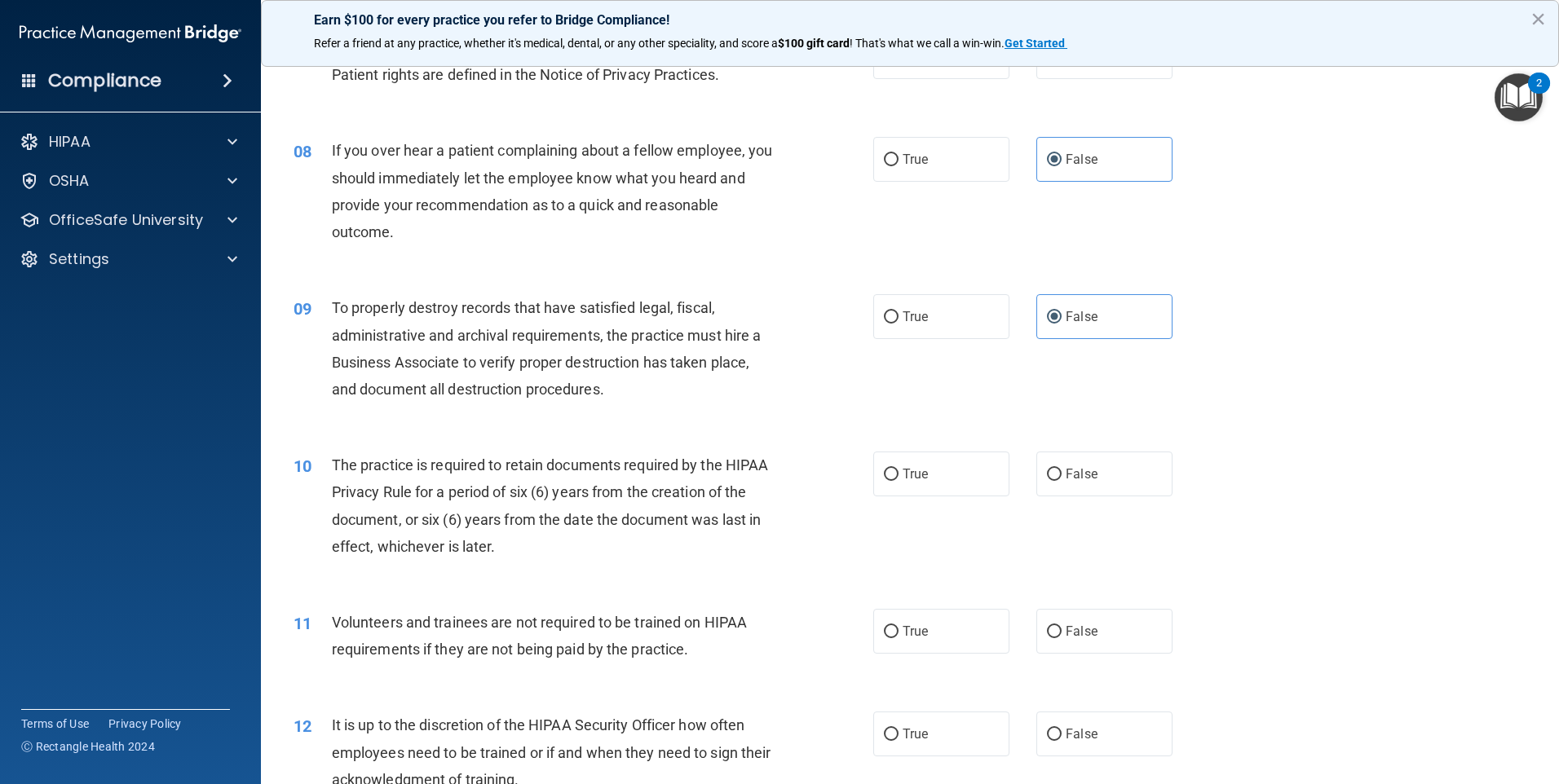
scroll to position [1060, 0]
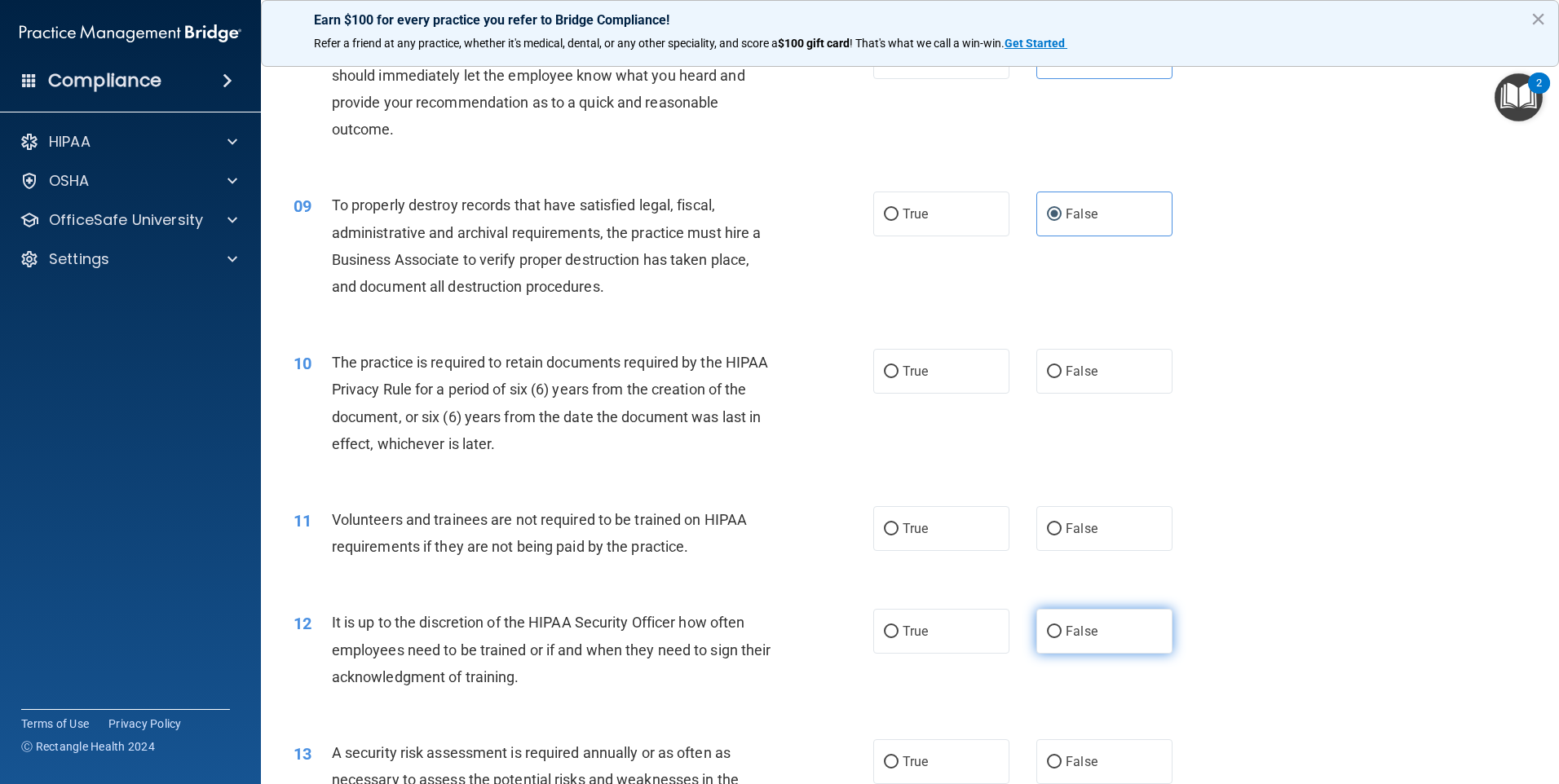
click at [1097, 625] on label "False" at bounding box center [1104, 631] width 136 height 45
click at [1061, 626] on input "False" at bounding box center [1055, 631] width 15 height 12
radio input "true"
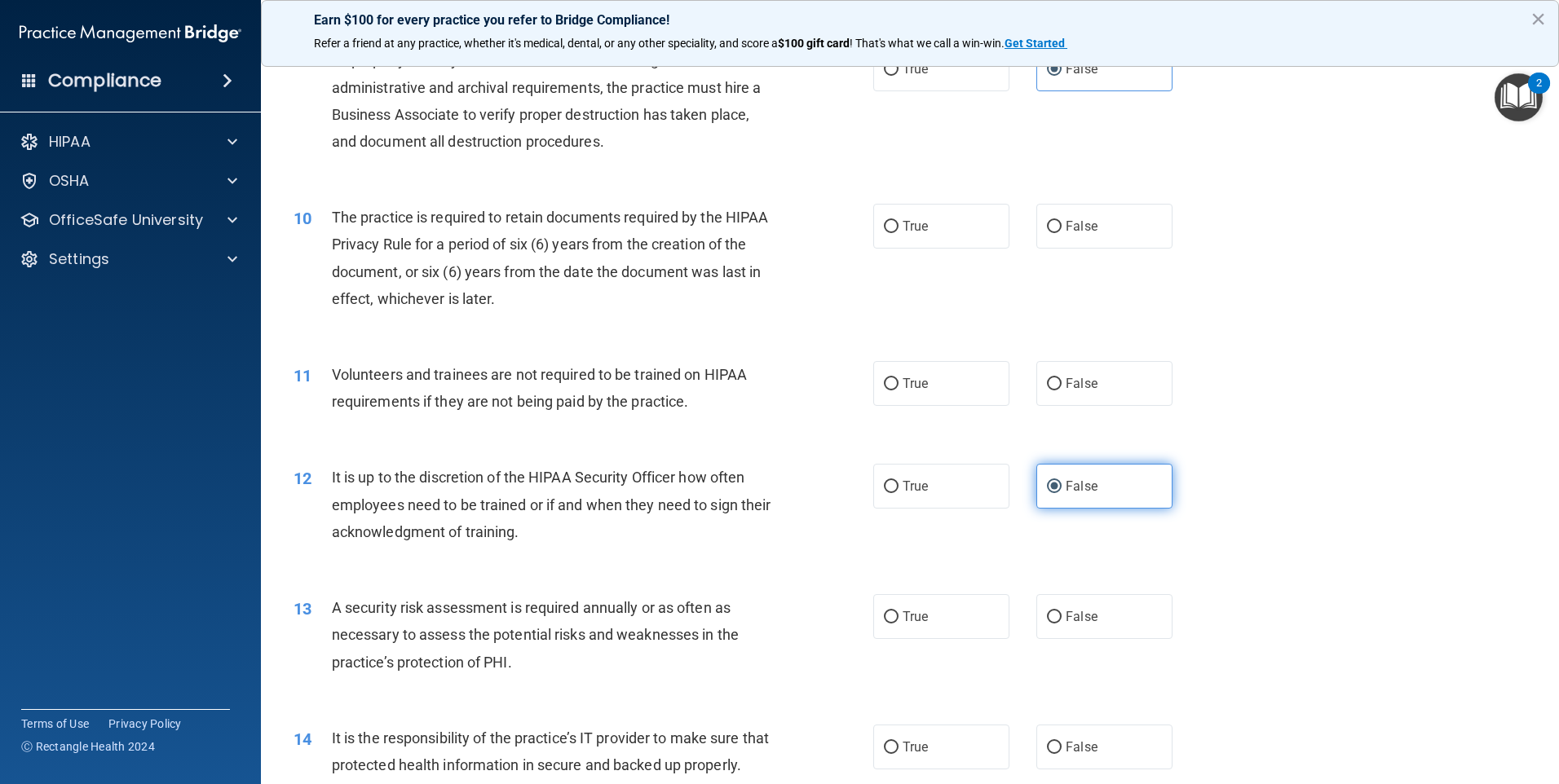
scroll to position [1467, 0]
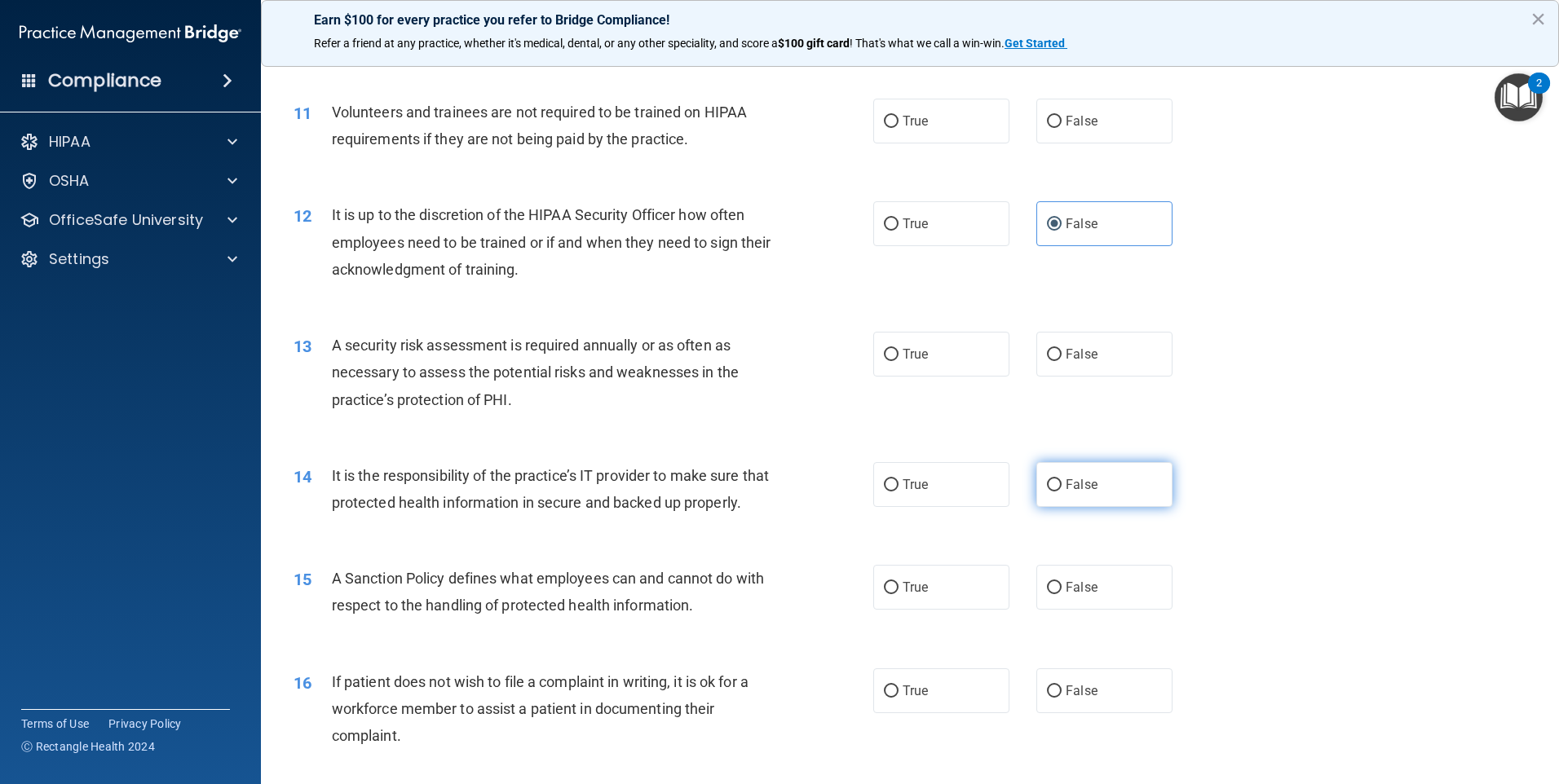
click at [1112, 492] on label "False" at bounding box center [1104, 484] width 136 height 45
click at [1061, 492] on input "False" at bounding box center [1055, 485] width 15 height 12
radio input "true"
click at [1093, 610] on label "False" at bounding box center [1104, 587] width 136 height 45
click at [1061, 595] on input "False" at bounding box center [1055, 588] width 15 height 12
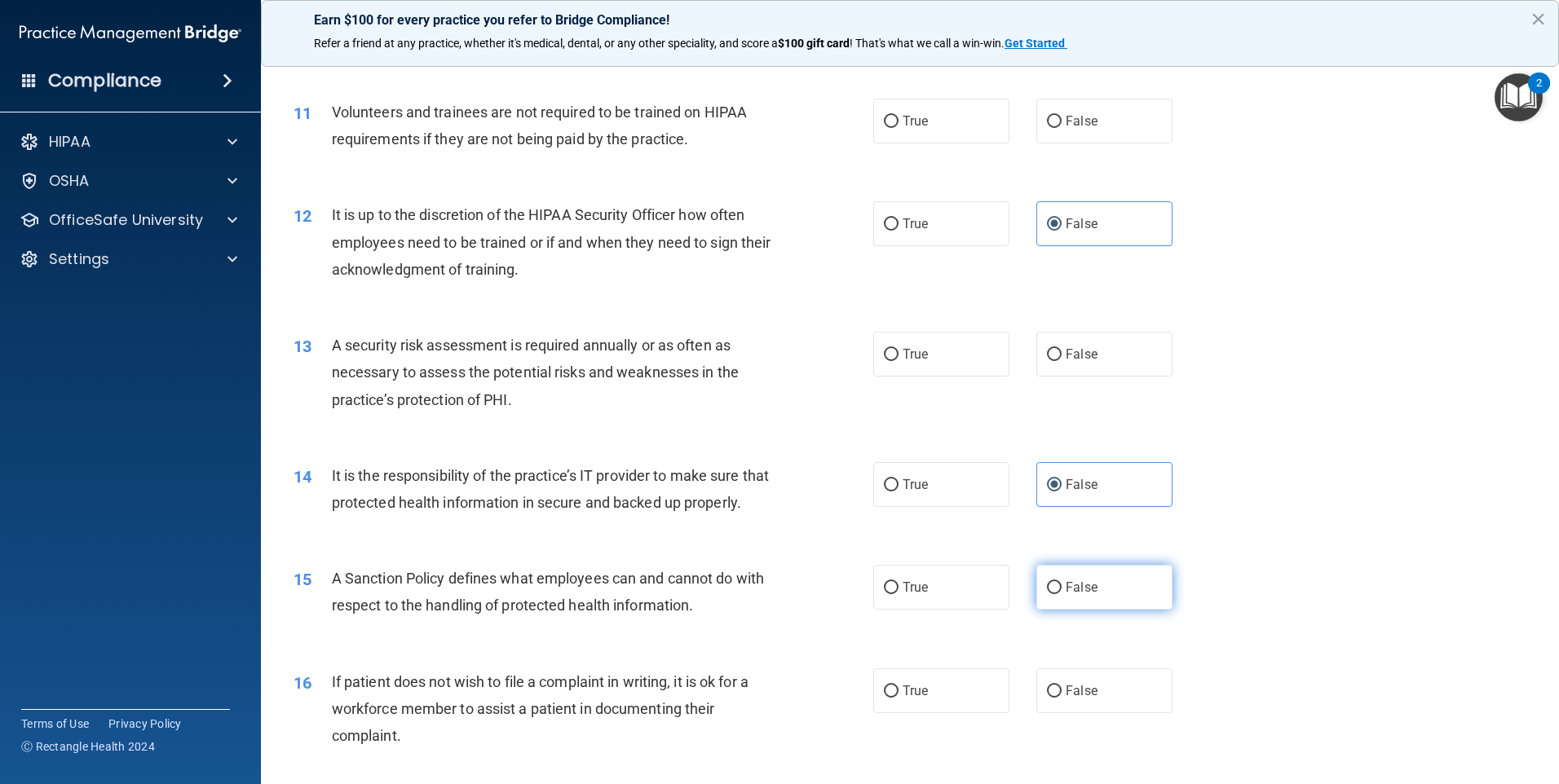
radio input "true"
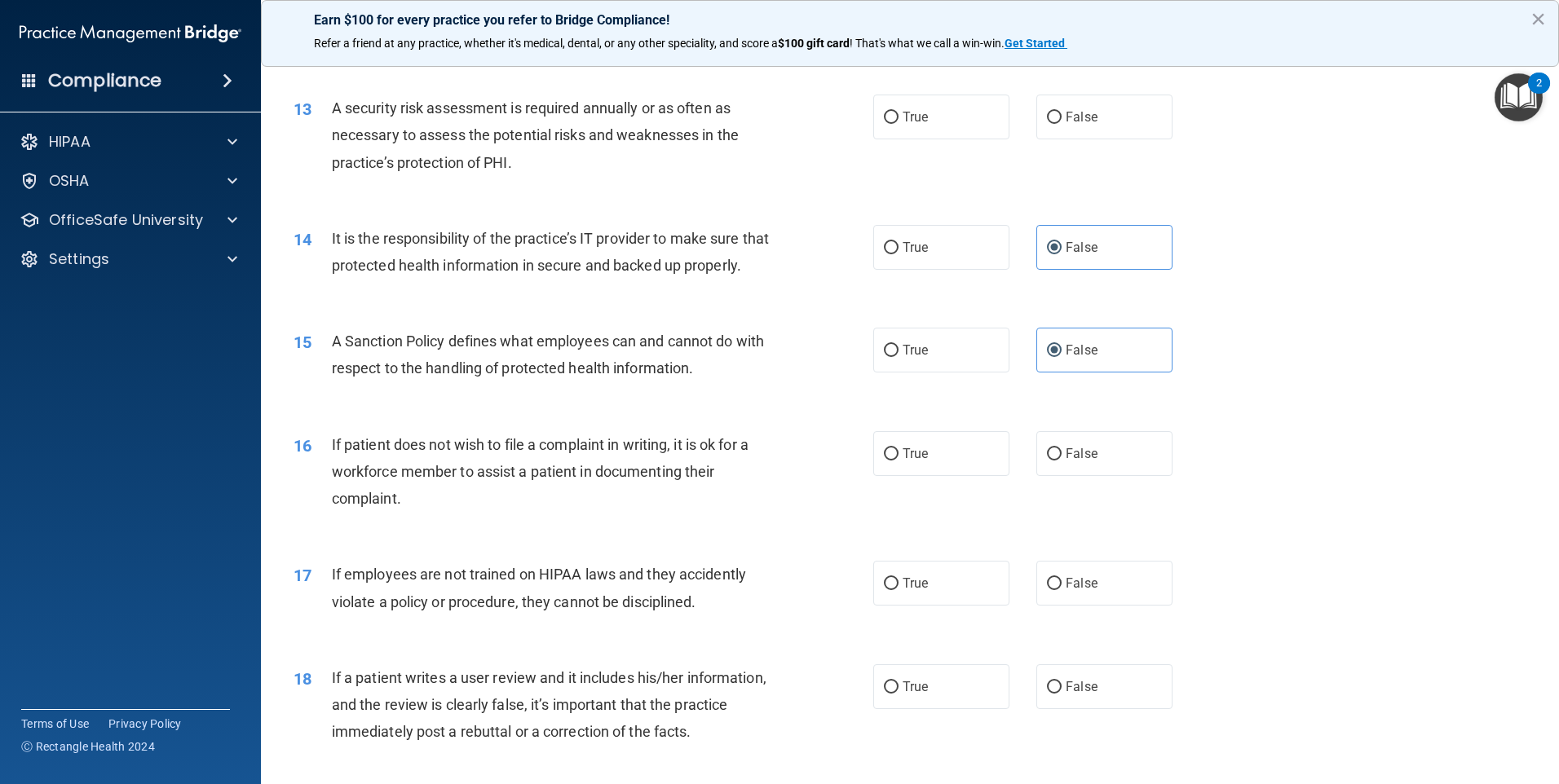
scroll to position [1793, 0]
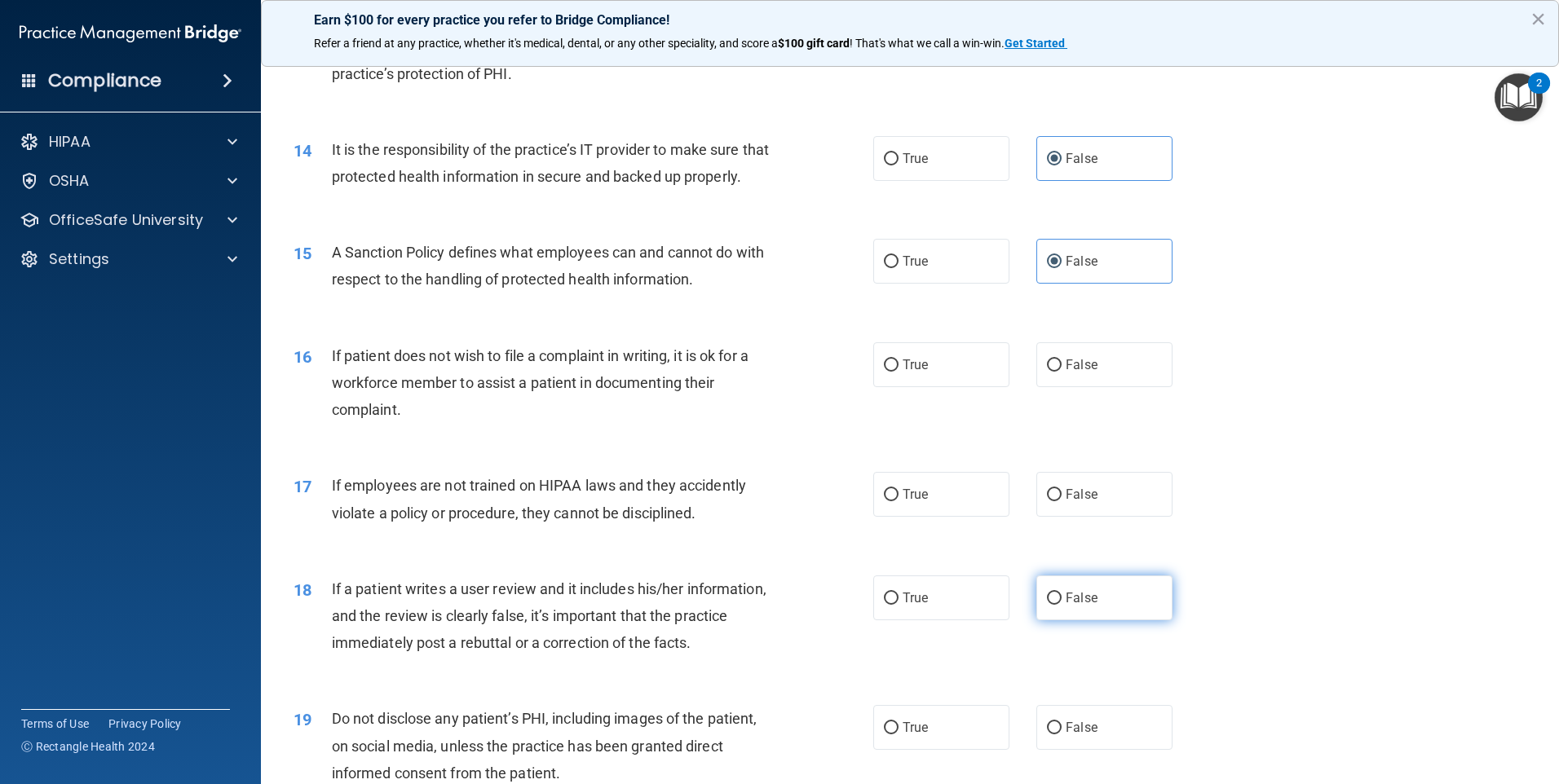
click at [1117, 620] on label "False" at bounding box center [1104, 598] width 136 height 45
click at [1061, 605] on input "False" at bounding box center [1055, 598] width 15 height 12
radio input "true"
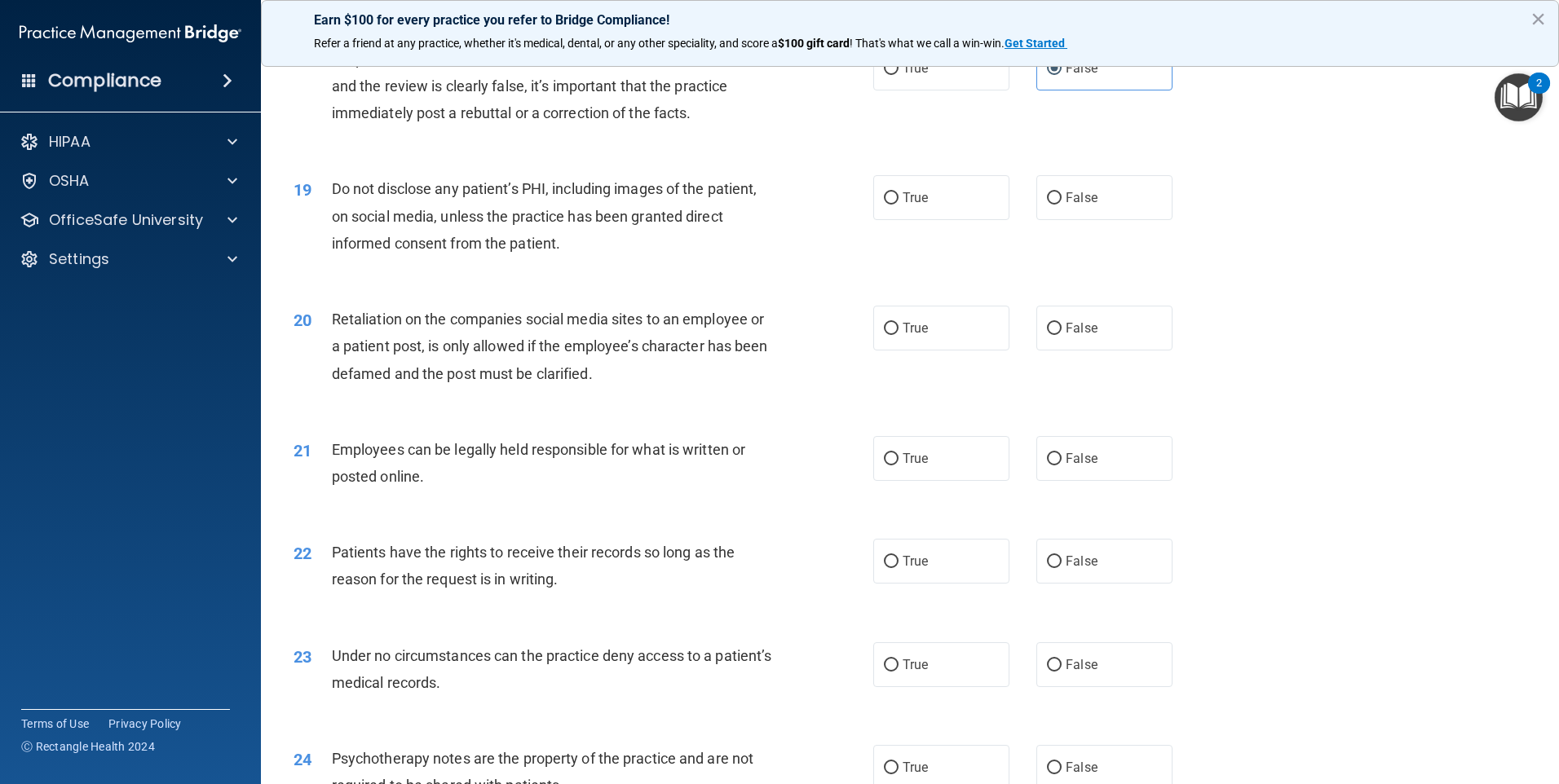
scroll to position [2364, 0]
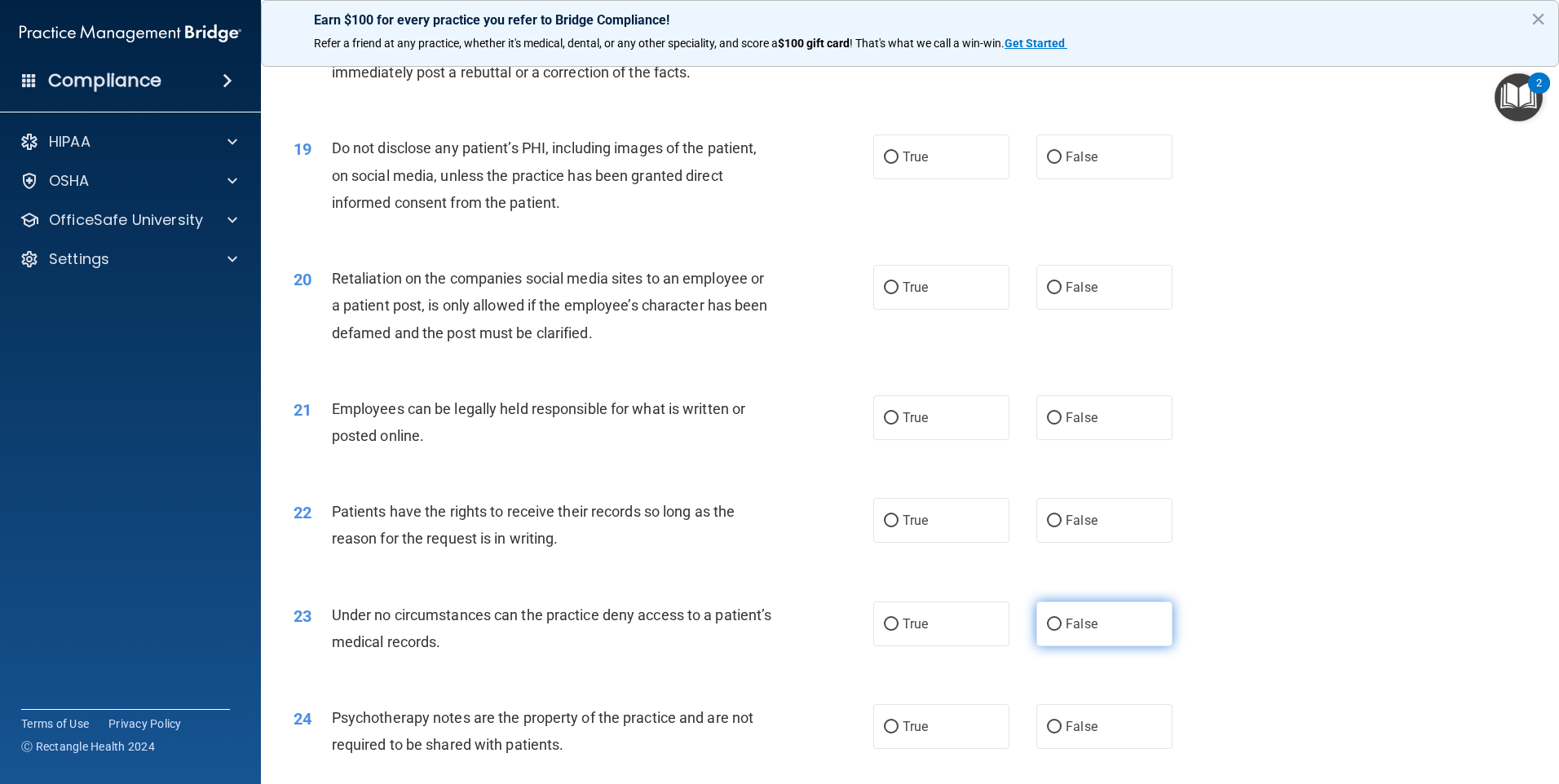
click at [1086, 631] on span "False" at bounding box center [1082, 624] width 32 height 15
click at [1061, 631] on input "False" at bounding box center [1055, 625] width 15 height 12
radio input "true"
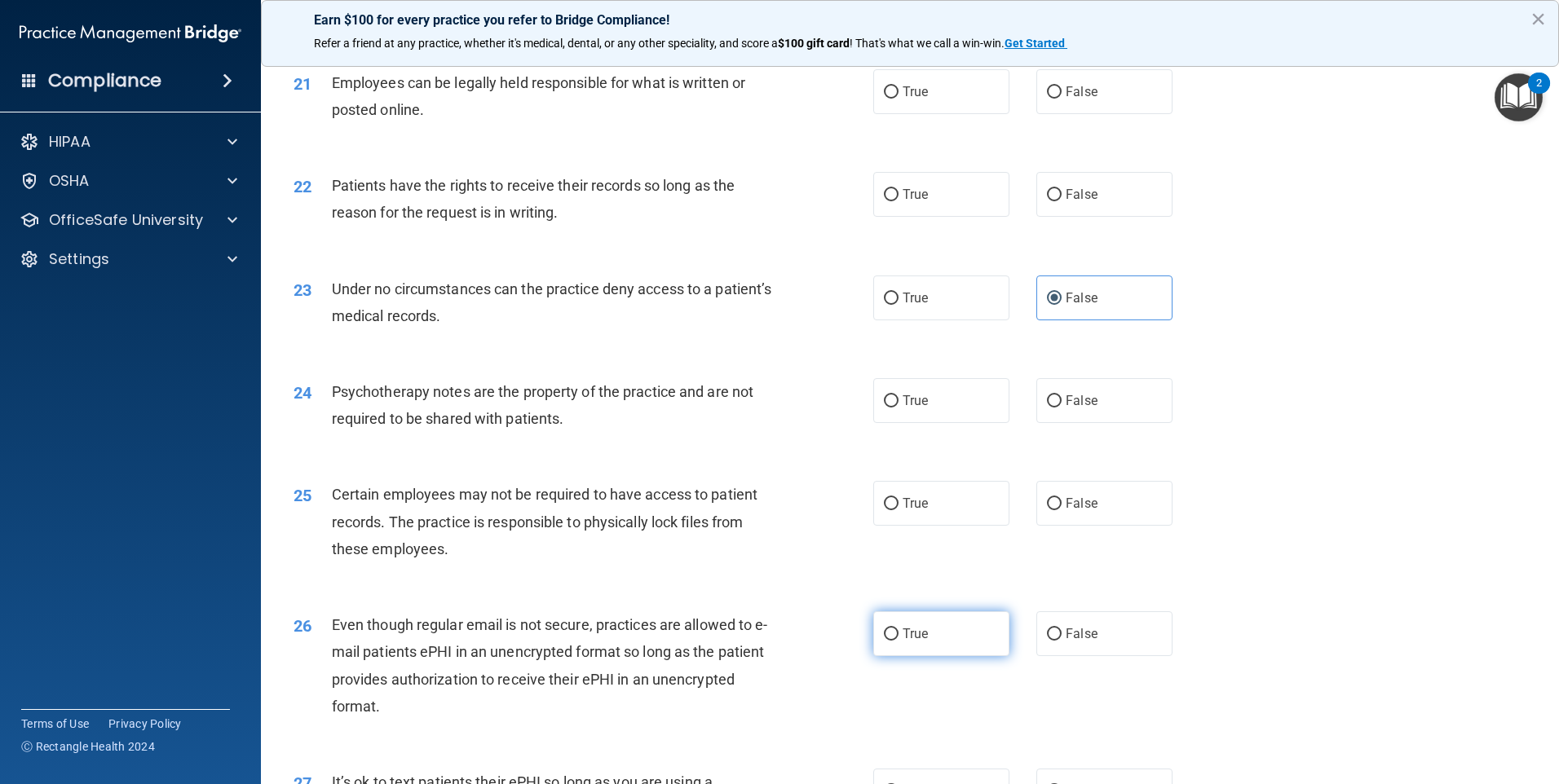
click at [930, 656] on label "True" at bounding box center [941, 634] width 136 height 45
click at [898, 641] on input "True" at bounding box center [892, 634] width 15 height 12
radio input "true"
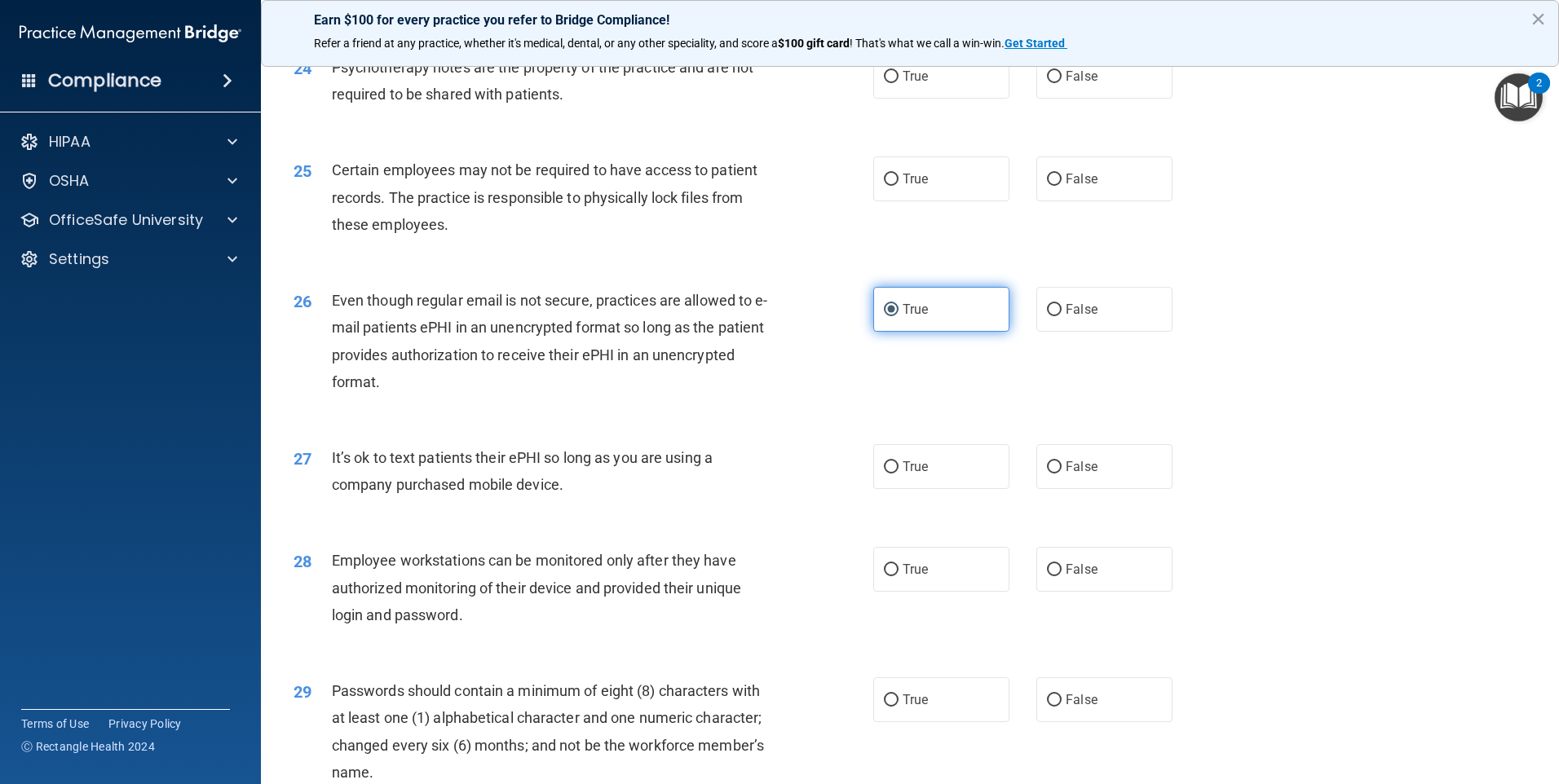
scroll to position [3016, 0]
click at [1073, 576] on span "False" at bounding box center [1082, 567] width 32 height 15
click at [1061, 575] on input "False" at bounding box center [1055, 568] width 15 height 12
radio input "true"
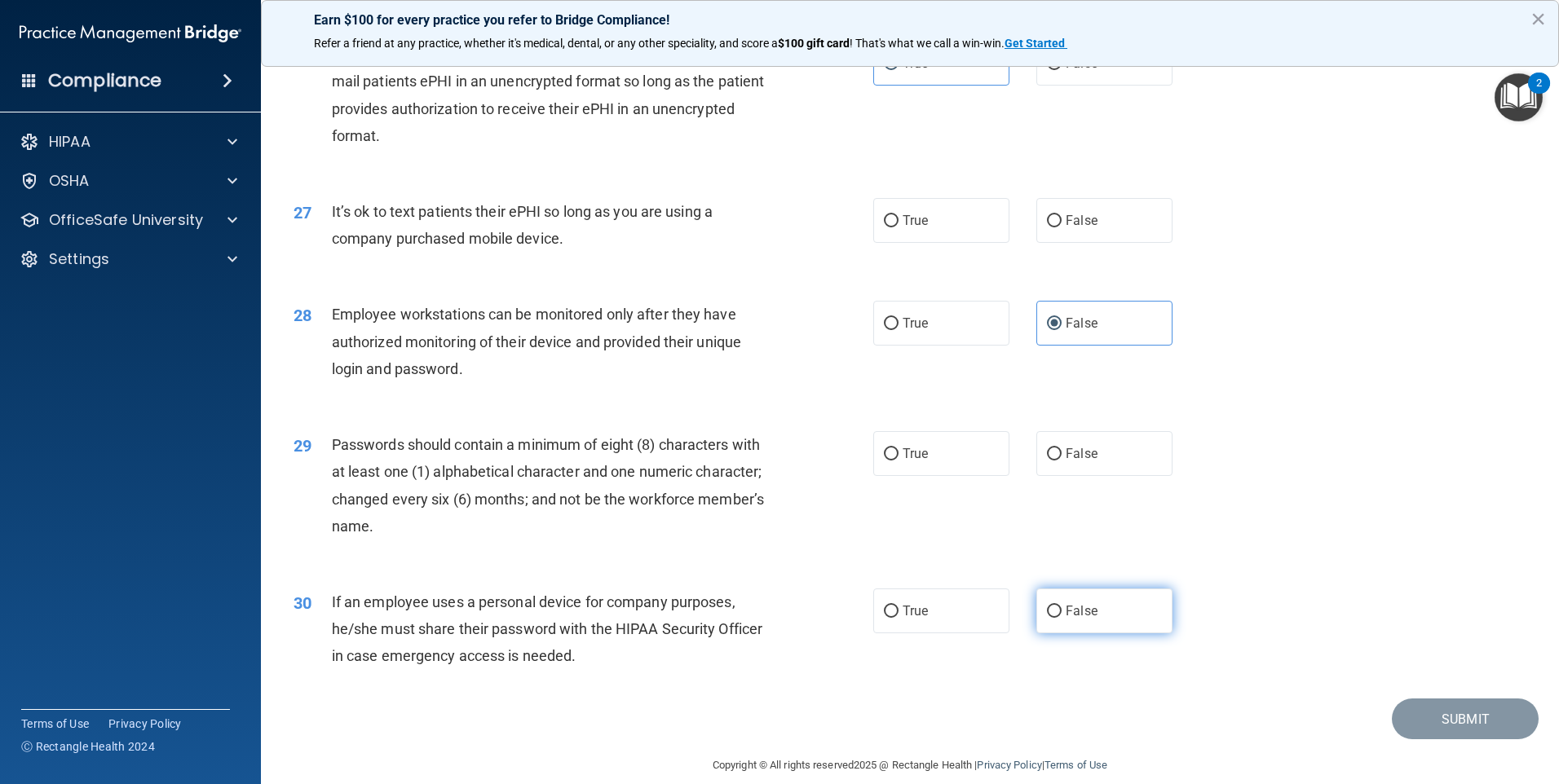
click at [1067, 633] on label "False" at bounding box center [1104, 612] width 136 height 45
click at [1061, 618] on input "False" at bounding box center [1055, 612] width 15 height 12
radio input "true"
click at [918, 476] on label "True" at bounding box center [941, 454] width 136 height 45
click at [898, 461] on input "True" at bounding box center [892, 454] width 15 height 12
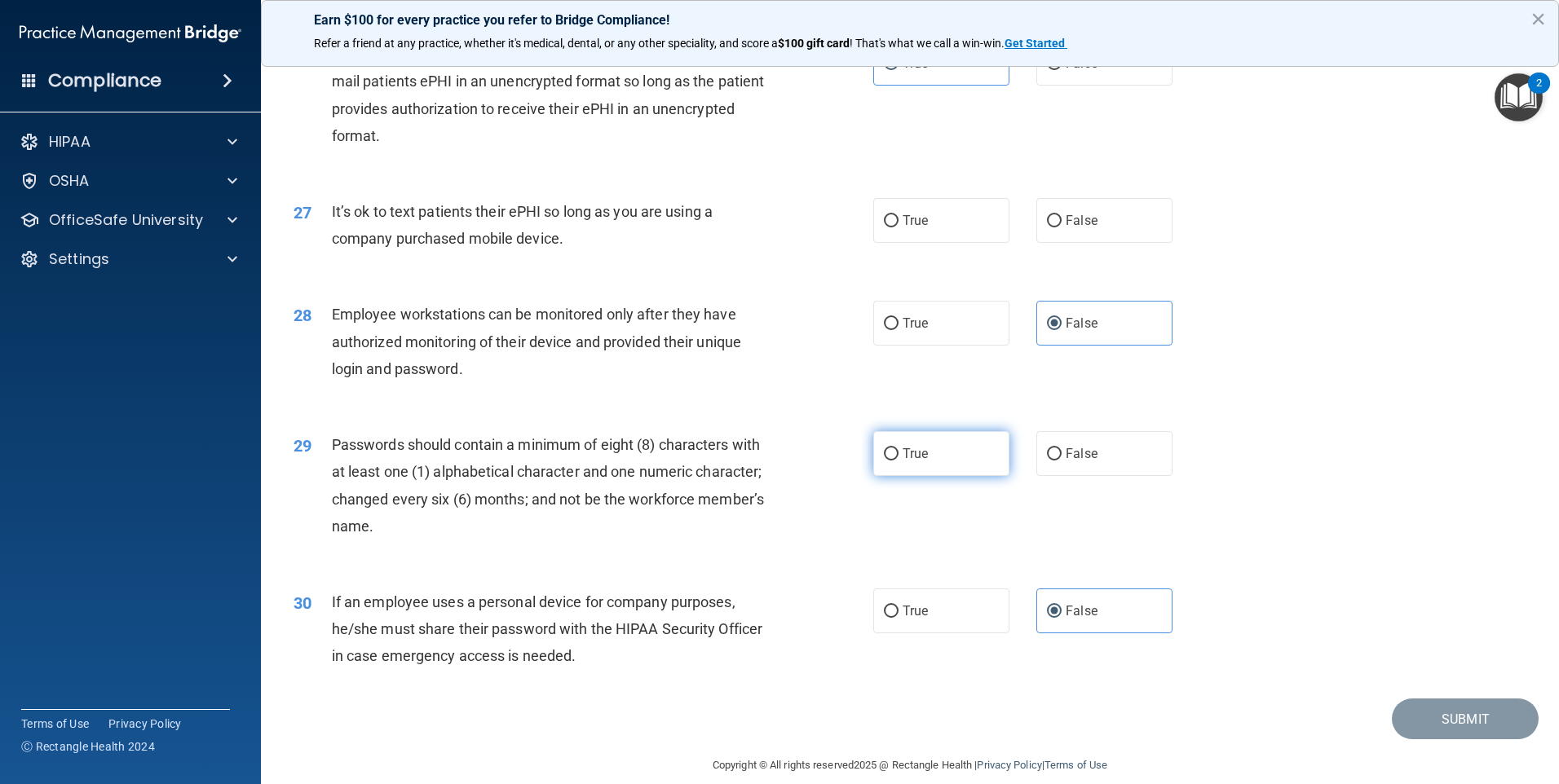
radio input "true"
click at [918, 476] on label "True" at bounding box center [941, 454] width 136 height 45
click at [898, 461] on input "True" at bounding box center [892, 454] width 15 height 12
click at [918, 476] on label "True" at bounding box center [941, 454] width 136 height 45
click at [898, 461] on input "True" at bounding box center [892, 454] width 15 height 12
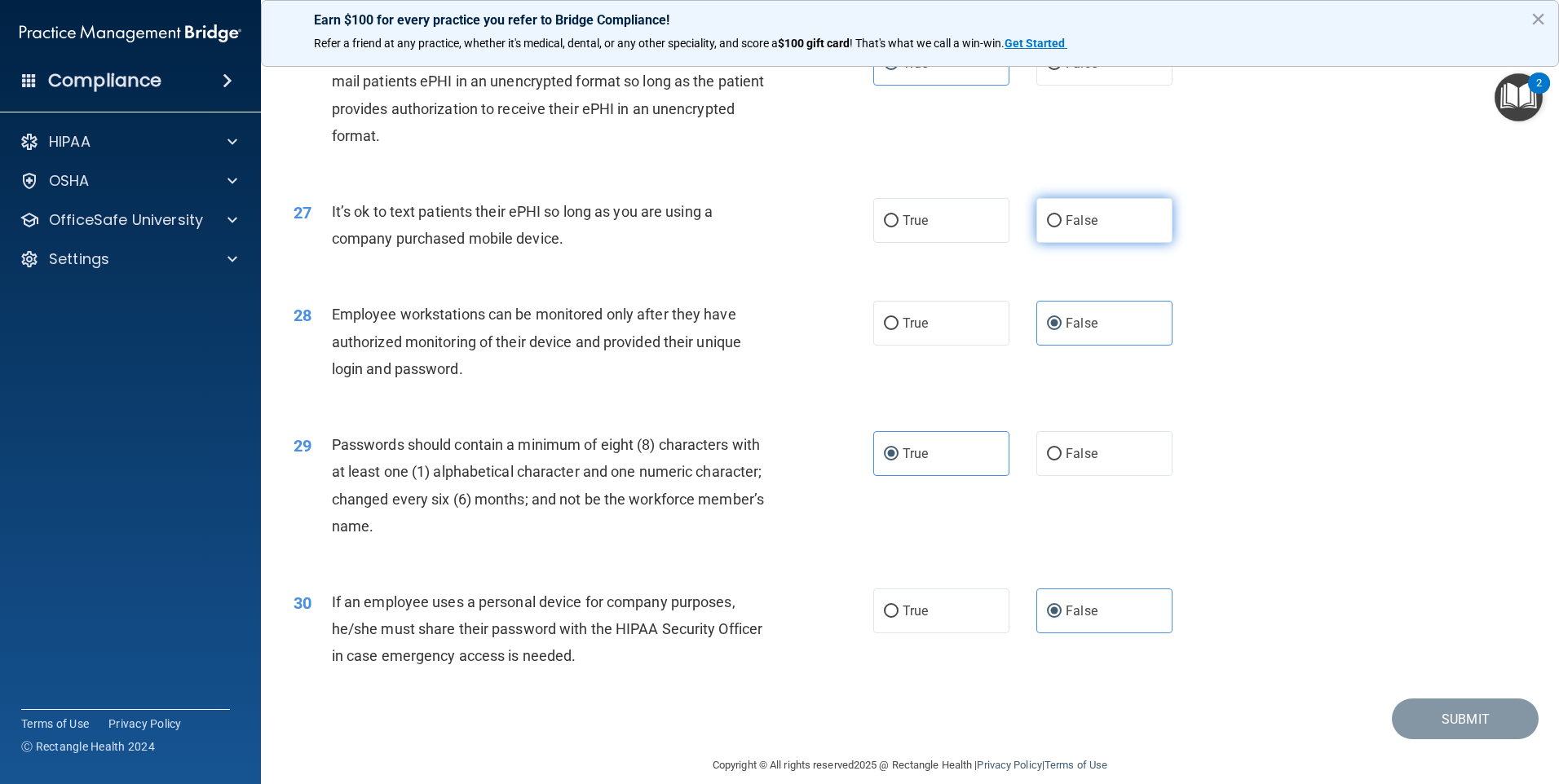
click at [1109, 243] on label "False" at bounding box center [1104, 220] width 136 height 45
click at [1061, 227] on input "False" at bounding box center [1055, 220] width 15 height 12
radio input "true"
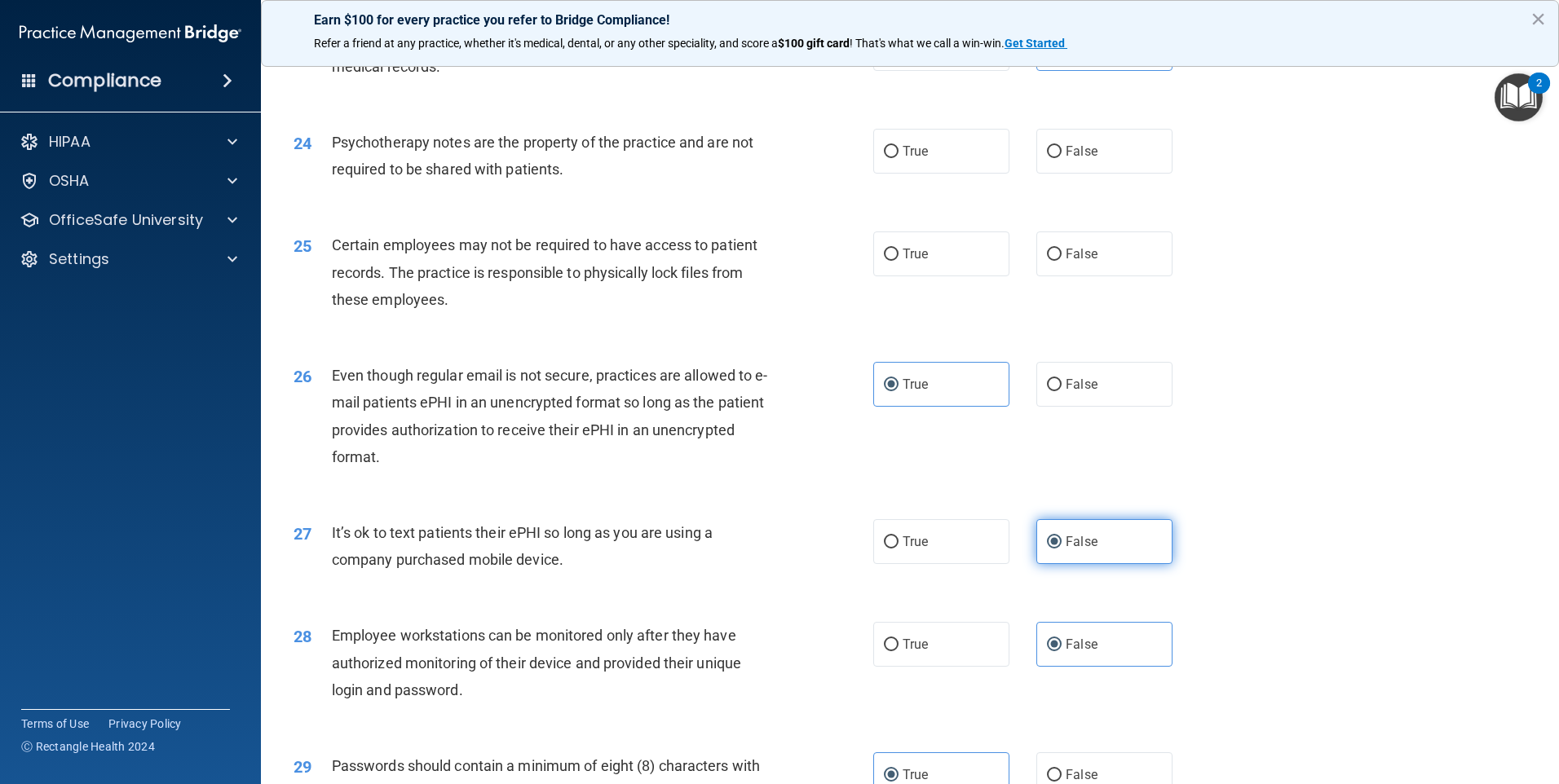
scroll to position [2934, 0]
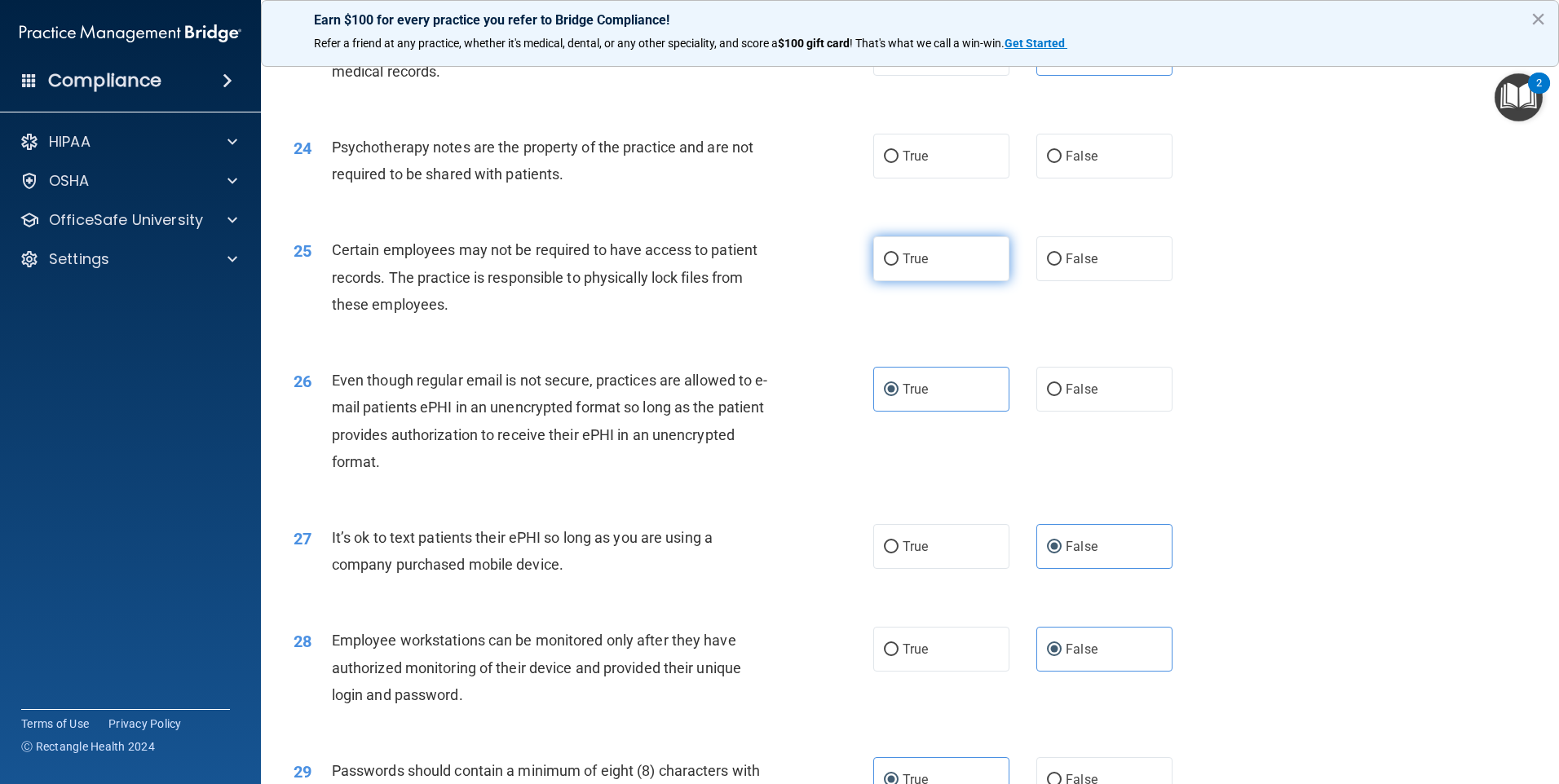
click at [984, 281] on label "True" at bounding box center [941, 259] width 136 height 45
click at [898, 266] on input "True" at bounding box center [892, 259] width 15 height 12
radio input "true"
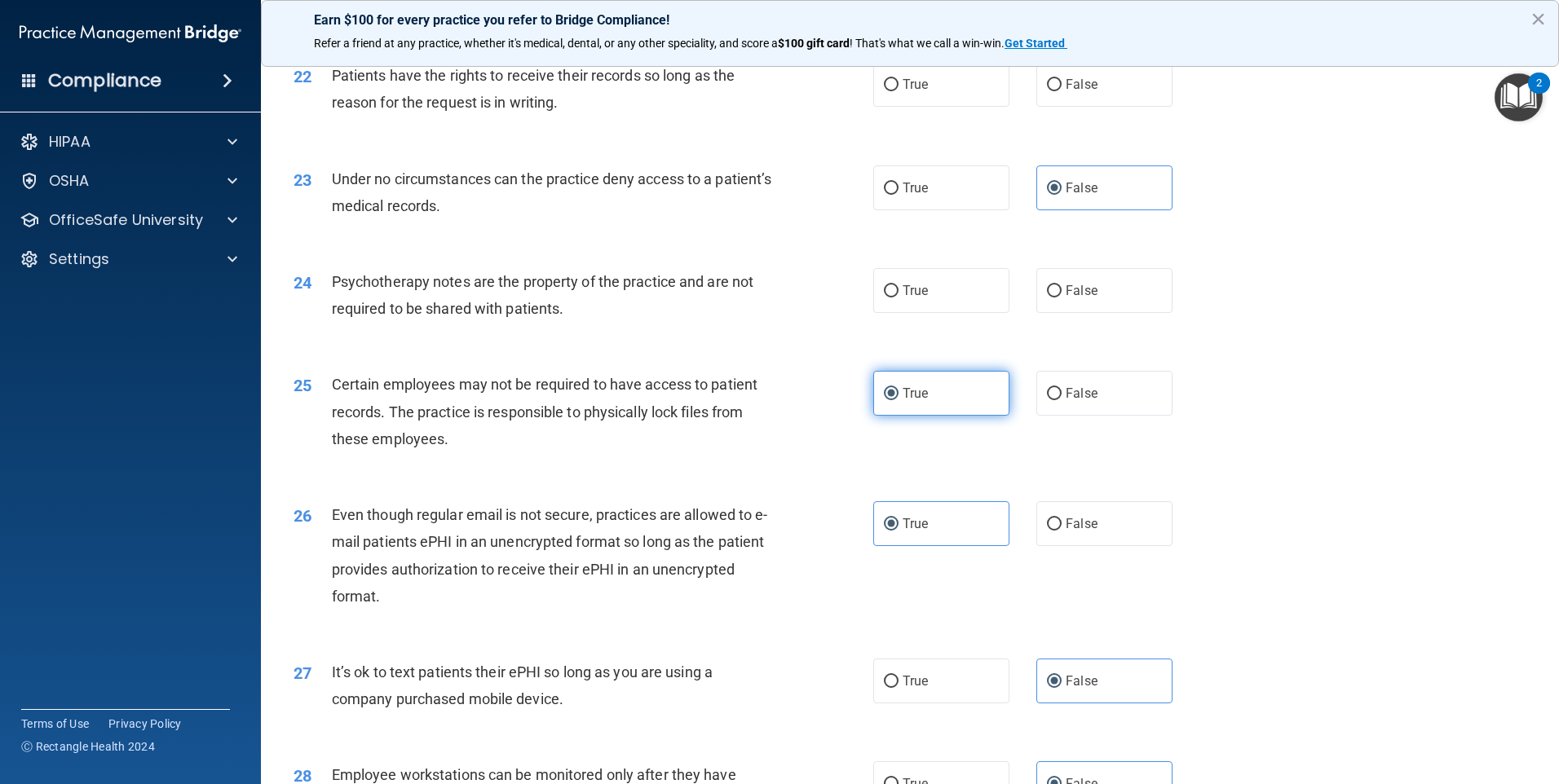
scroll to position [2771, 0]
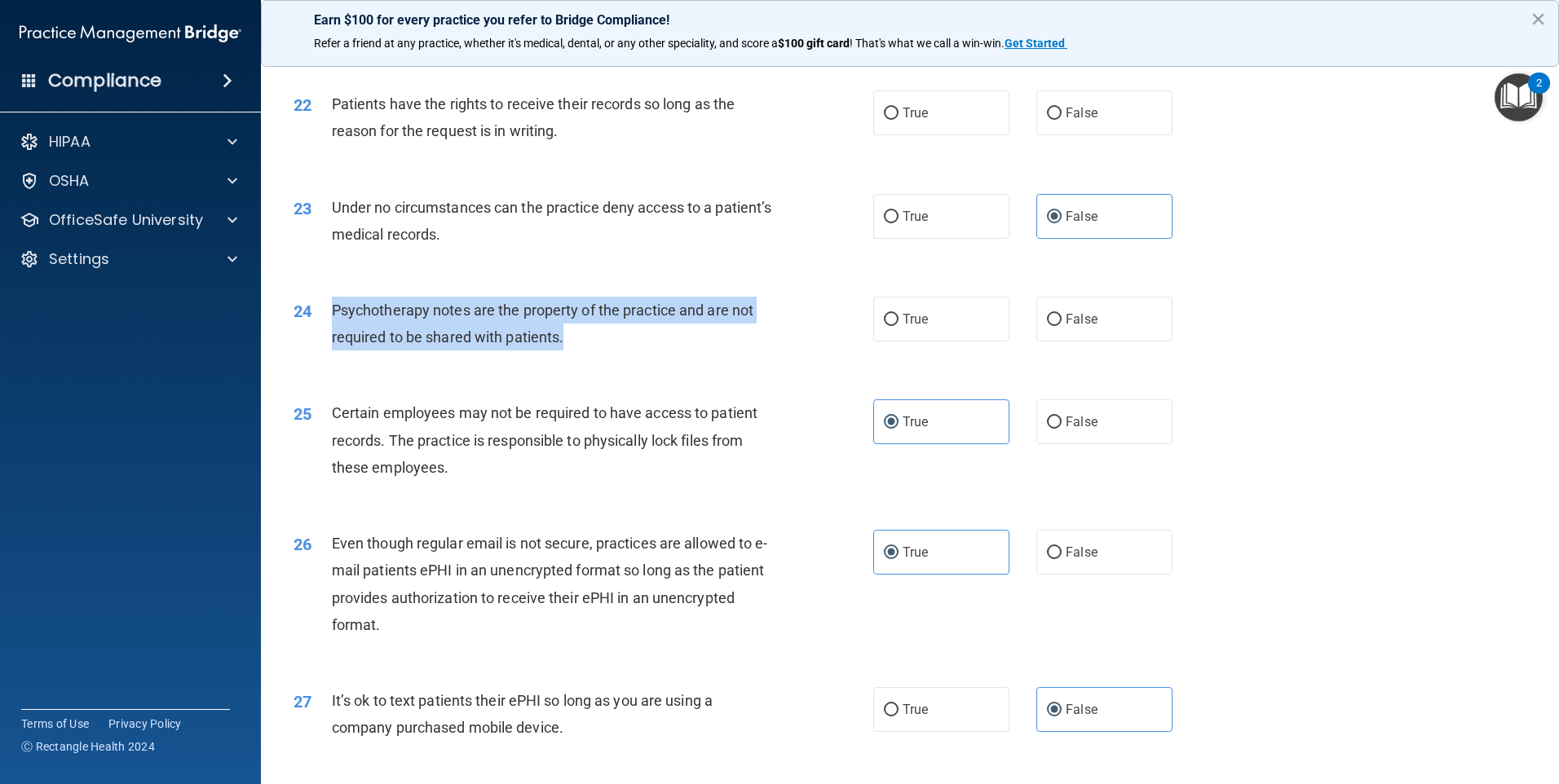
drag, startPoint x: 333, startPoint y: 334, endPoint x: 583, endPoint y: 364, distance: 251.8
click at [583, 351] on div "Psychotherapy notes are the property of the practice and are not required to be…" at bounding box center [558, 323] width 453 height 54
click at [772, 359] on div "24 Psychotherapy notes are the property of the practice and are not required to…" at bounding box center [583, 328] width 629 height 62
click at [692, 351] on div "Psychotherapy notes are the property of the practice and are not required to be…" at bounding box center [558, 323] width 453 height 54
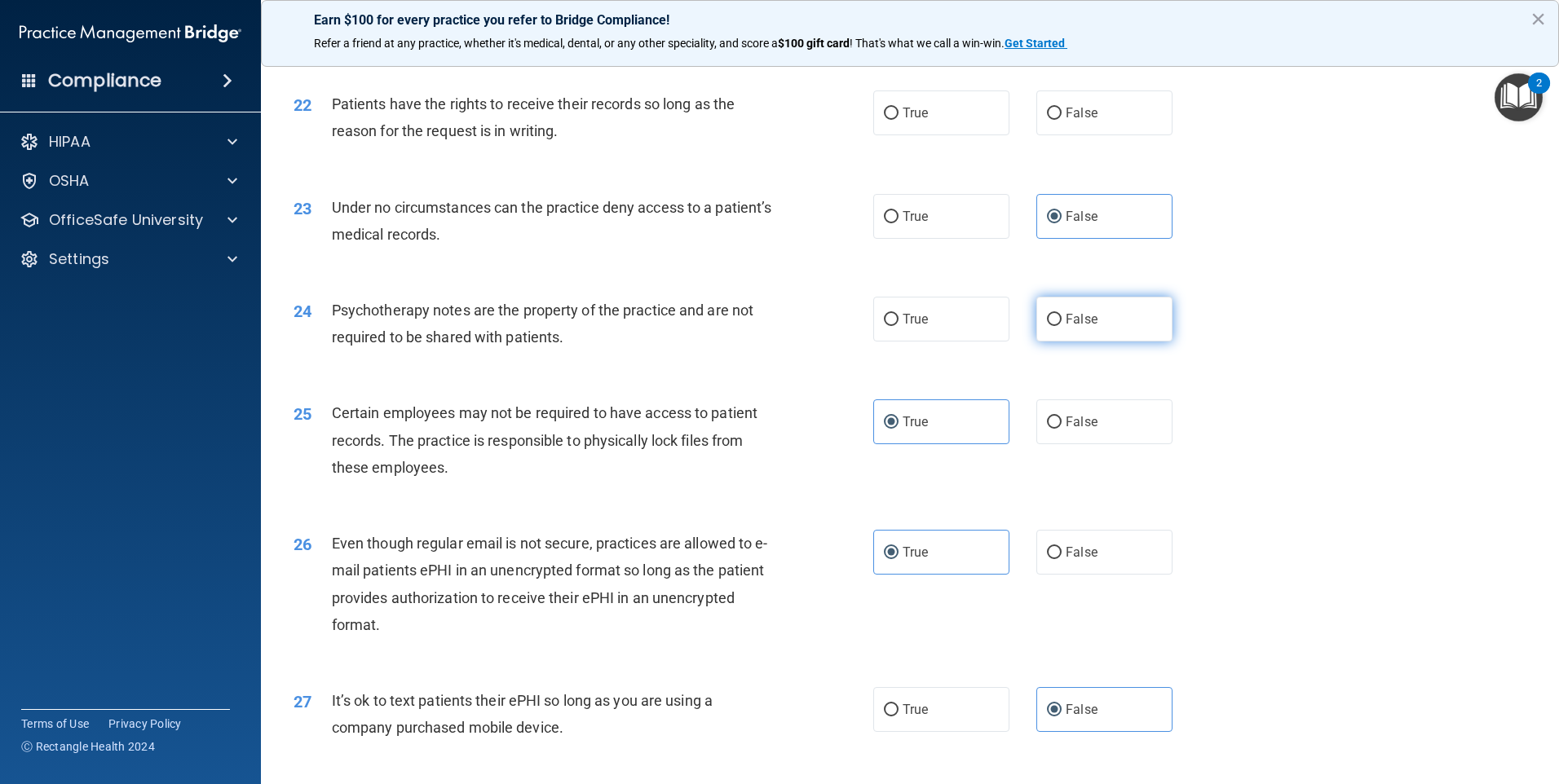
click at [1110, 341] on label "False" at bounding box center [1104, 319] width 136 height 45
click at [1061, 326] on input "False" at bounding box center [1055, 319] width 15 height 12
radio input "true"
click at [928, 341] on label "True" at bounding box center [941, 319] width 136 height 45
click at [898, 326] on input "True" at bounding box center [892, 319] width 15 height 12
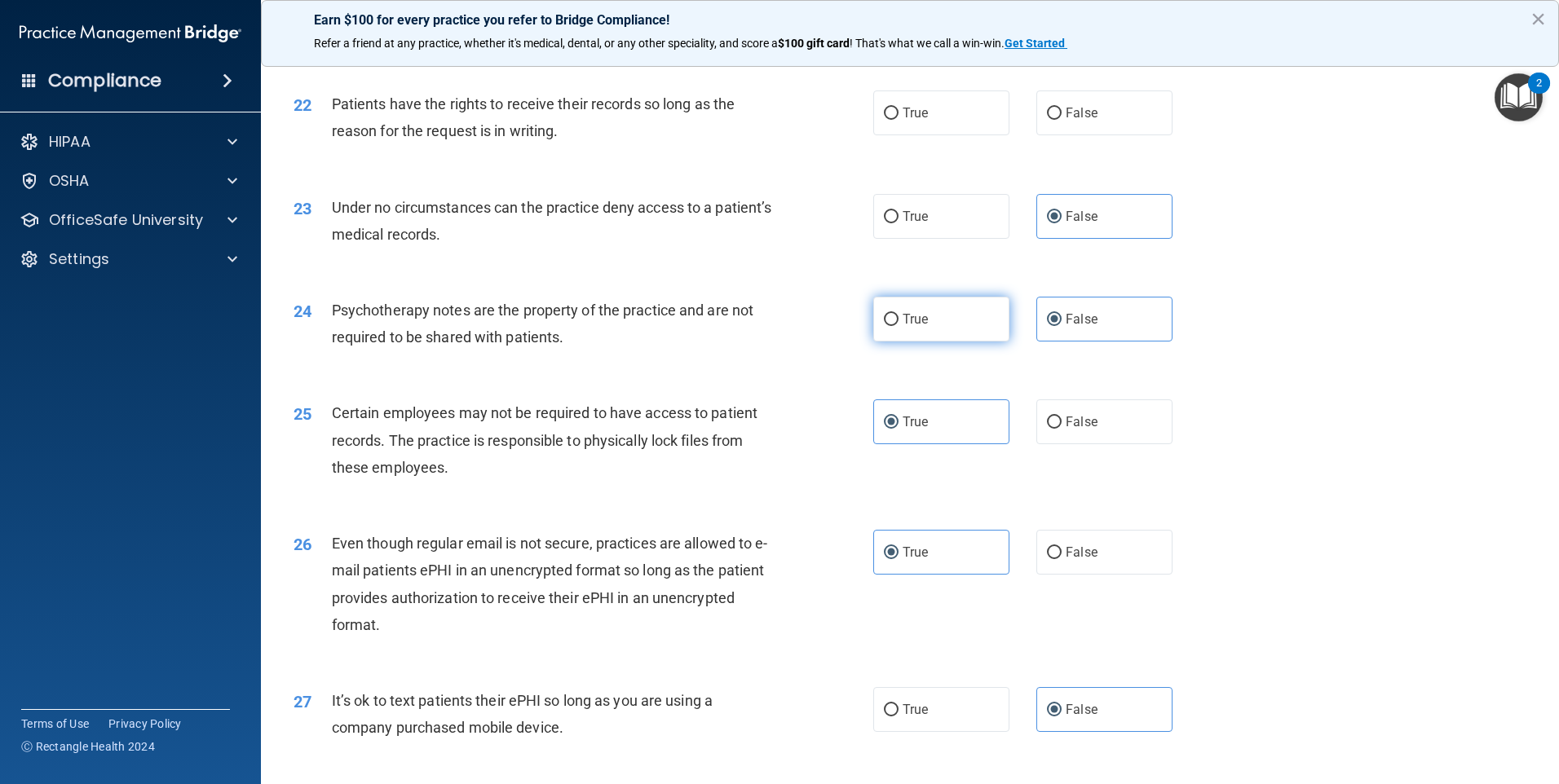
radio input "true"
radio input "false"
click at [903, 327] on span "True" at bounding box center [915, 318] width 25 height 15
click at [898, 326] on input "True" at bounding box center [892, 319] width 15 height 12
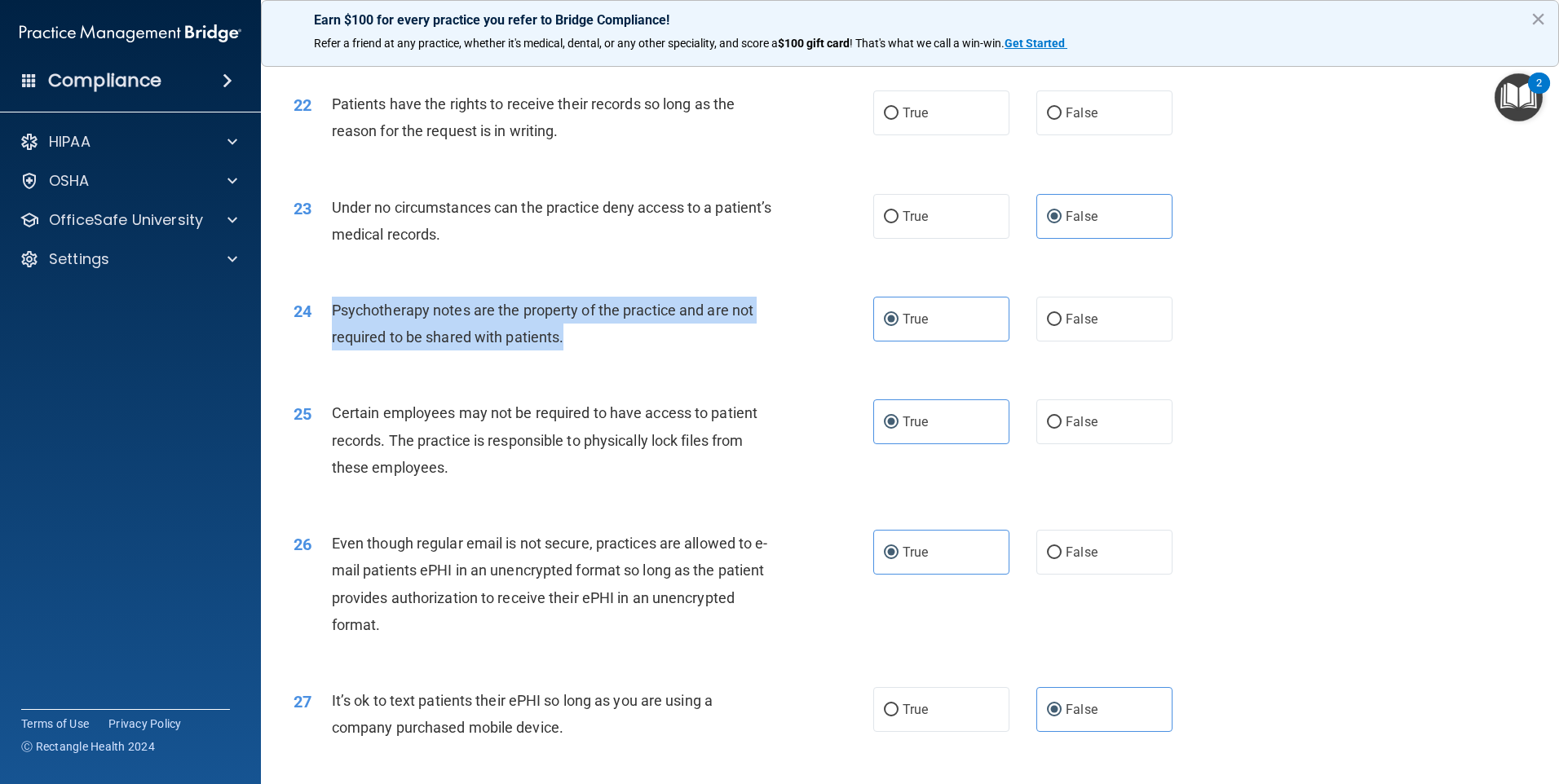
drag, startPoint x: 335, startPoint y: 333, endPoint x: 585, endPoint y: 368, distance: 252.4
click at [585, 351] on div "Psychotherapy notes are the property of the practice and are not required to be…" at bounding box center [558, 323] width 453 height 54
copy span "Psychotherapy notes are the property of the practice and are not required to be…"
click at [812, 359] on div "24 Psychotherapy notes are the property of the practice and are not required to…" at bounding box center [583, 328] width 629 height 62
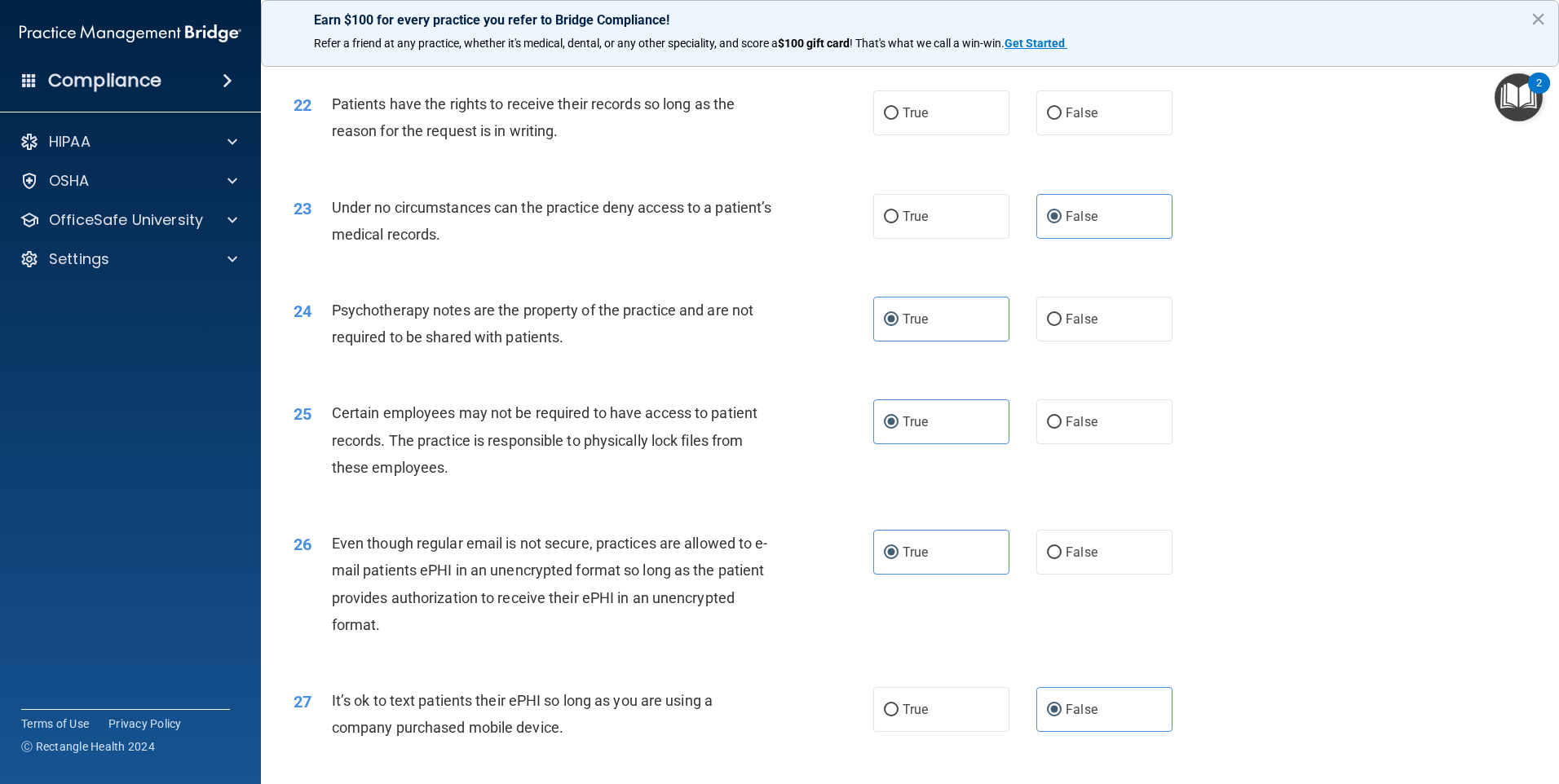
scroll to position [2690, 0]
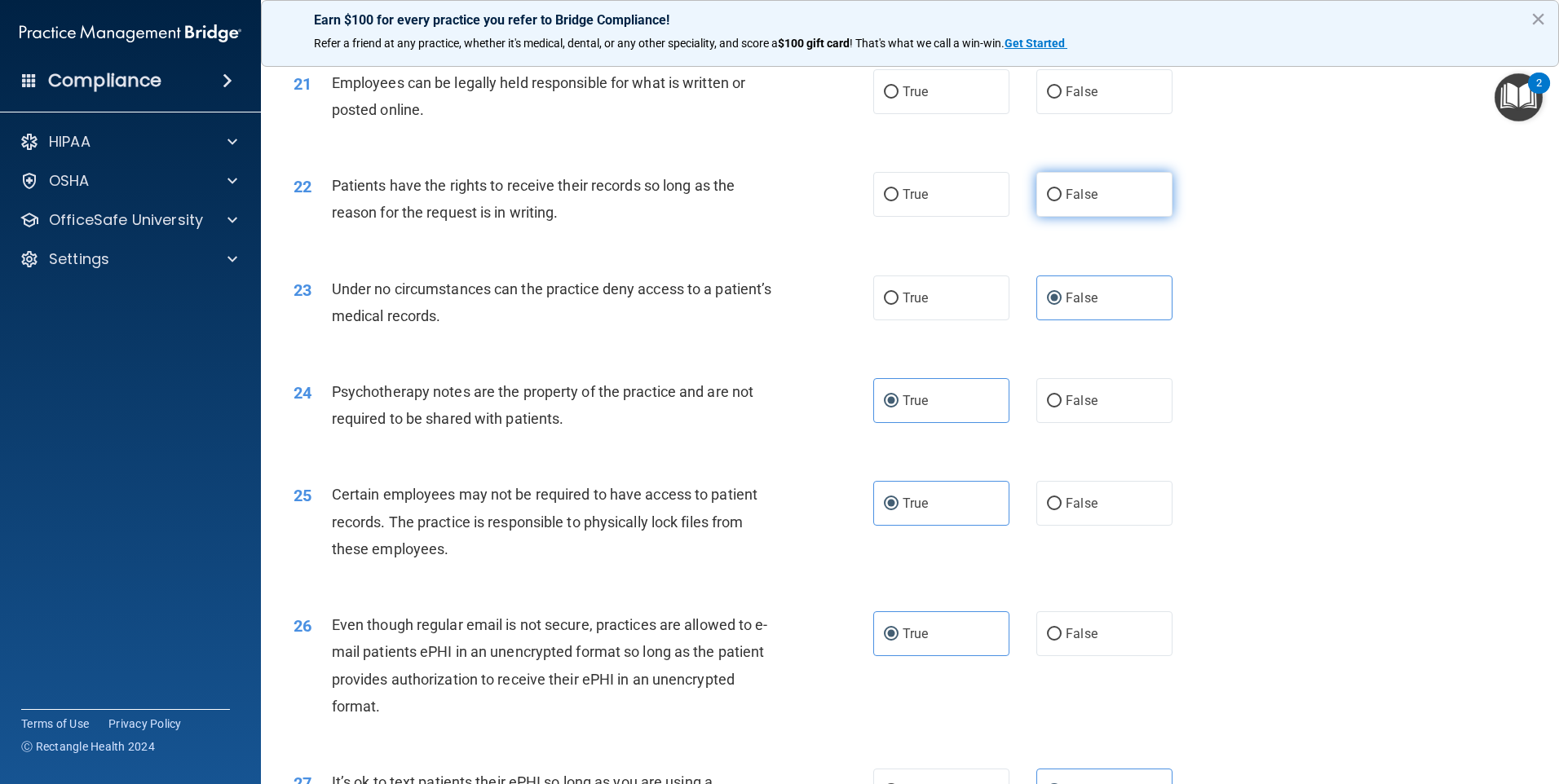
click at [1066, 203] on span "False" at bounding box center [1082, 194] width 32 height 15
click at [1061, 202] on input "False" at bounding box center [1055, 195] width 15 height 12
radio input "true"
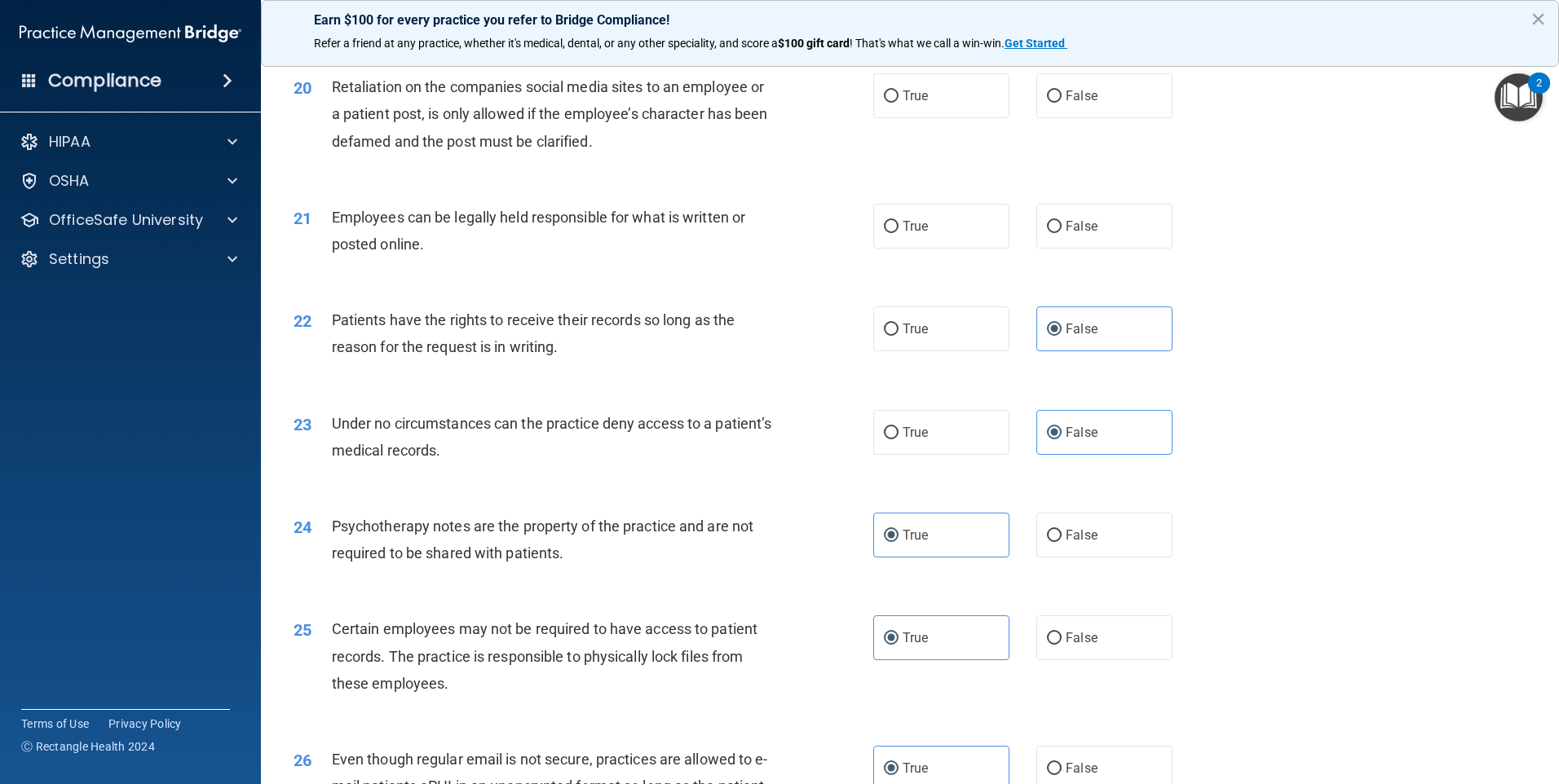
scroll to position [2527, 0]
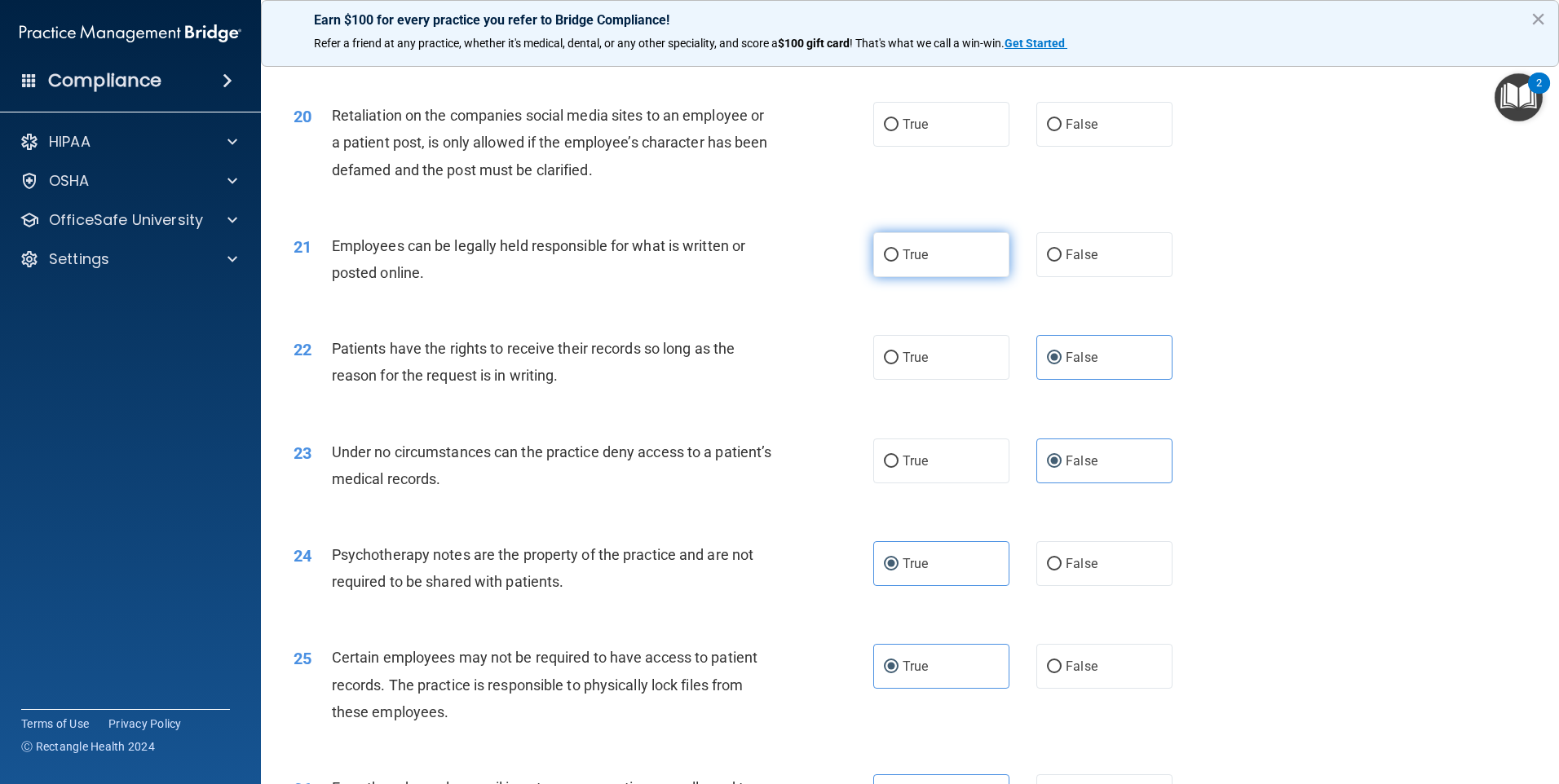
click at [903, 277] on label "True" at bounding box center [941, 255] width 136 height 45
click at [898, 262] on input "True" at bounding box center [892, 255] width 15 height 12
radio input "true"
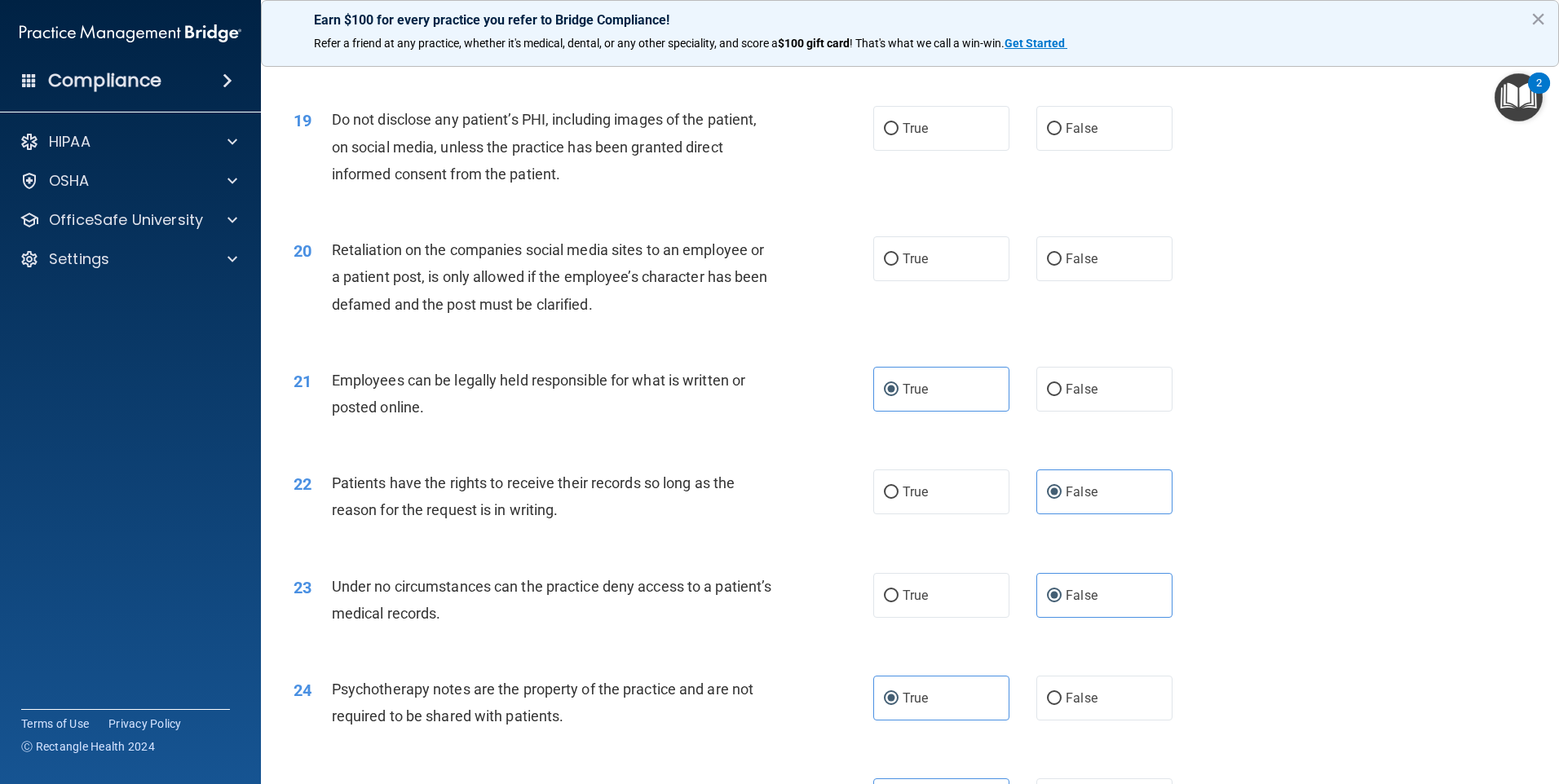
scroll to position [2364, 0]
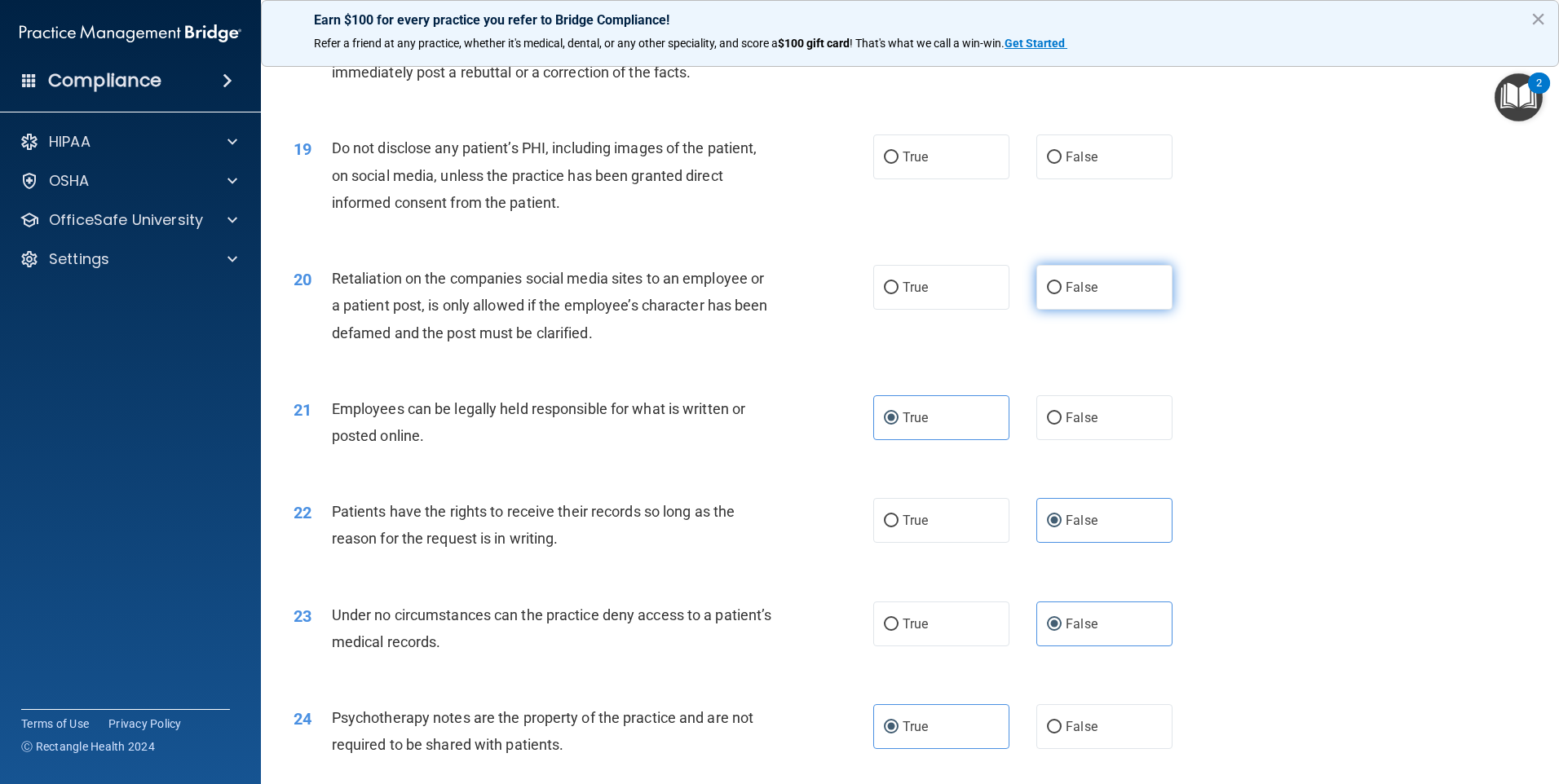
click at [1091, 310] on label "False" at bounding box center [1104, 287] width 136 height 45
click at [1061, 294] on input "False" at bounding box center [1055, 287] width 15 height 12
radio input "true"
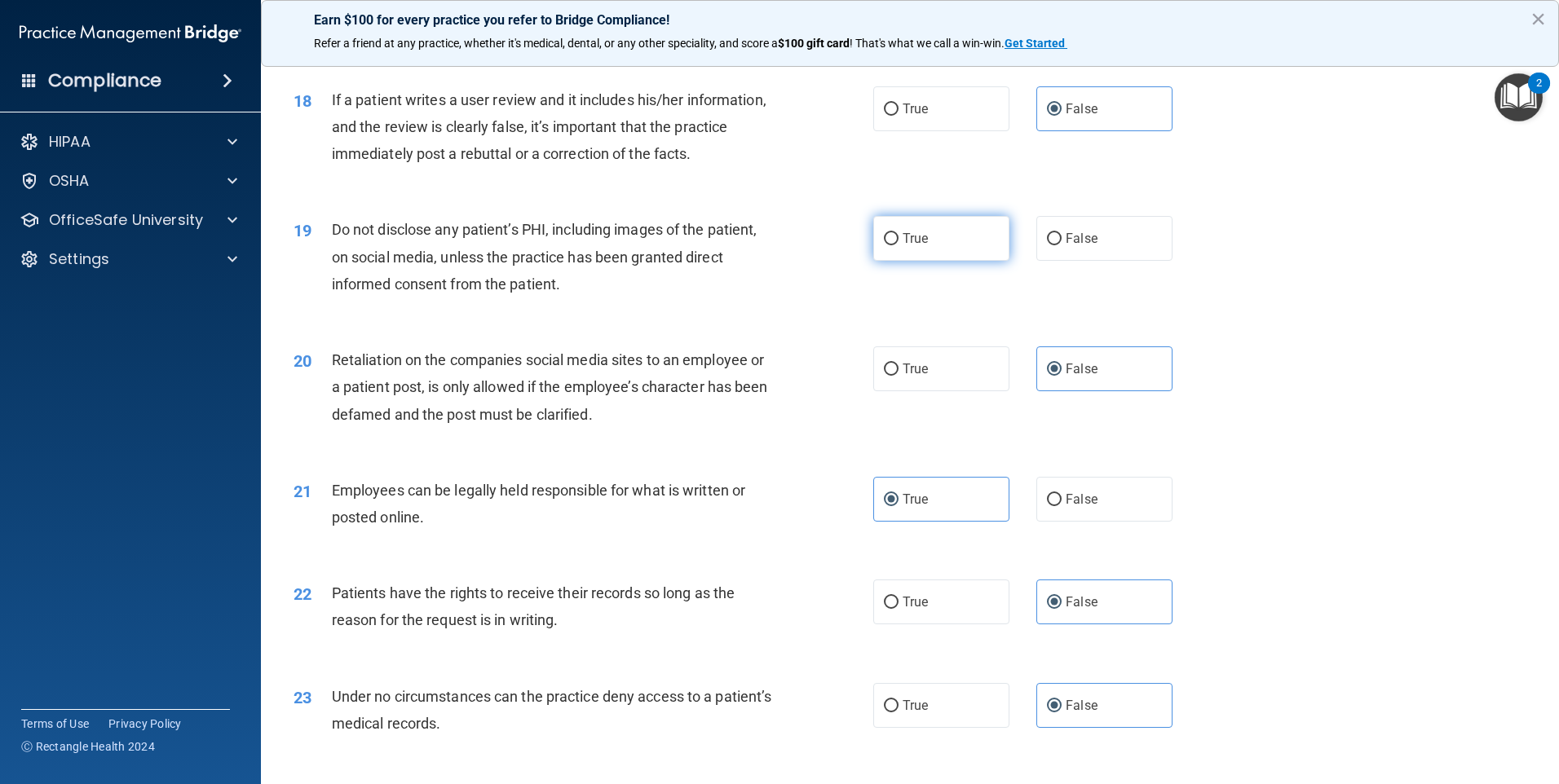
click at [926, 261] on label "True" at bounding box center [941, 238] width 136 height 45
click at [898, 245] on input "True" at bounding box center [892, 238] width 15 height 12
radio input "true"
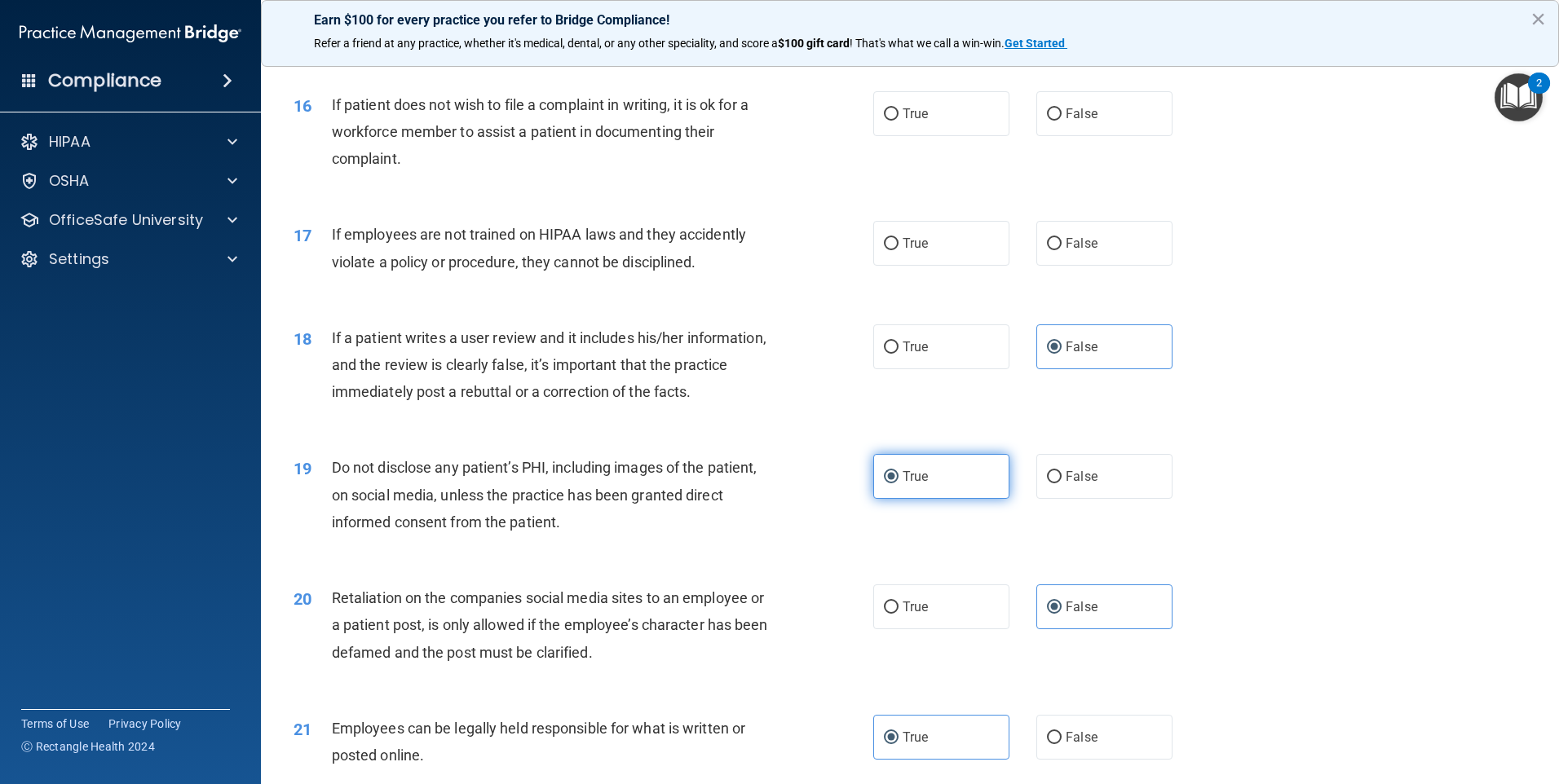
scroll to position [2038, 0]
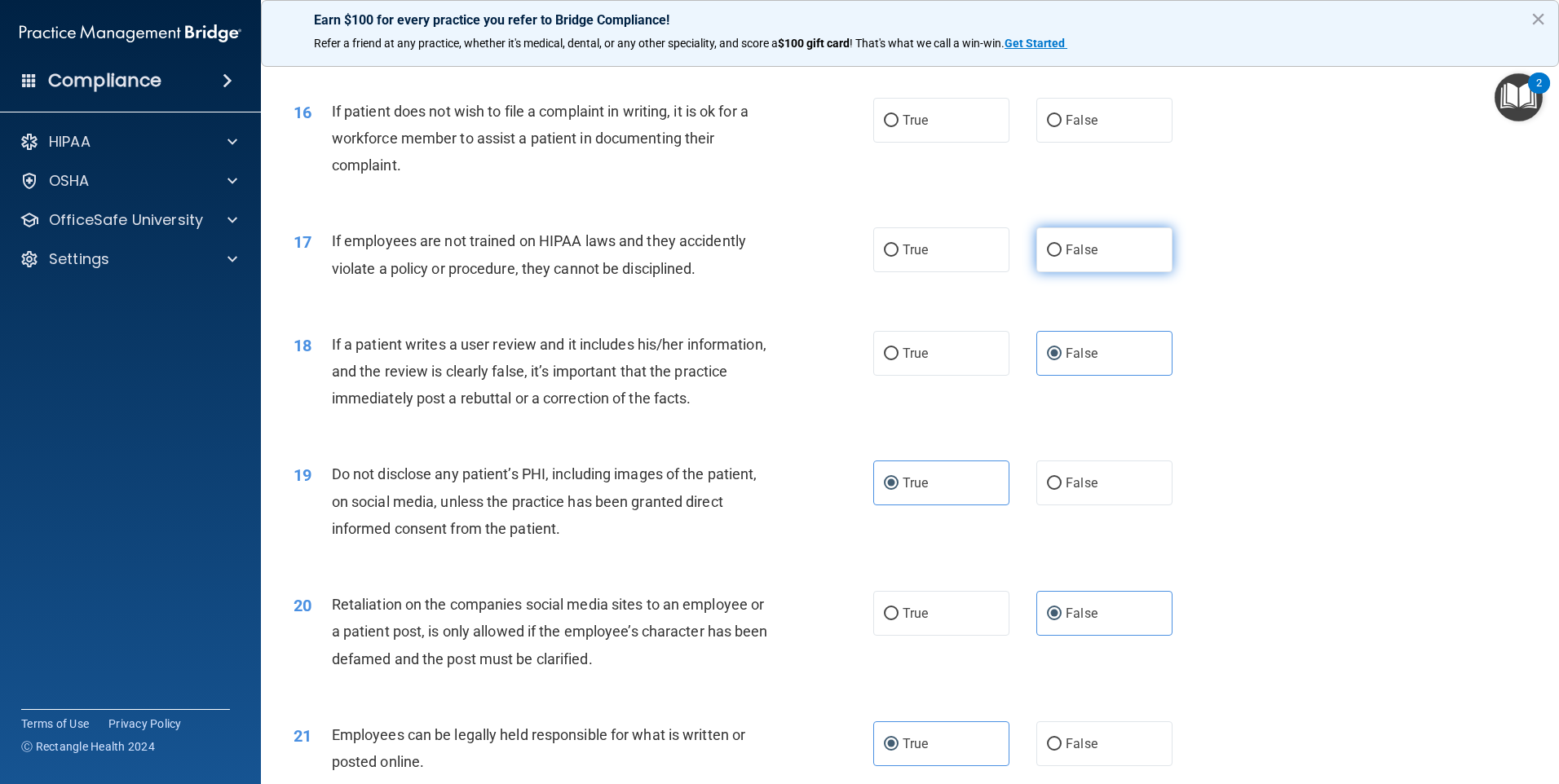
click at [1082, 257] on span "False" at bounding box center [1082, 250] width 32 height 15
click at [1061, 256] on input "False" at bounding box center [1055, 251] width 15 height 12
radio input "true"
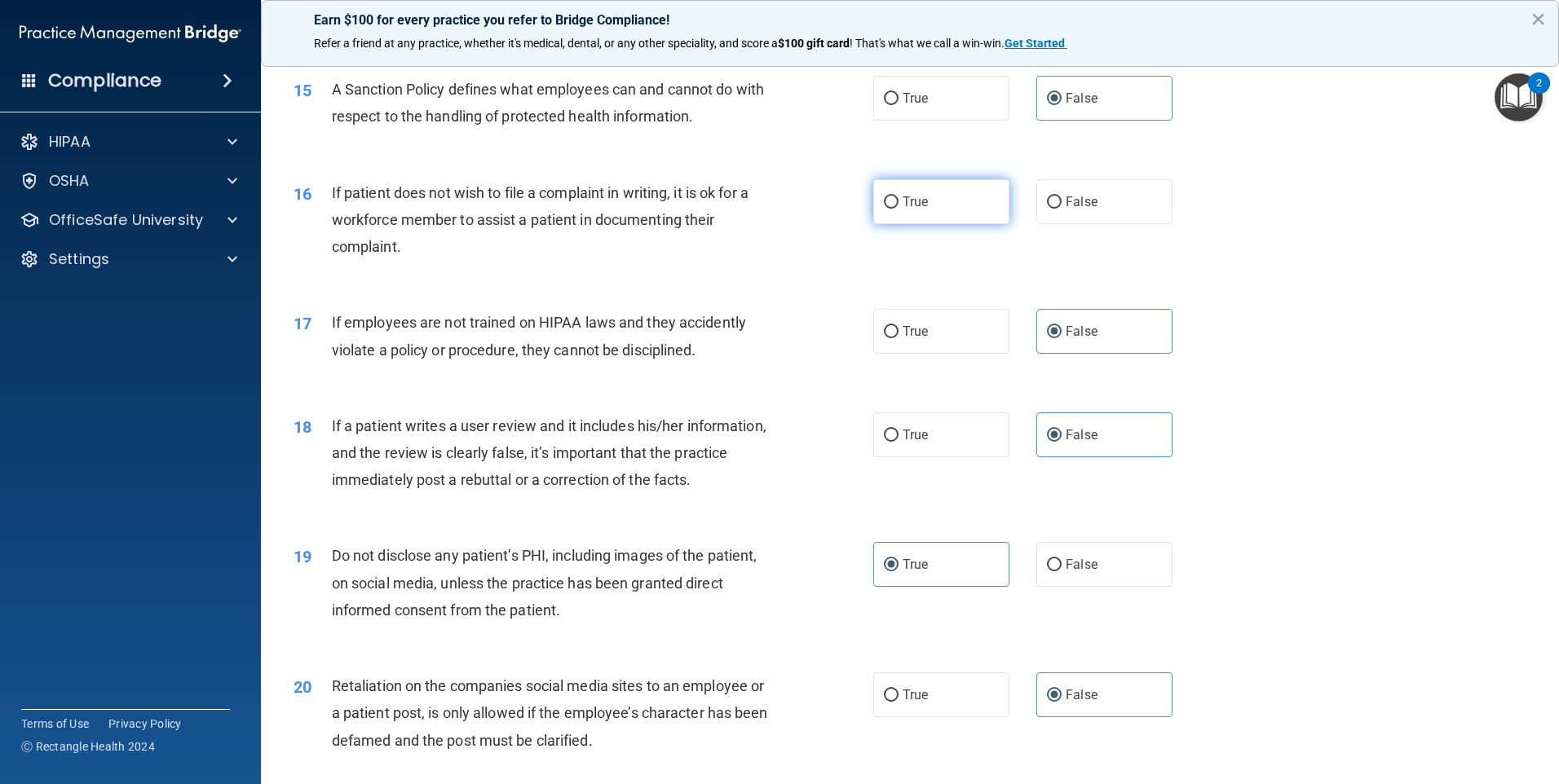
click at [911, 224] on label "True" at bounding box center [941, 202] width 136 height 45
click at [898, 208] on input "True" at bounding box center [892, 202] width 15 height 12
radio input "true"
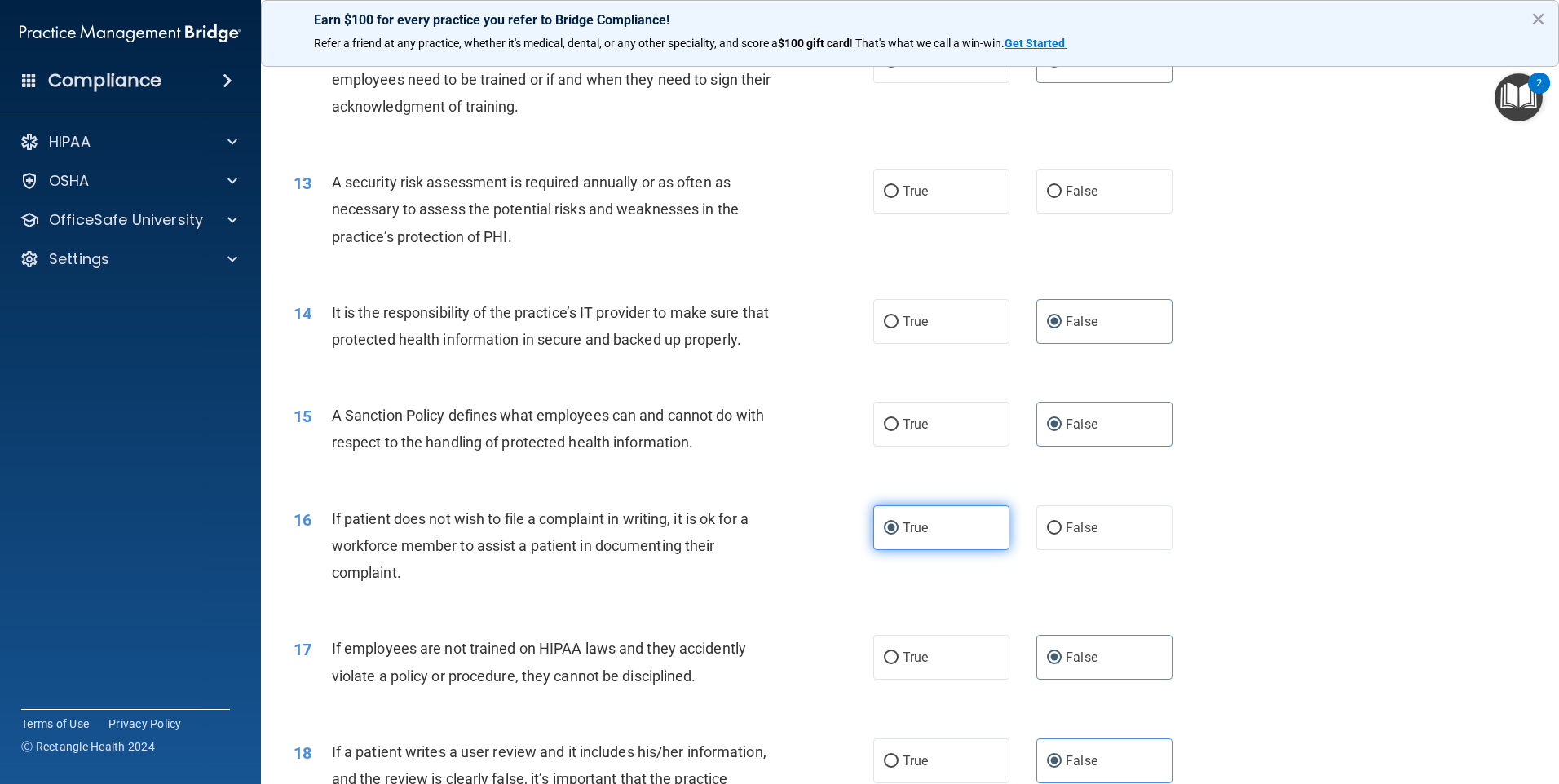
scroll to position [1549, 0]
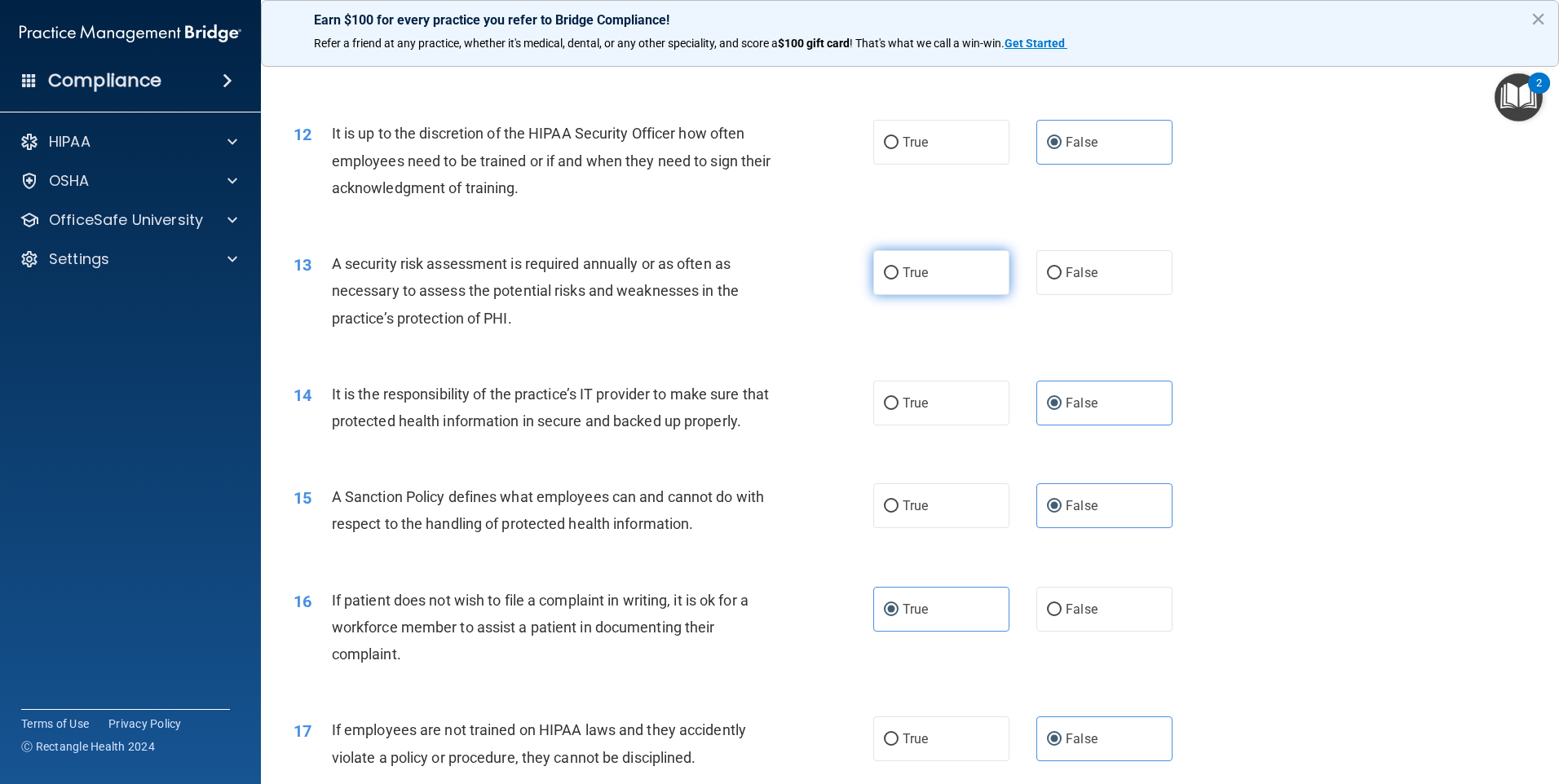
click at [917, 270] on span "True" at bounding box center [915, 272] width 25 height 15
click at [898, 270] on input "True" at bounding box center [892, 273] width 15 height 12
radio input "true"
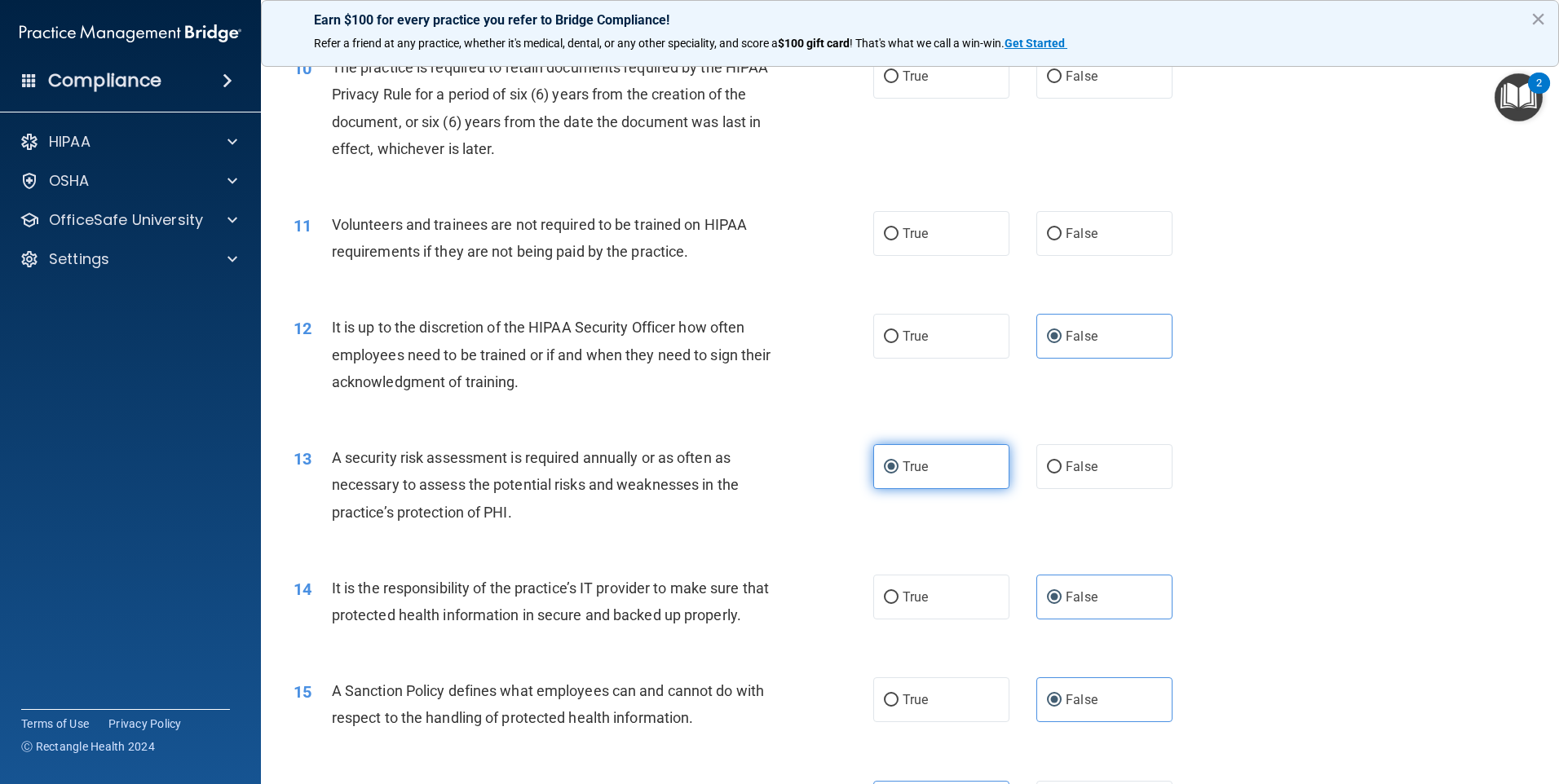
scroll to position [1223, 0]
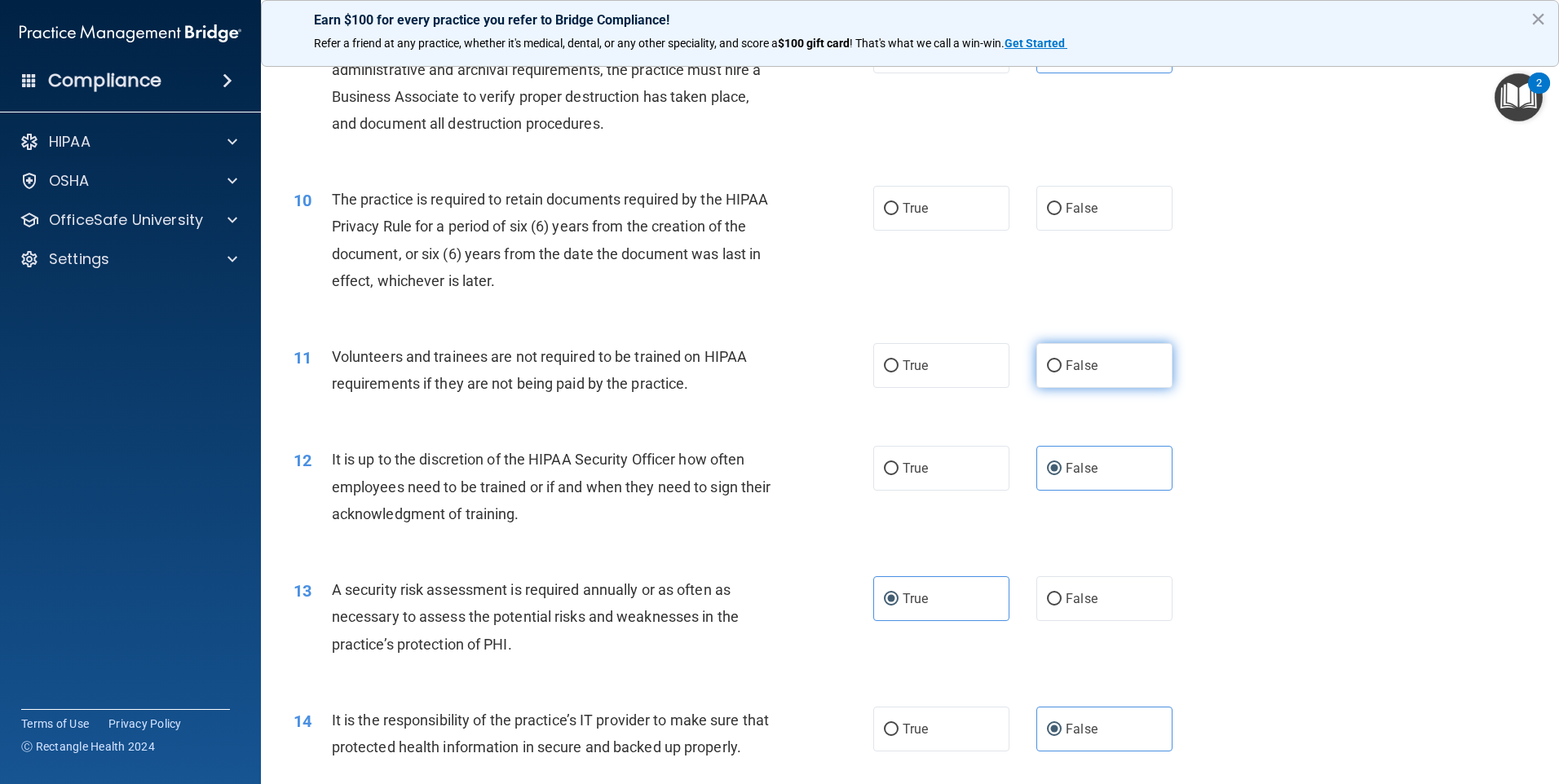
click at [1091, 361] on label "False" at bounding box center [1104, 366] width 136 height 45
click at [1061, 361] on input "False" at bounding box center [1055, 366] width 15 height 12
radio input "true"
click at [923, 202] on label "True" at bounding box center [941, 208] width 136 height 45
click at [898, 203] on input "True" at bounding box center [892, 208] width 15 height 12
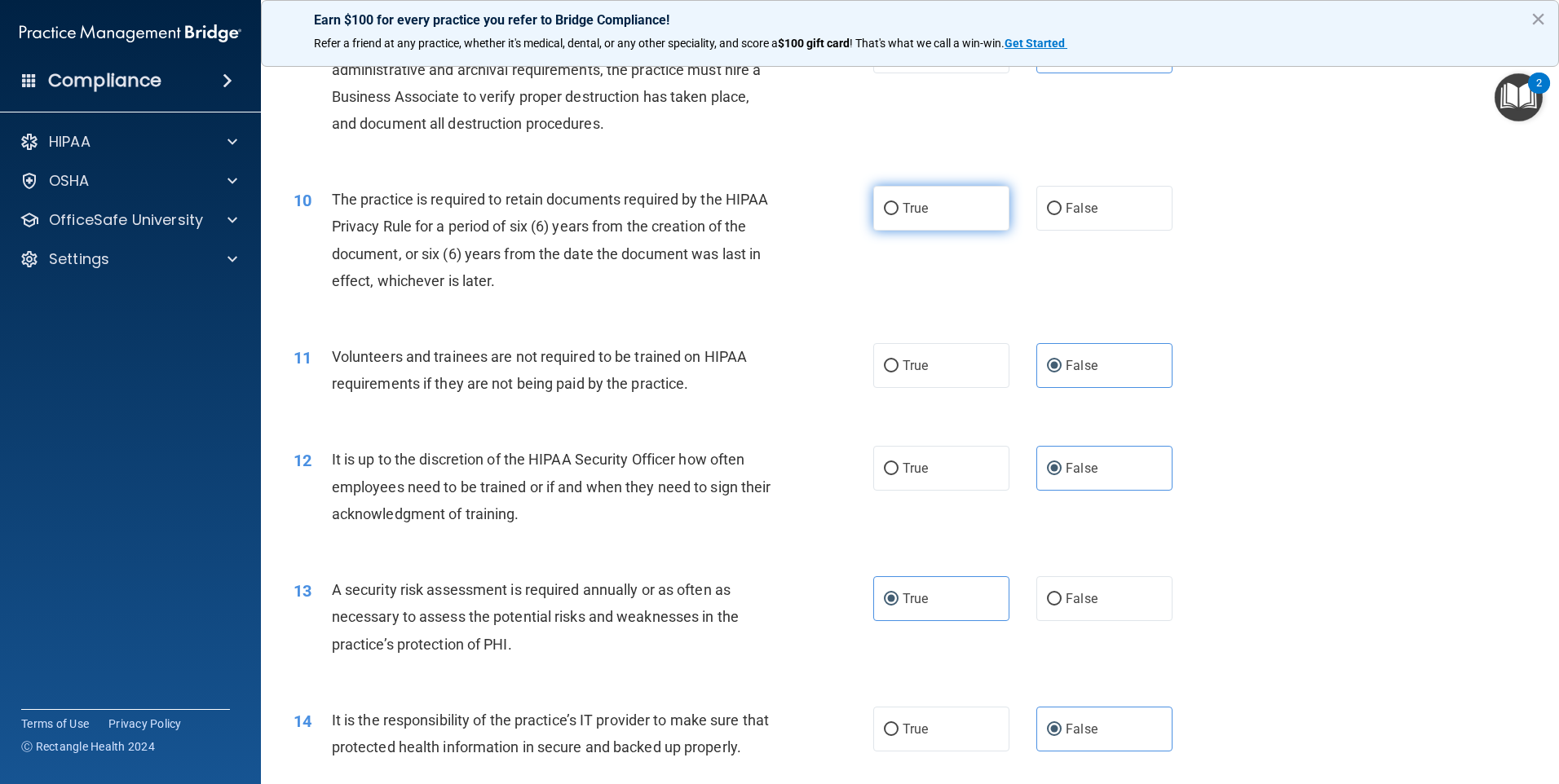
radio input "true"
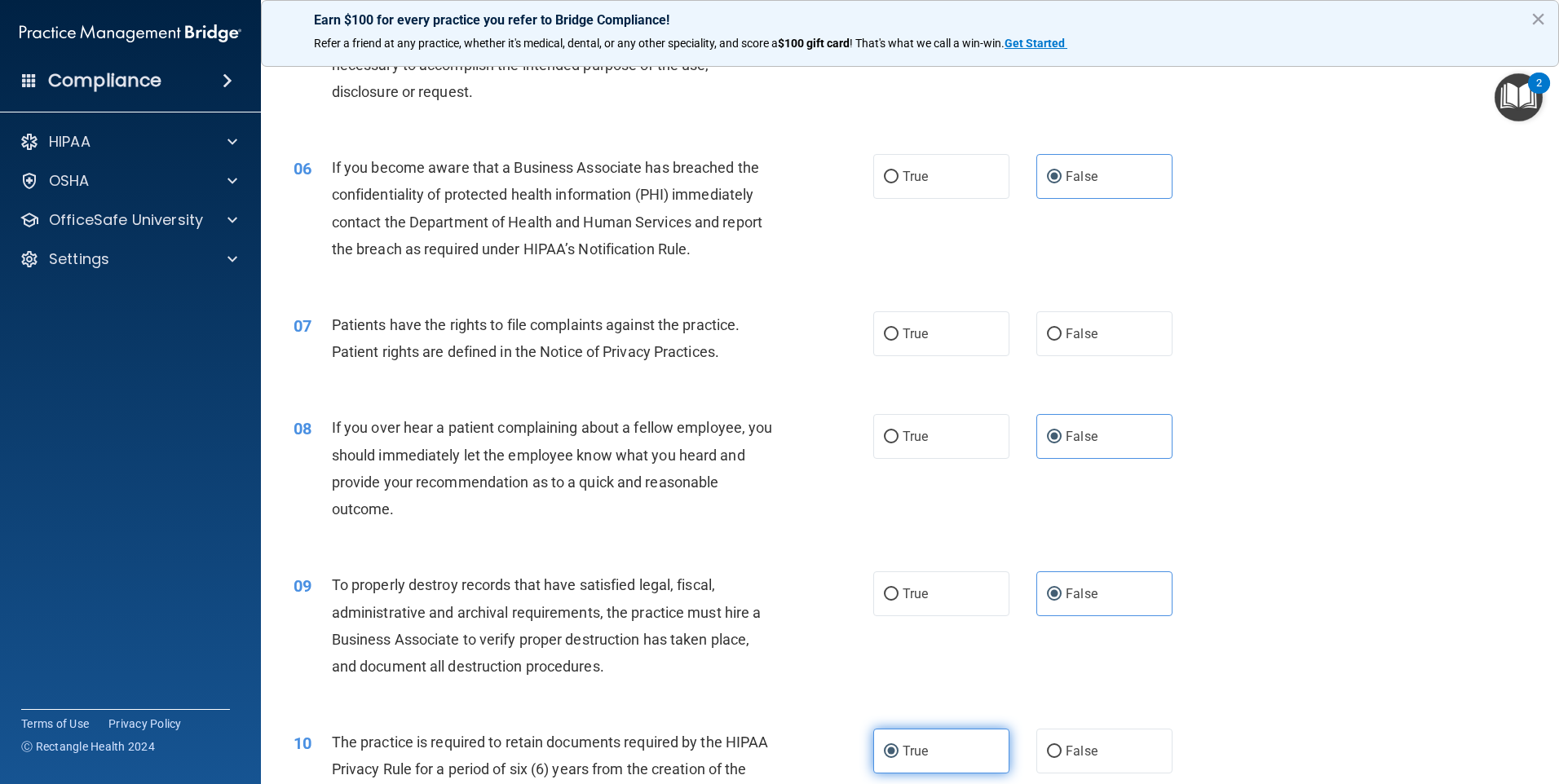
scroll to position [652, 0]
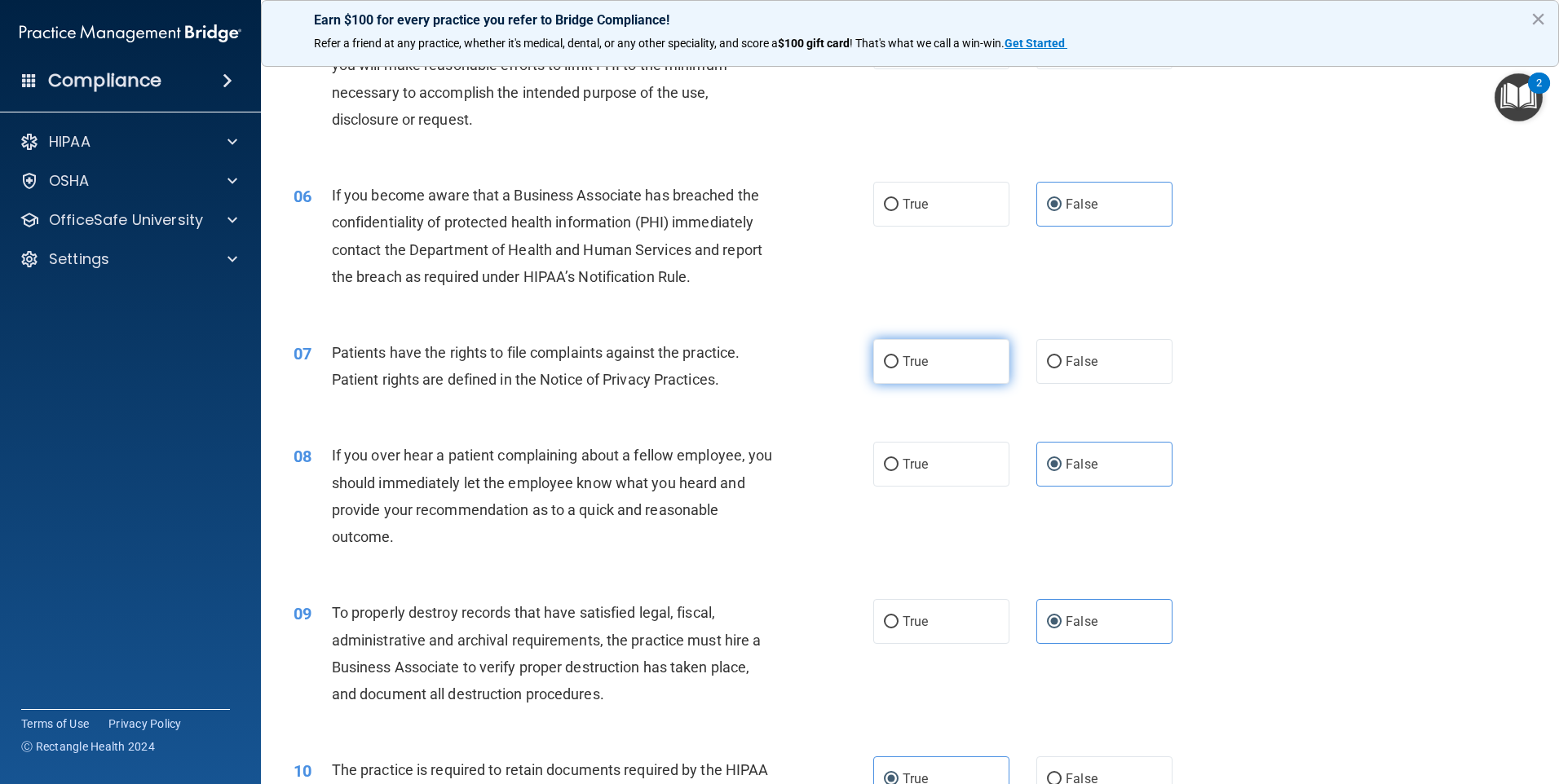
click at [884, 358] on input "True" at bounding box center [892, 362] width 15 height 12
radio input "true"
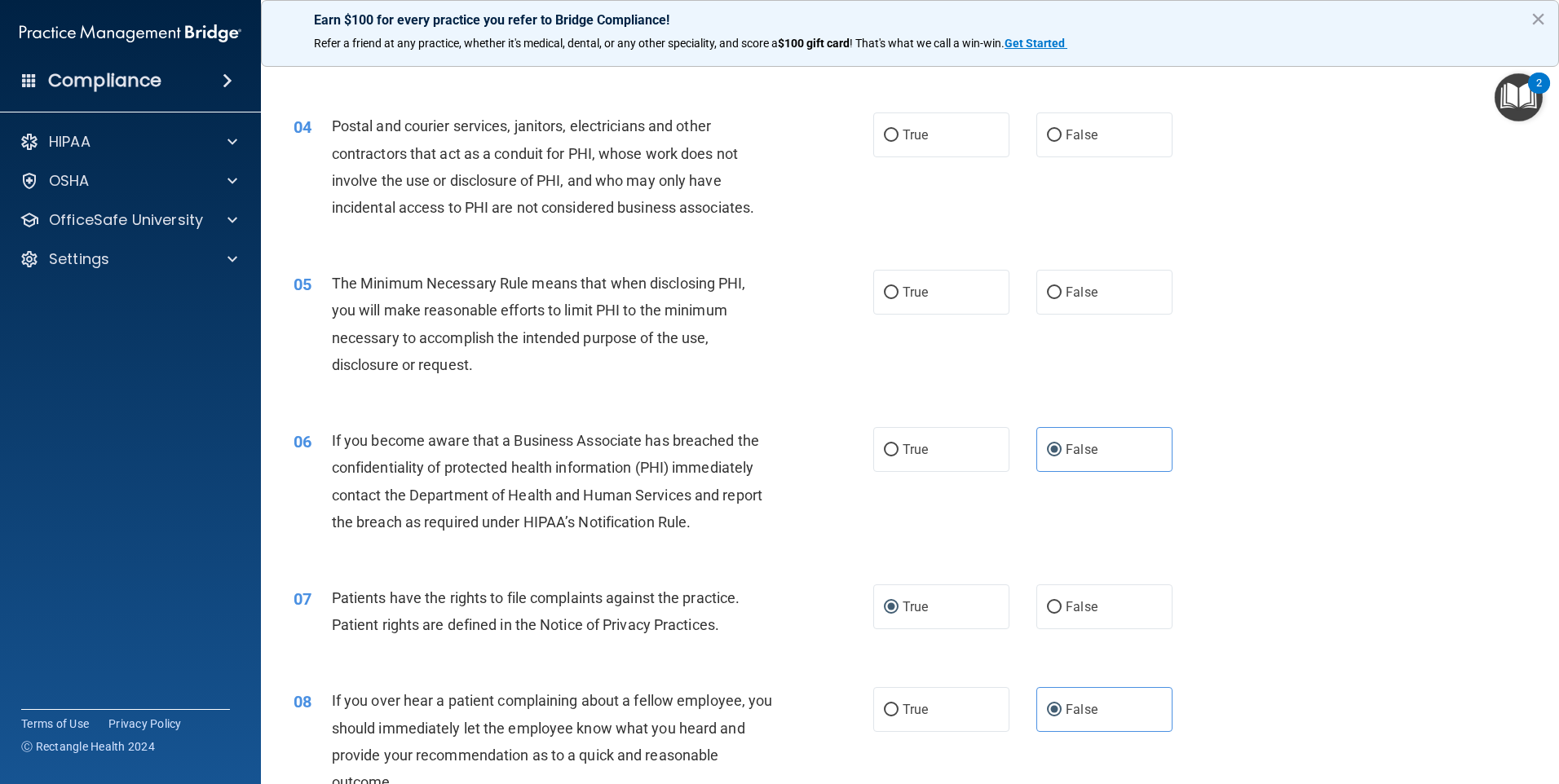
scroll to position [326, 0]
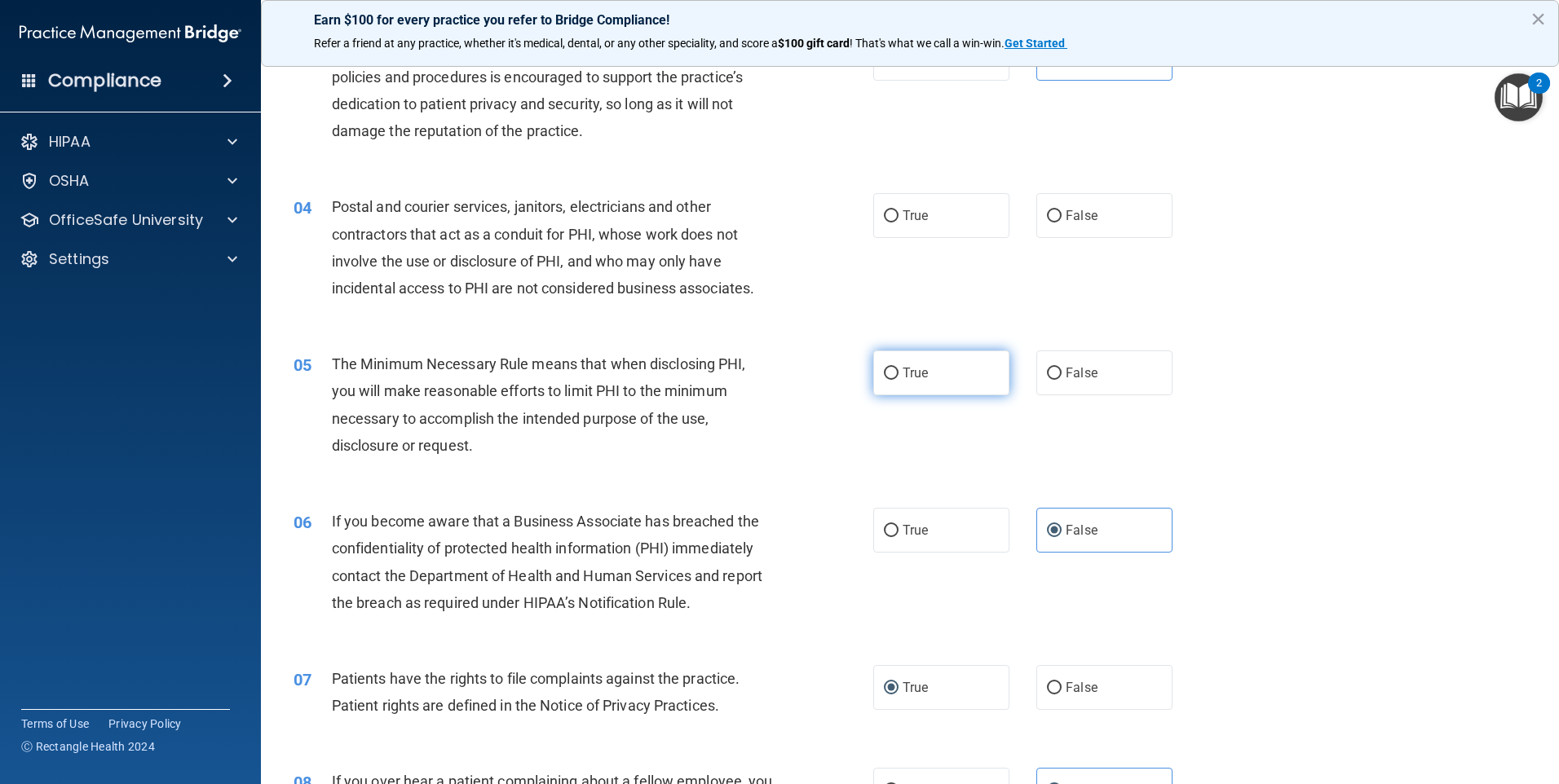
click at [884, 372] on input "True" at bounding box center [892, 373] width 15 height 12
radio input "true"
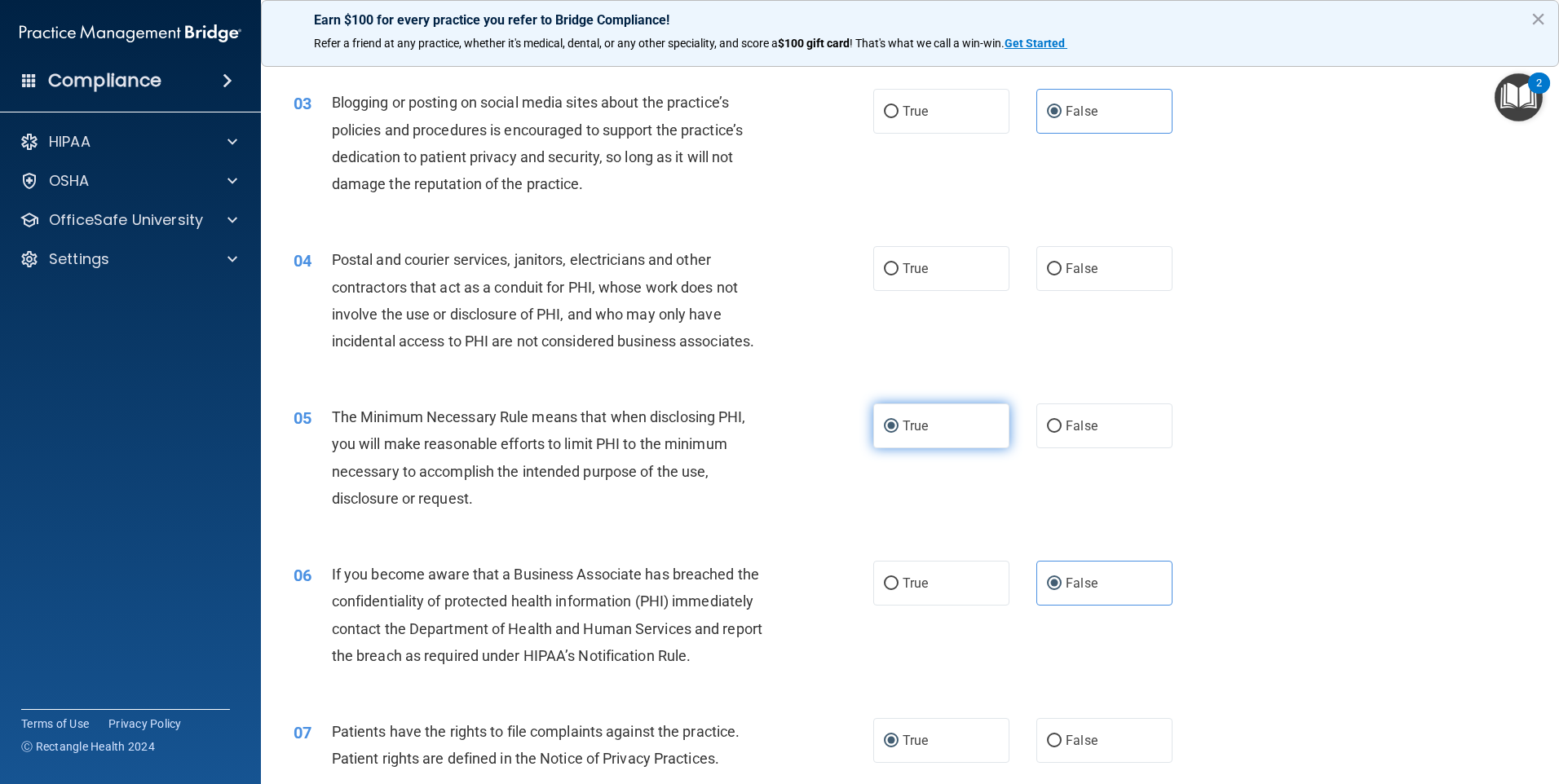
scroll to position [245, 0]
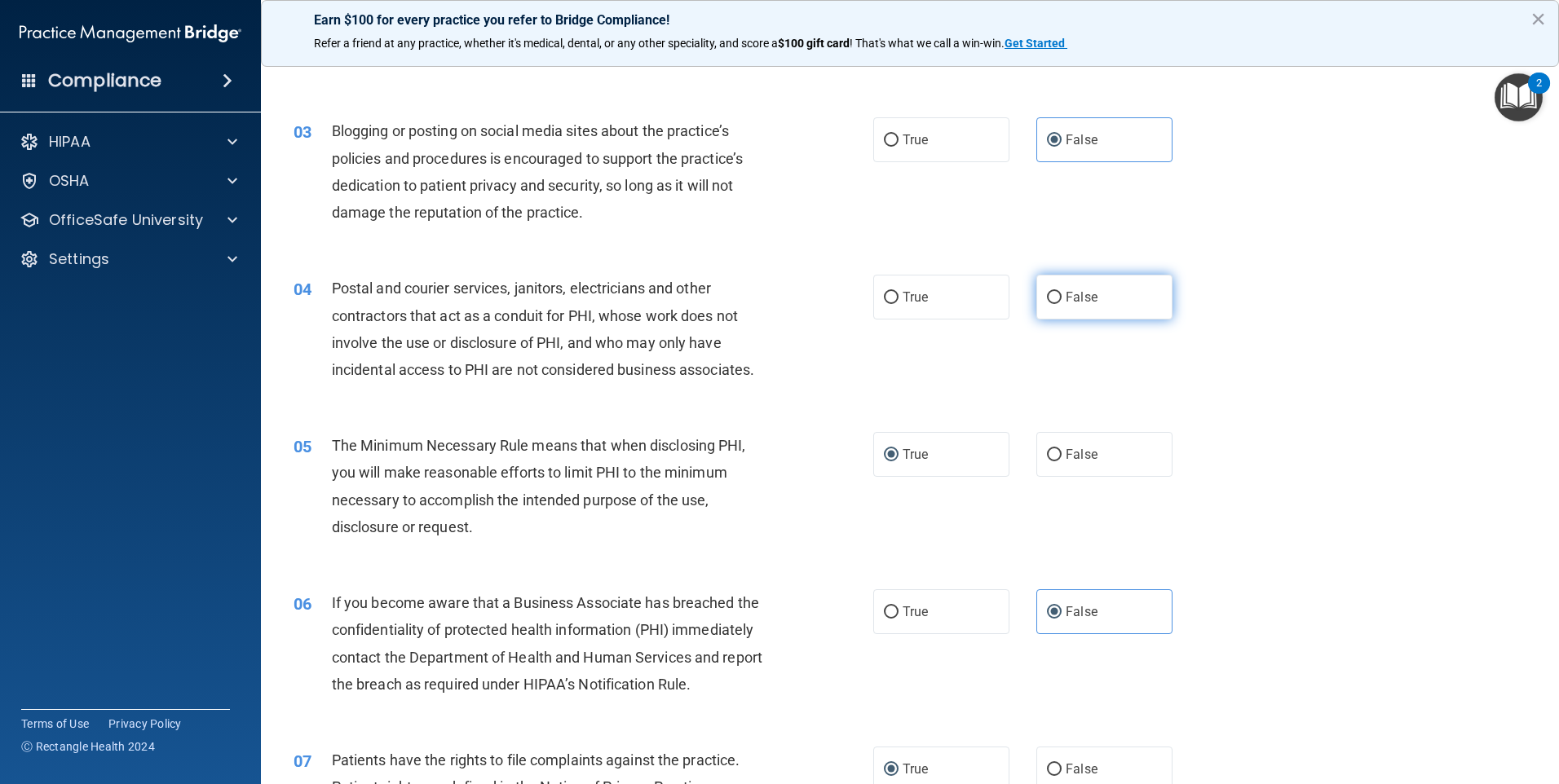
click at [1105, 288] on label "False" at bounding box center [1104, 298] width 136 height 45
click at [1061, 292] on input "False" at bounding box center [1055, 298] width 15 height 12
radio input "true"
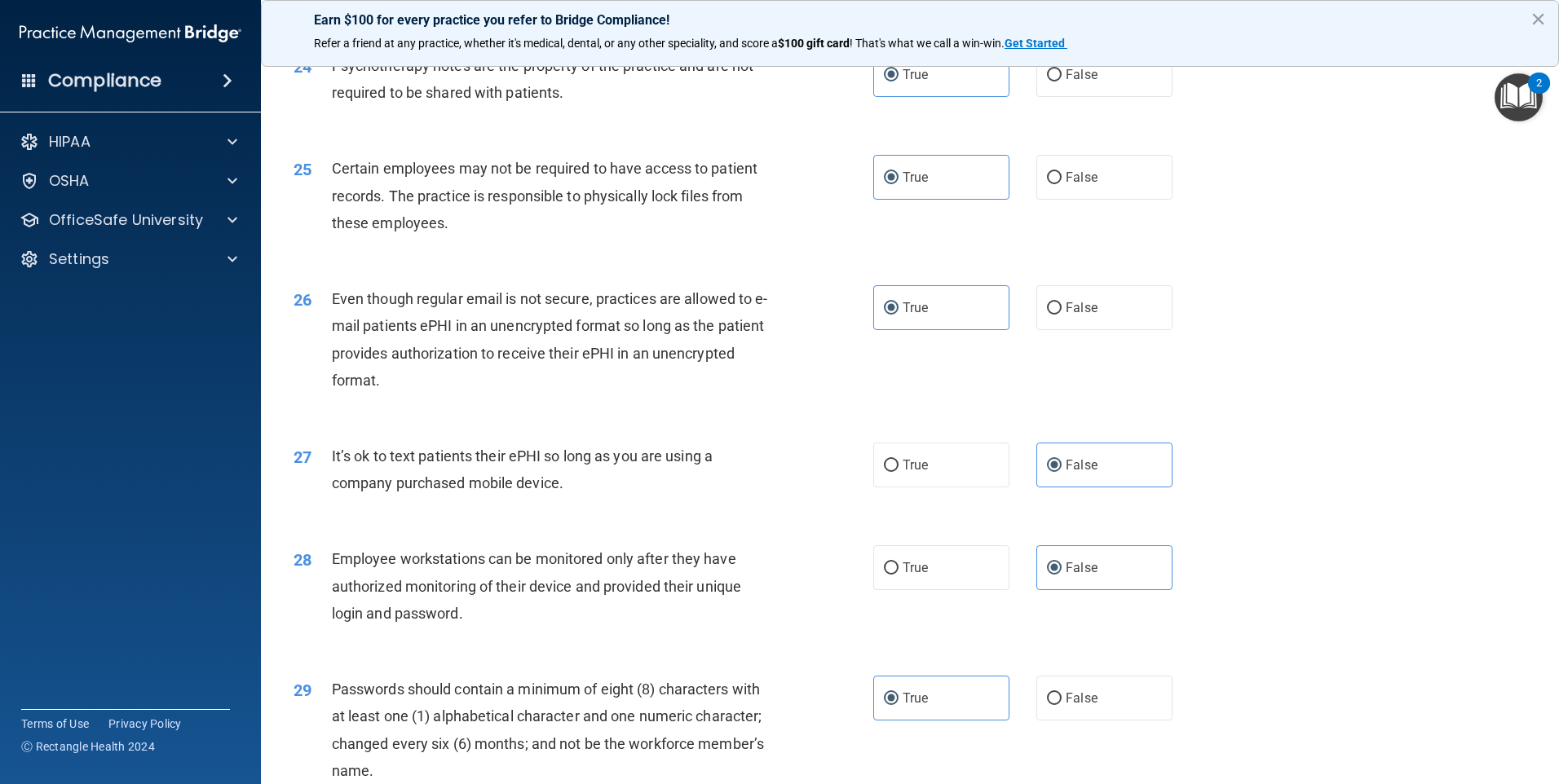
scroll to position [3308, 0]
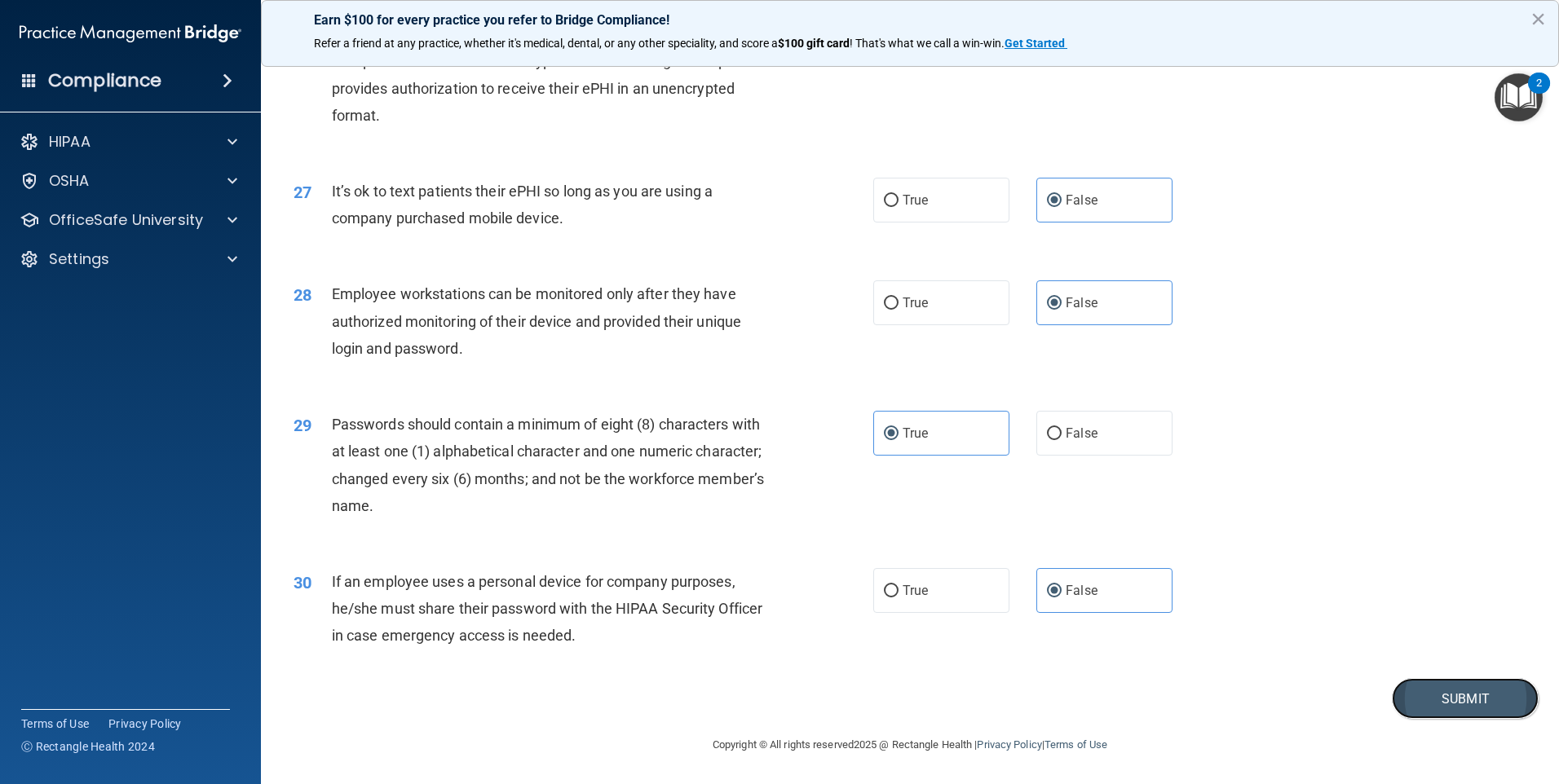
click at [1457, 692] on button "Submit" at bounding box center [1466, 699] width 147 height 41
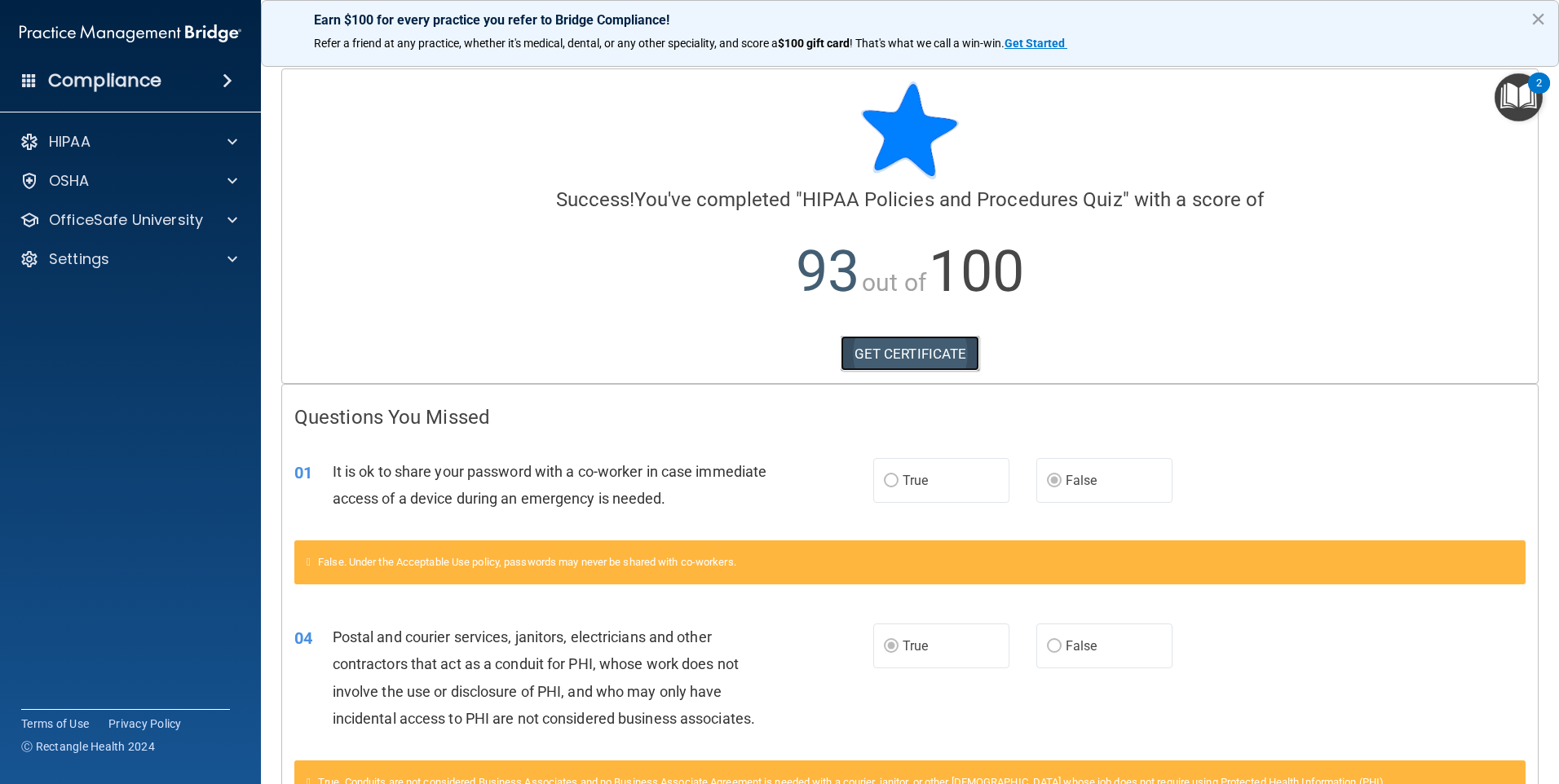
click at [937, 357] on link "GET CERTIFICATE" at bounding box center [911, 353] width 139 height 36
click at [75, 188] on p "OSHA" at bounding box center [69, 181] width 41 height 20
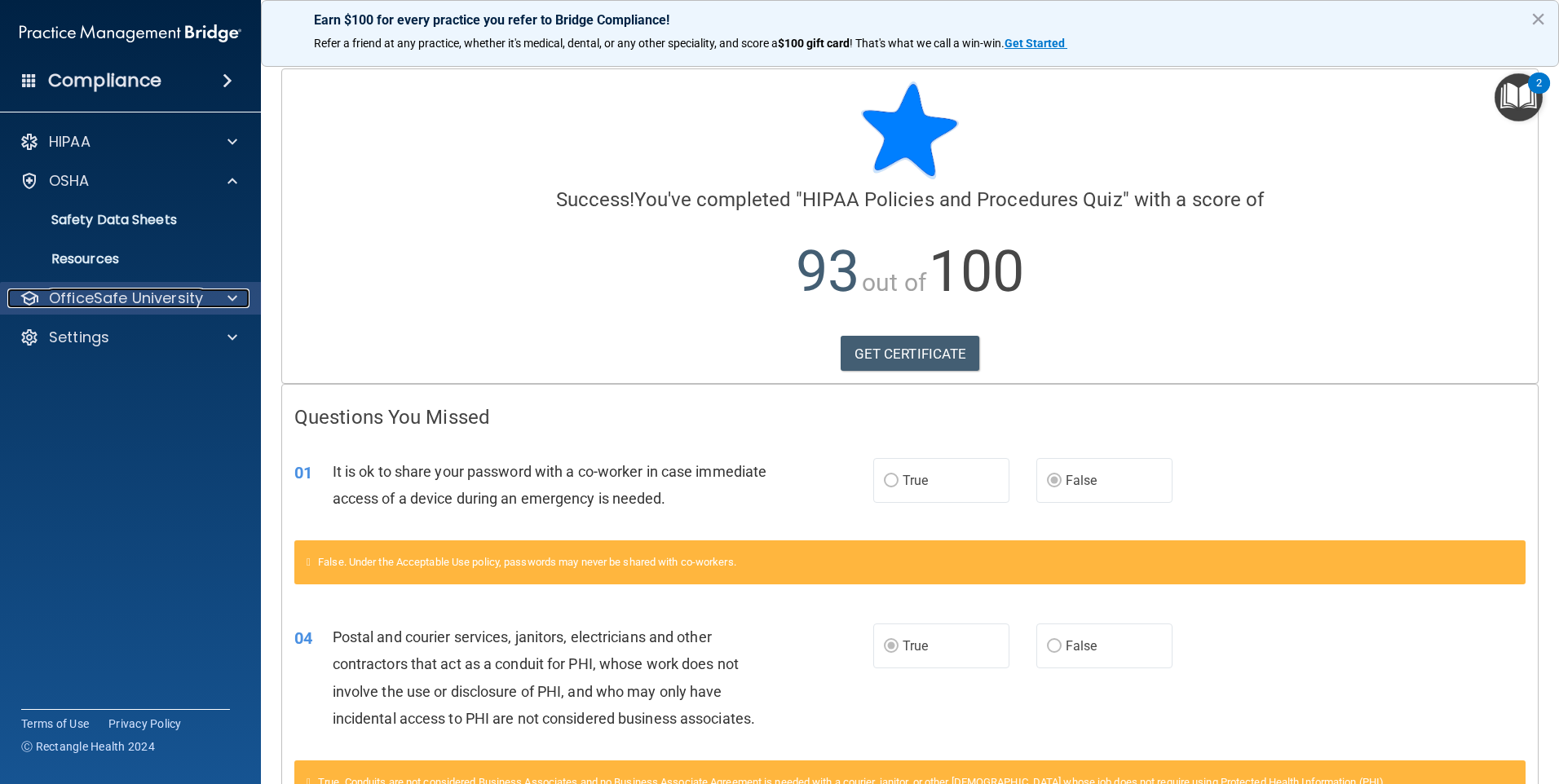
click at [77, 302] on p "OfficeSafe University" at bounding box center [125, 298] width 154 height 20
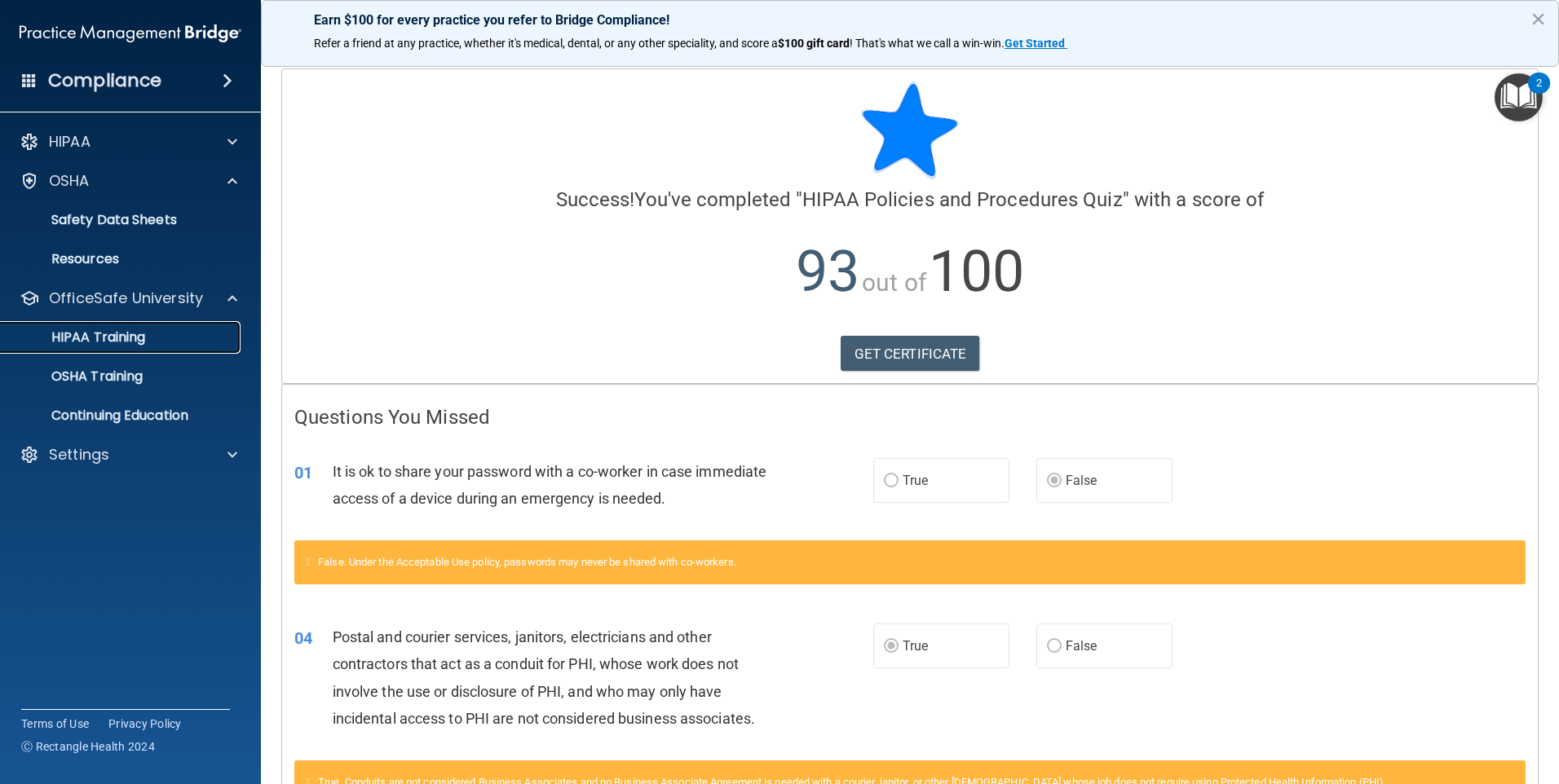
click at [100, 347] on link "HIPAA Training" at bounding box center [112, 337] width 256 height 33
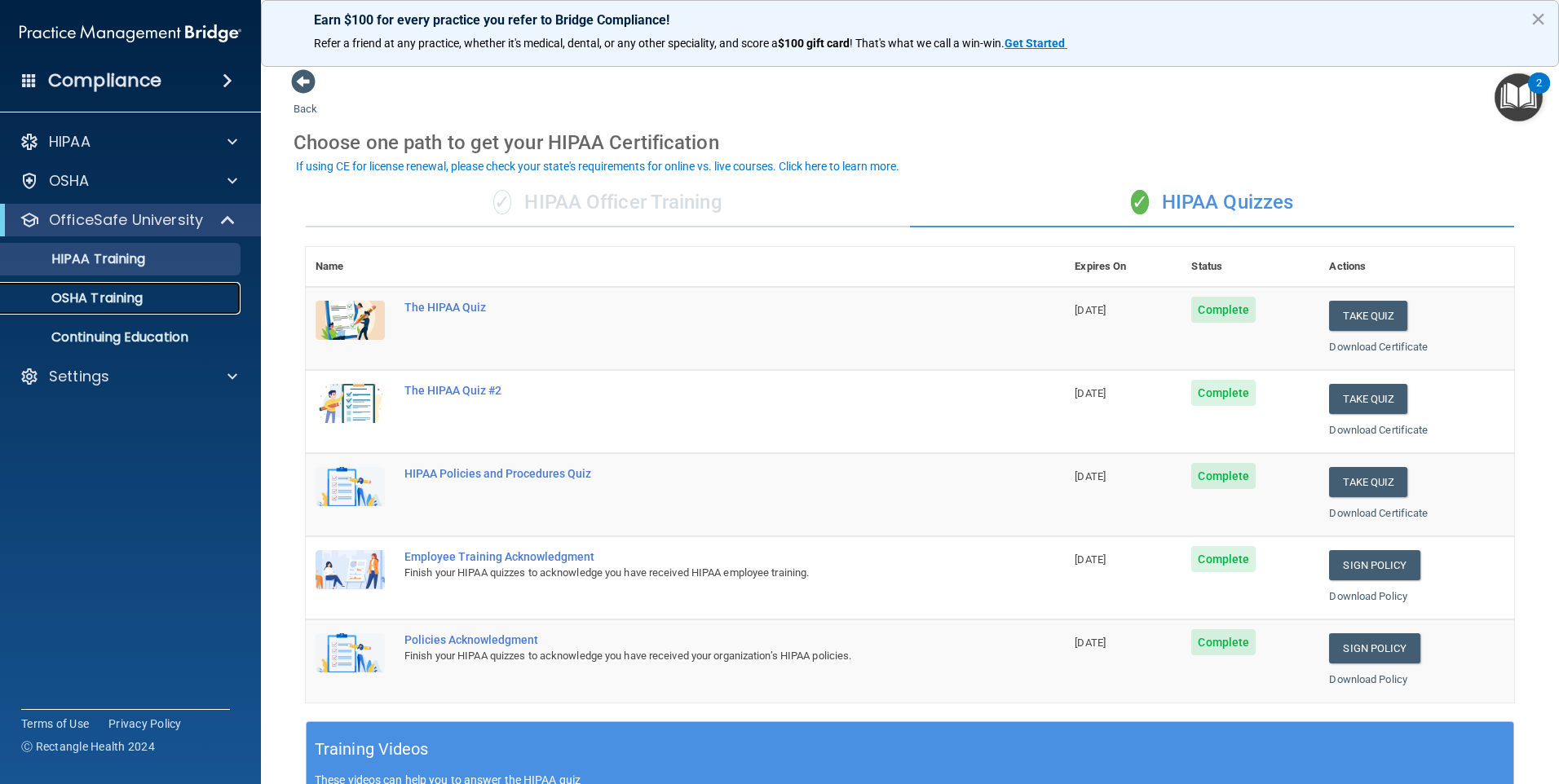
click at [102, 297] on p "OSHA Training" at bounding box center [76, 298] width 132 height 16
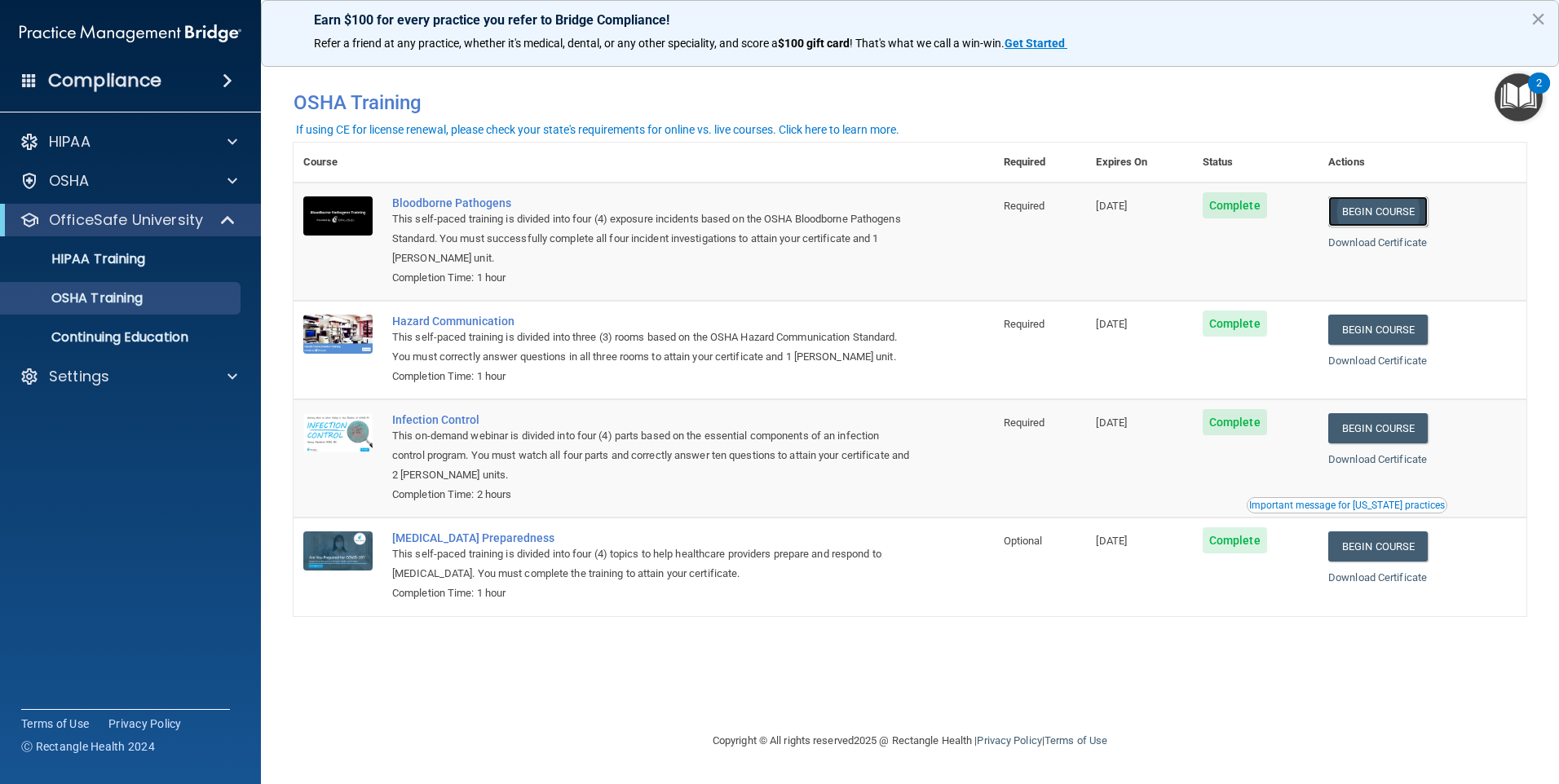
click at [1403, 220] on link "Begin Course" at bounding box center [1378, 211] width 100 height 30
click at [196, 220] on p "OfficeSafe University" at bounding box center [125, 220] width 154 height 20
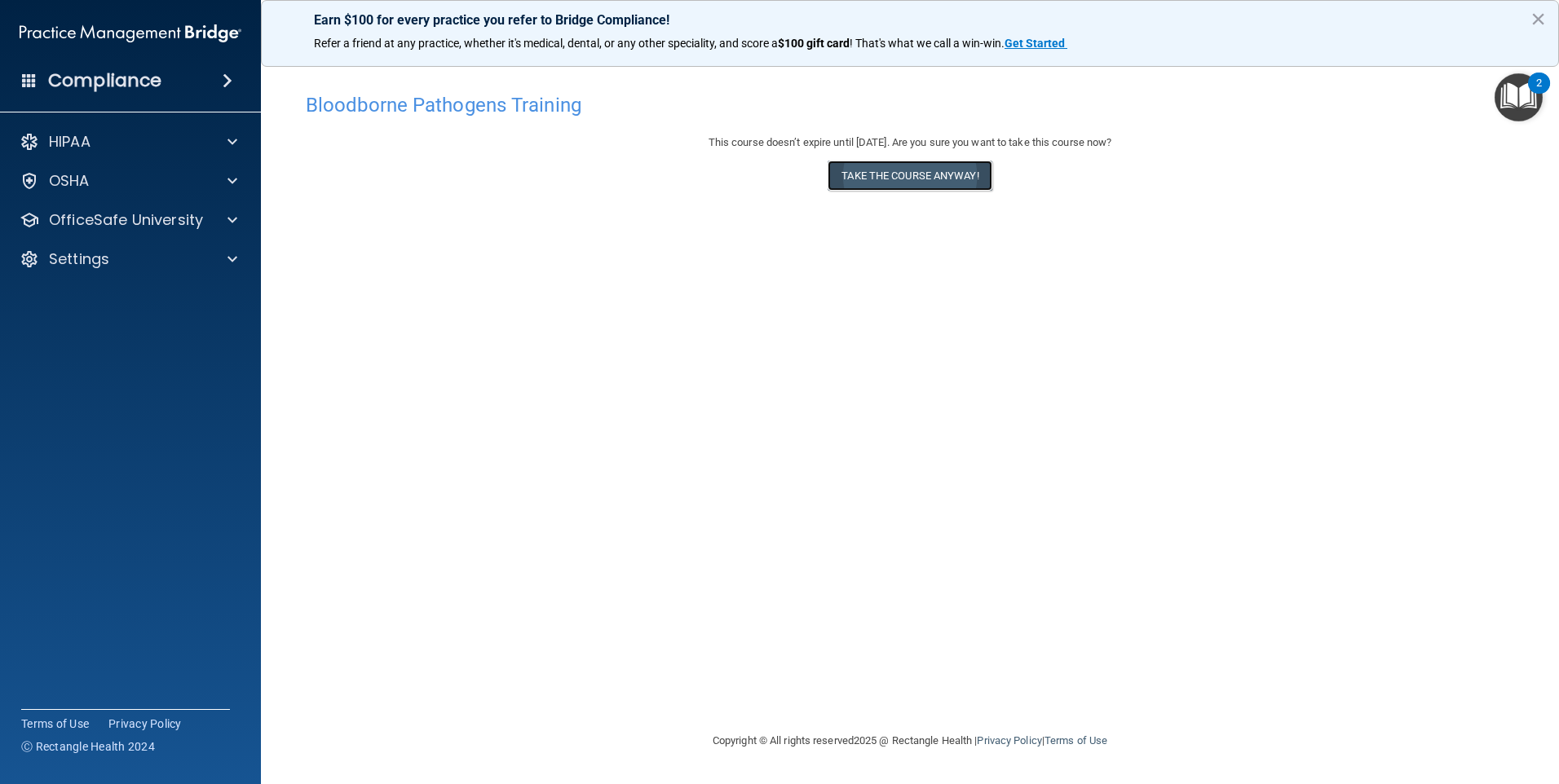
click at [938, 169] on button "Take the course anyway!" at bounding box center [910, 175] width 164 height 30
